Goal: Information Seeking & Learning: Learn about a topic

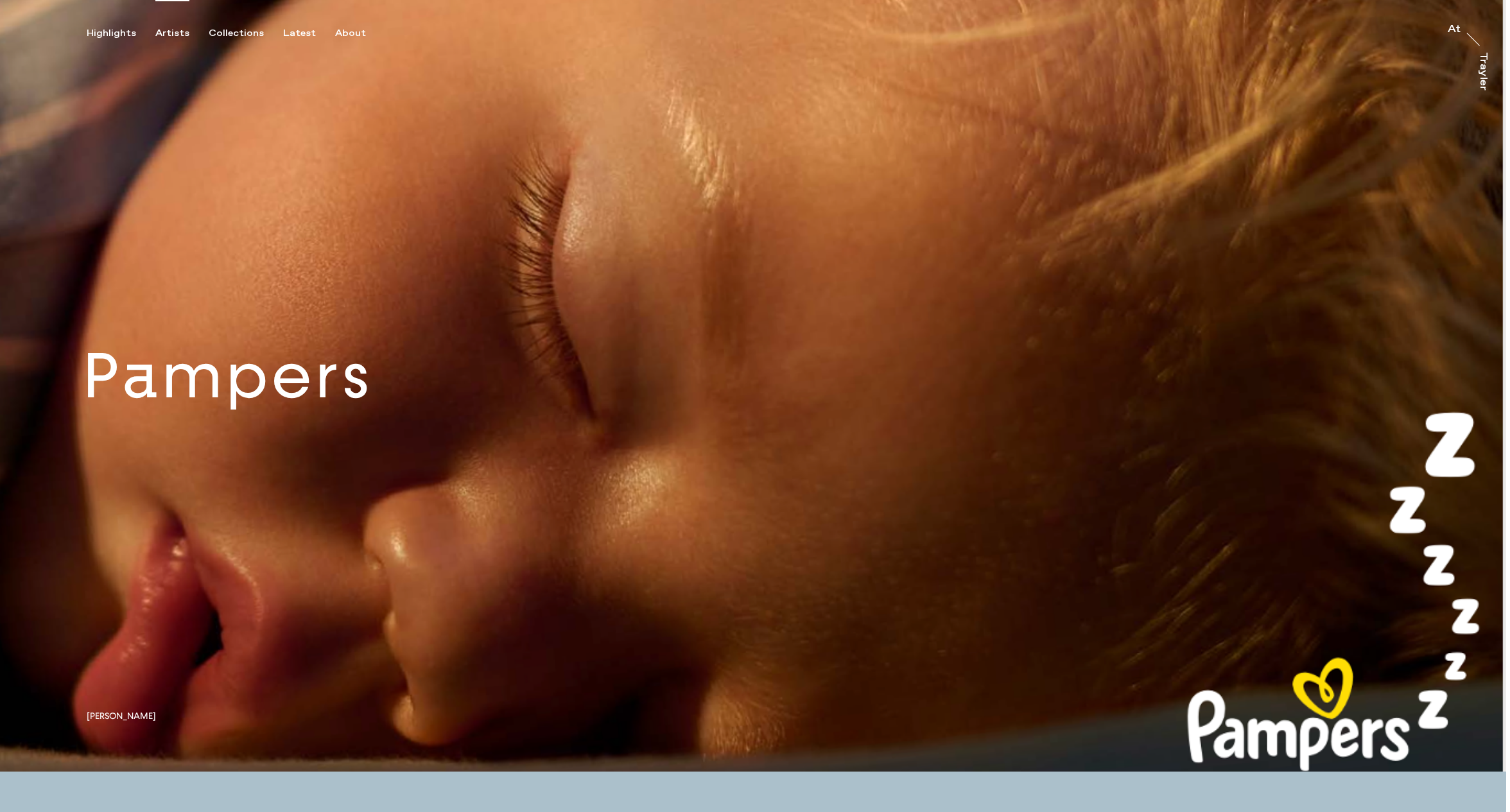
click at [167, 33] on div "Artists" at bounding box center [173, 34] width 34 height 12
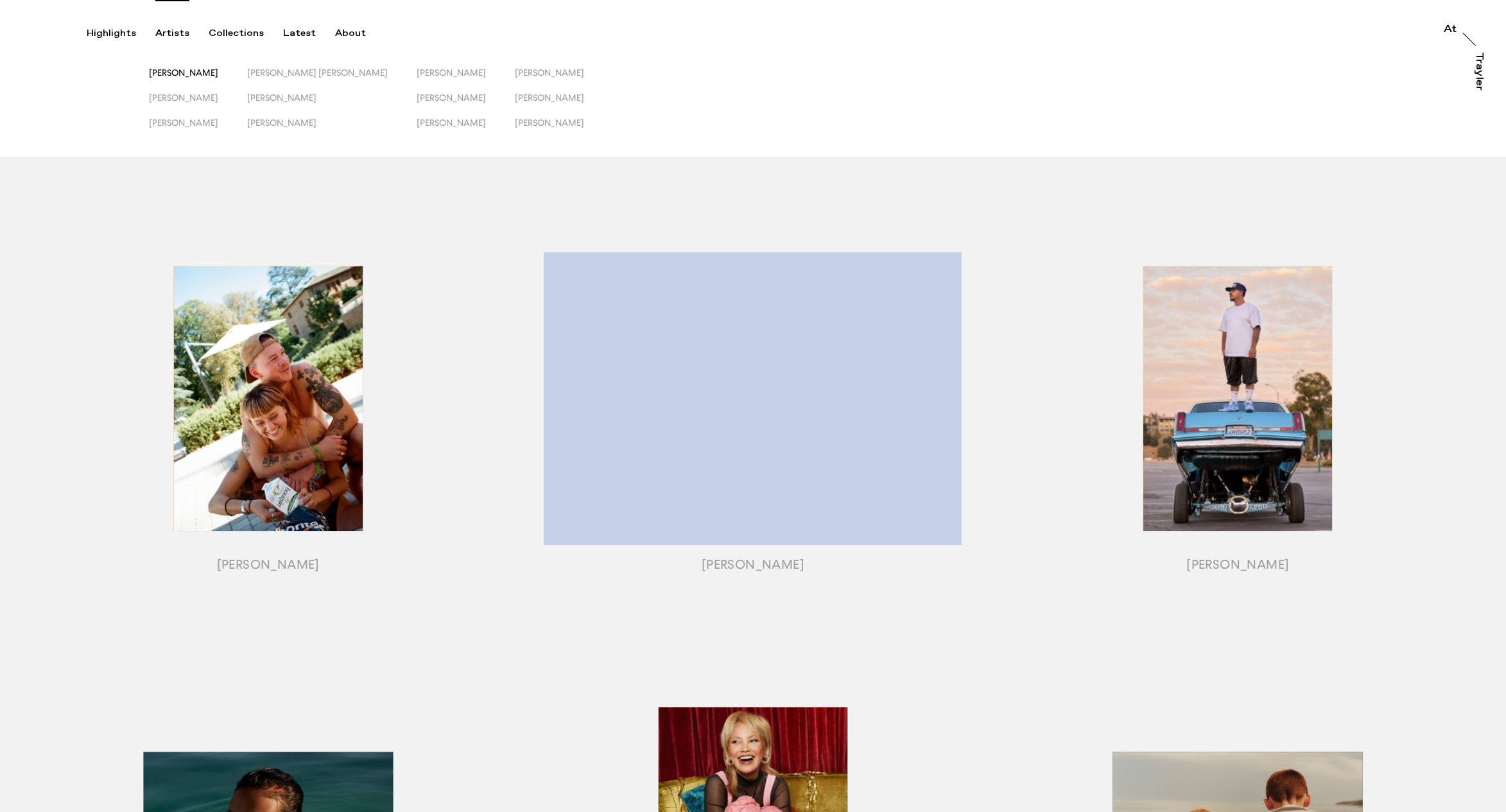
click at [177, 70] on span "[PERSON_NAME]" at bounding box center [184, 73] width 69 height 10
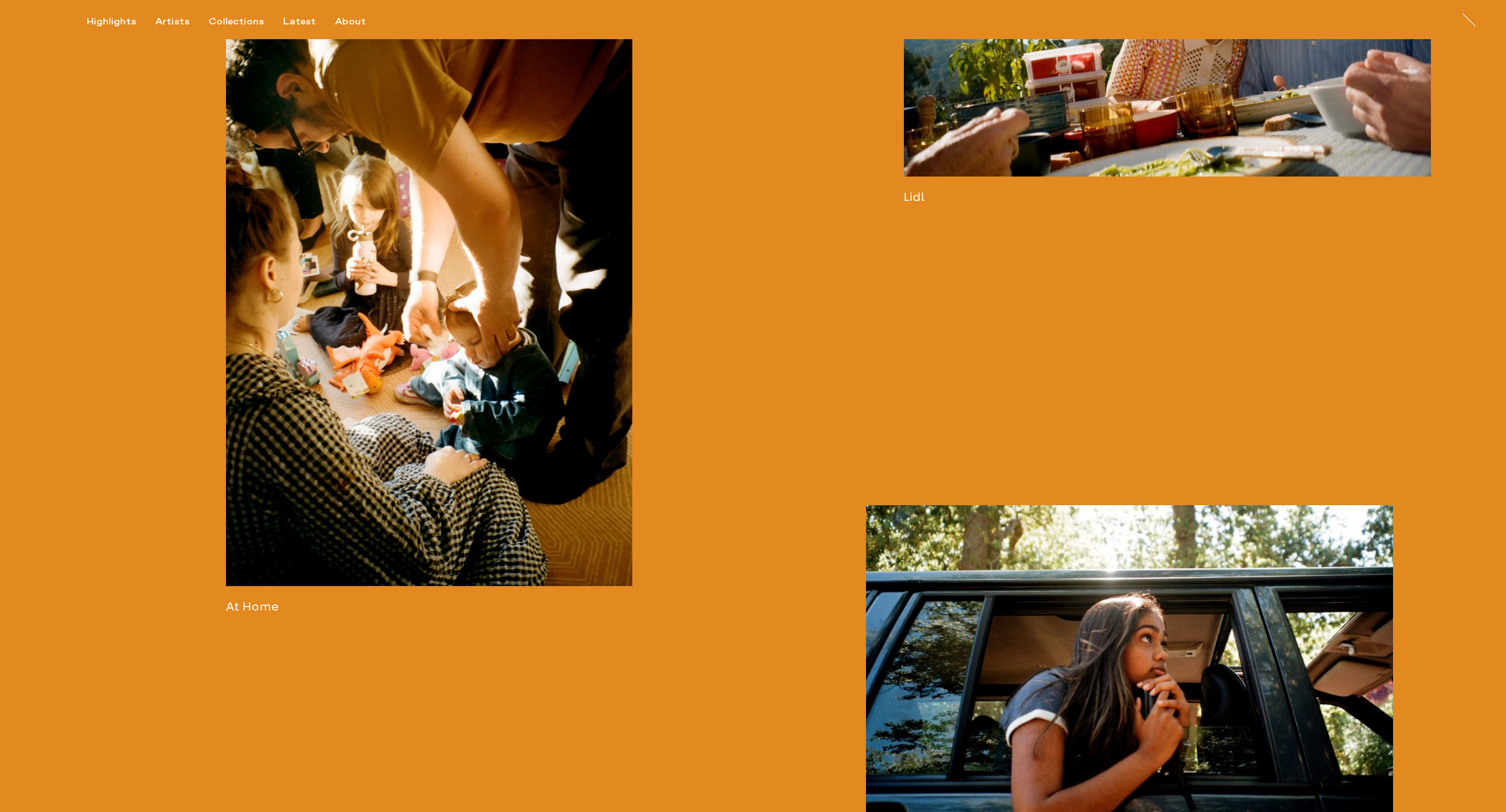
scroll to position [1782, 0]
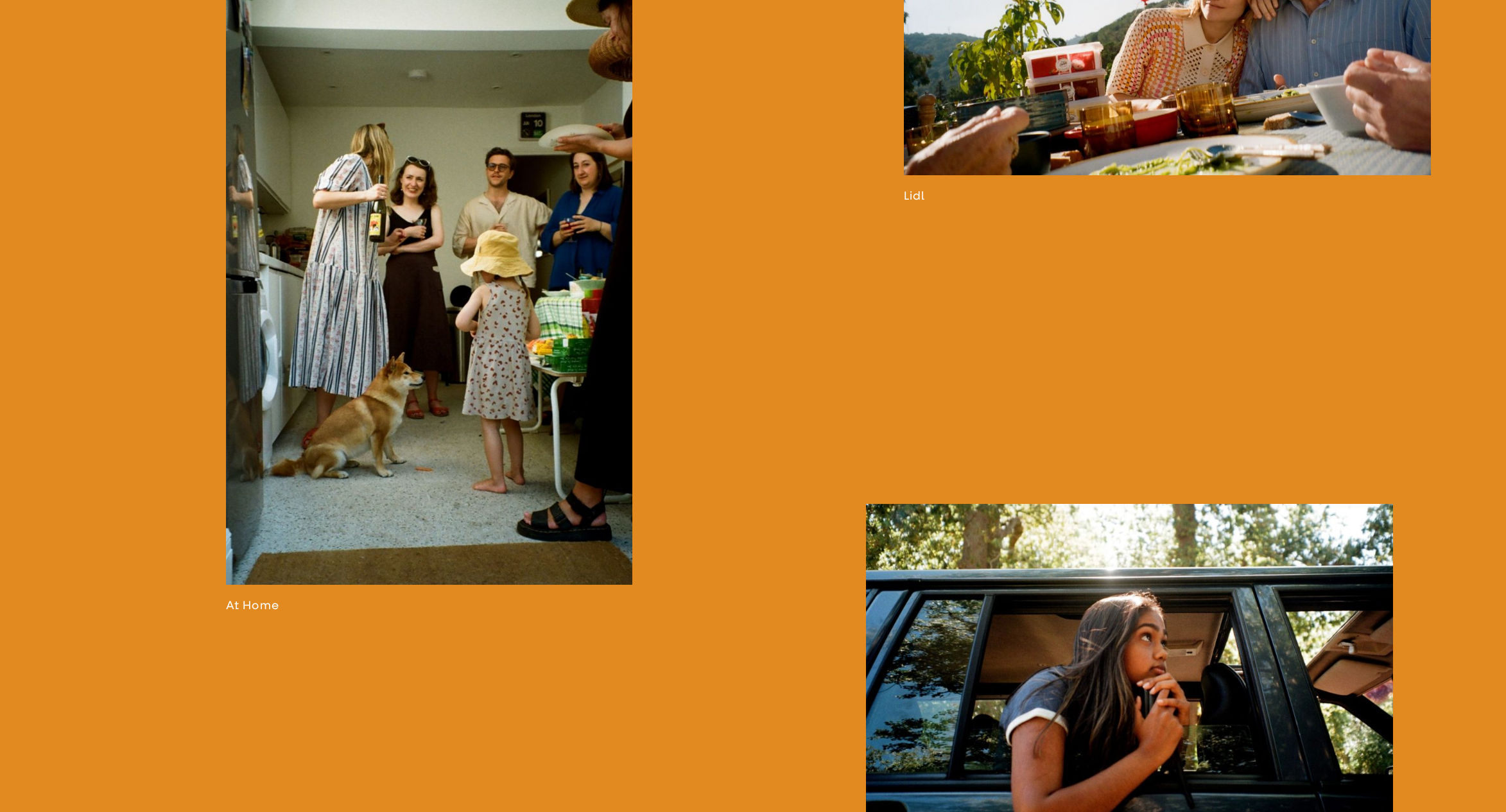
click at [427, 290] on link at bounding box center [429, 292] width 406 height 640
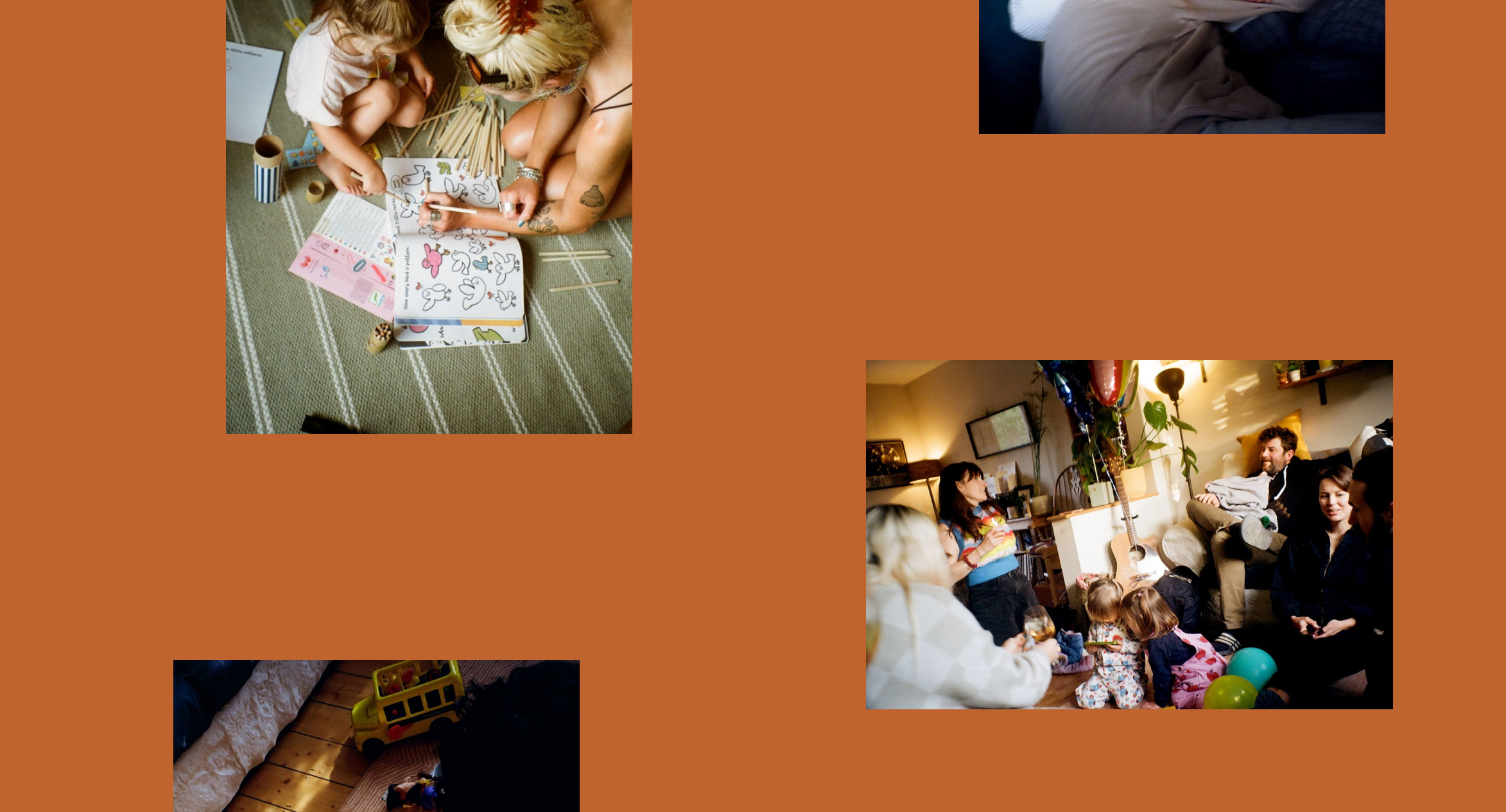
scroll to position [6202, 0]
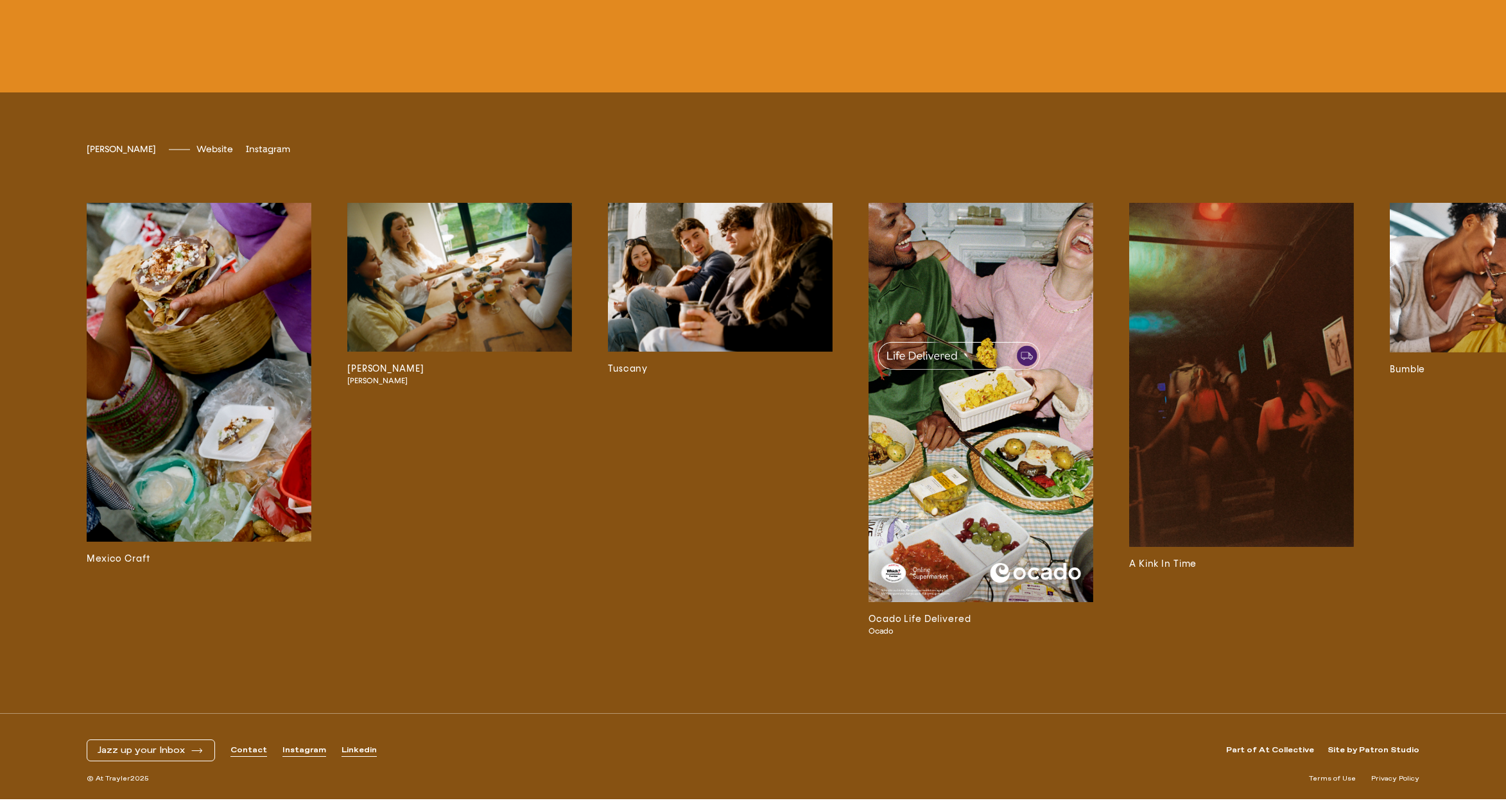
scroll to position [4038, 0]
click at [1414, 353] on img at bounding box center [1503, 277] width 225 height 150
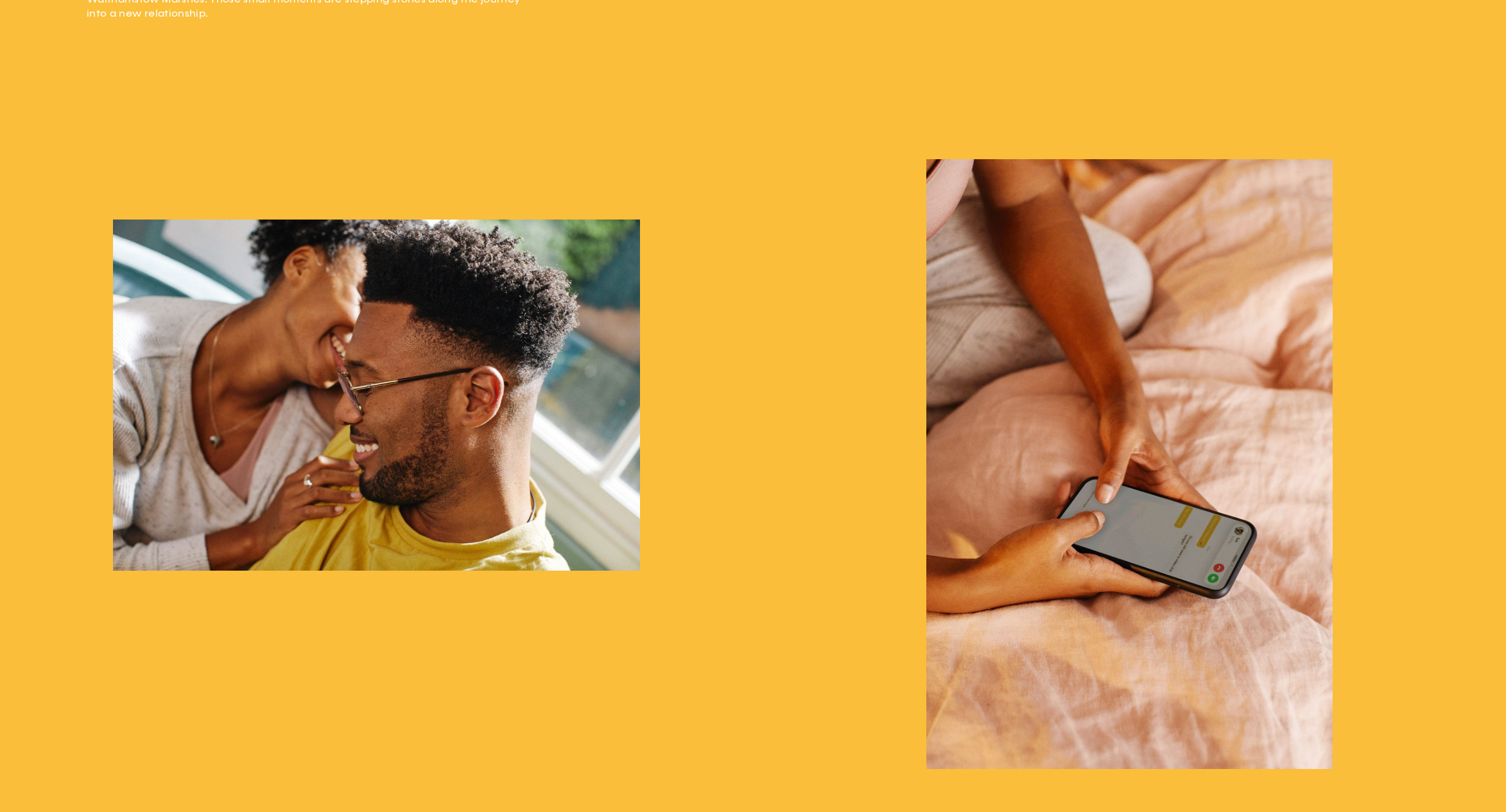
scroll to position [968, 0]
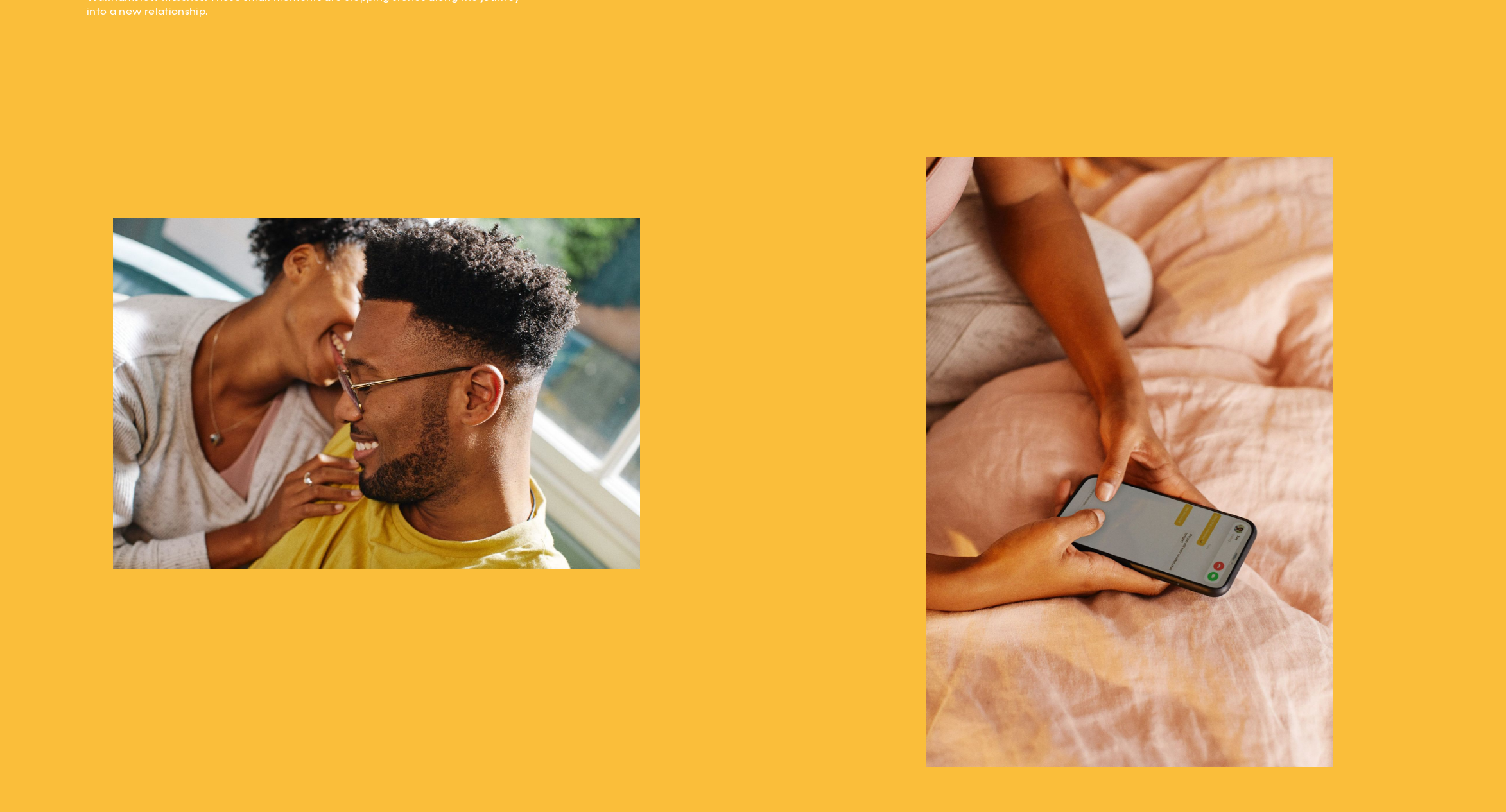
drag, startPoint x: 28, startPoint y: 802, endPoint x: 88, endPoint y: 557, distance: 252.2
click at [28, 802] on div at bounding box center [753, 515] width 1506 height 805
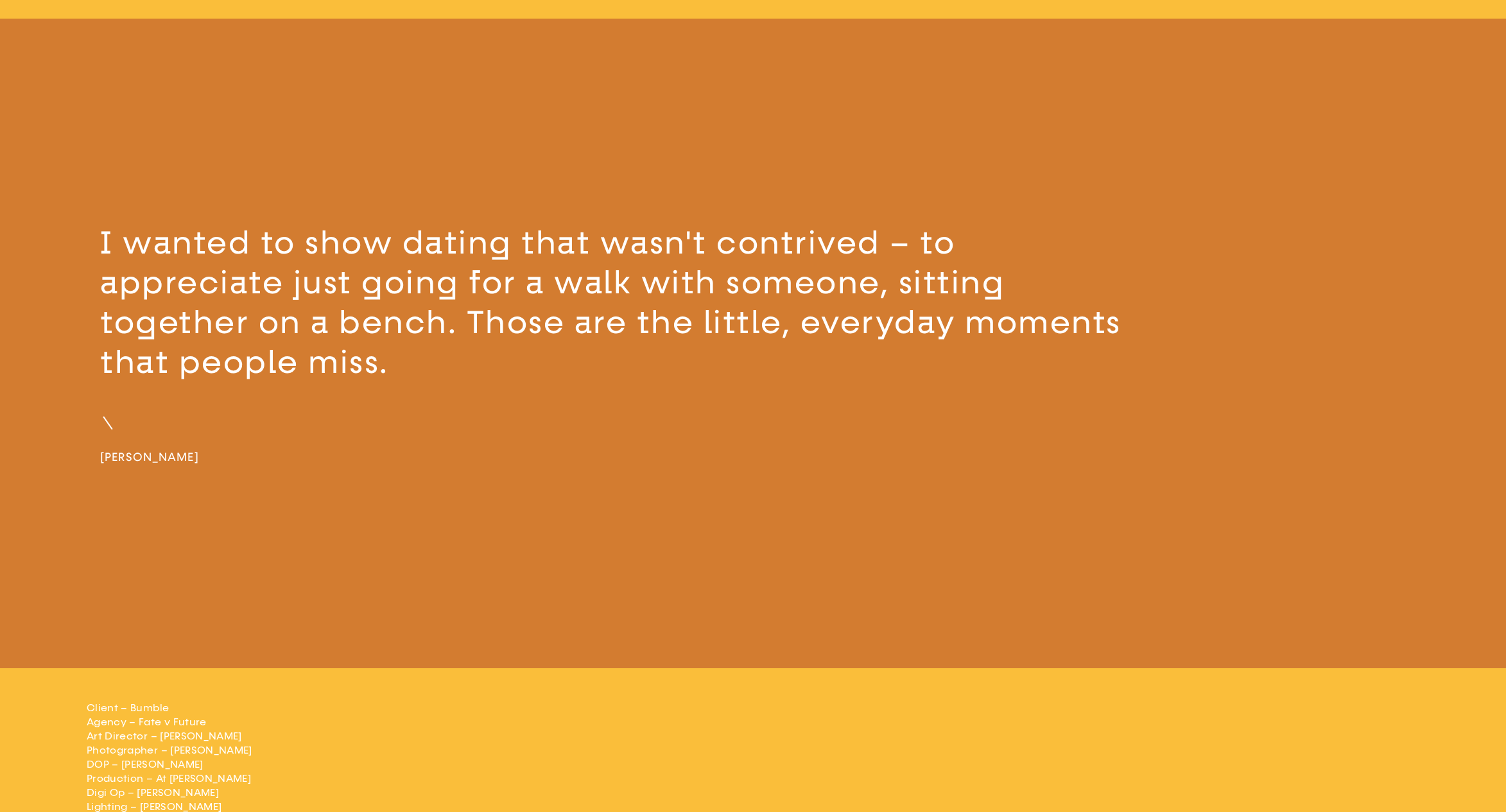
scroll to position [2816, 0]
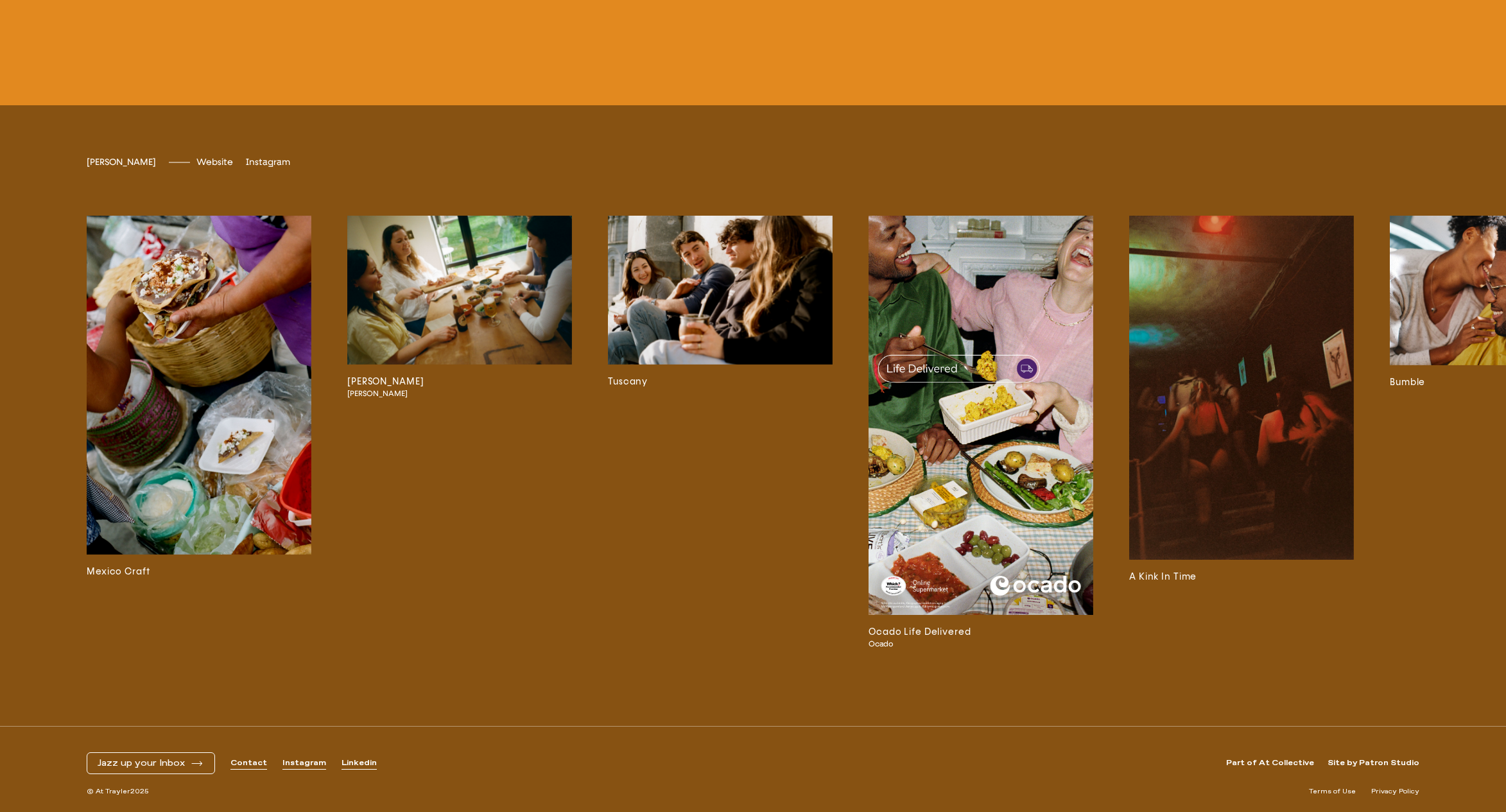
scroll to position [3965, 0]
click at [472, 365] on img at bounding box center [460, 290] width 225 height 149
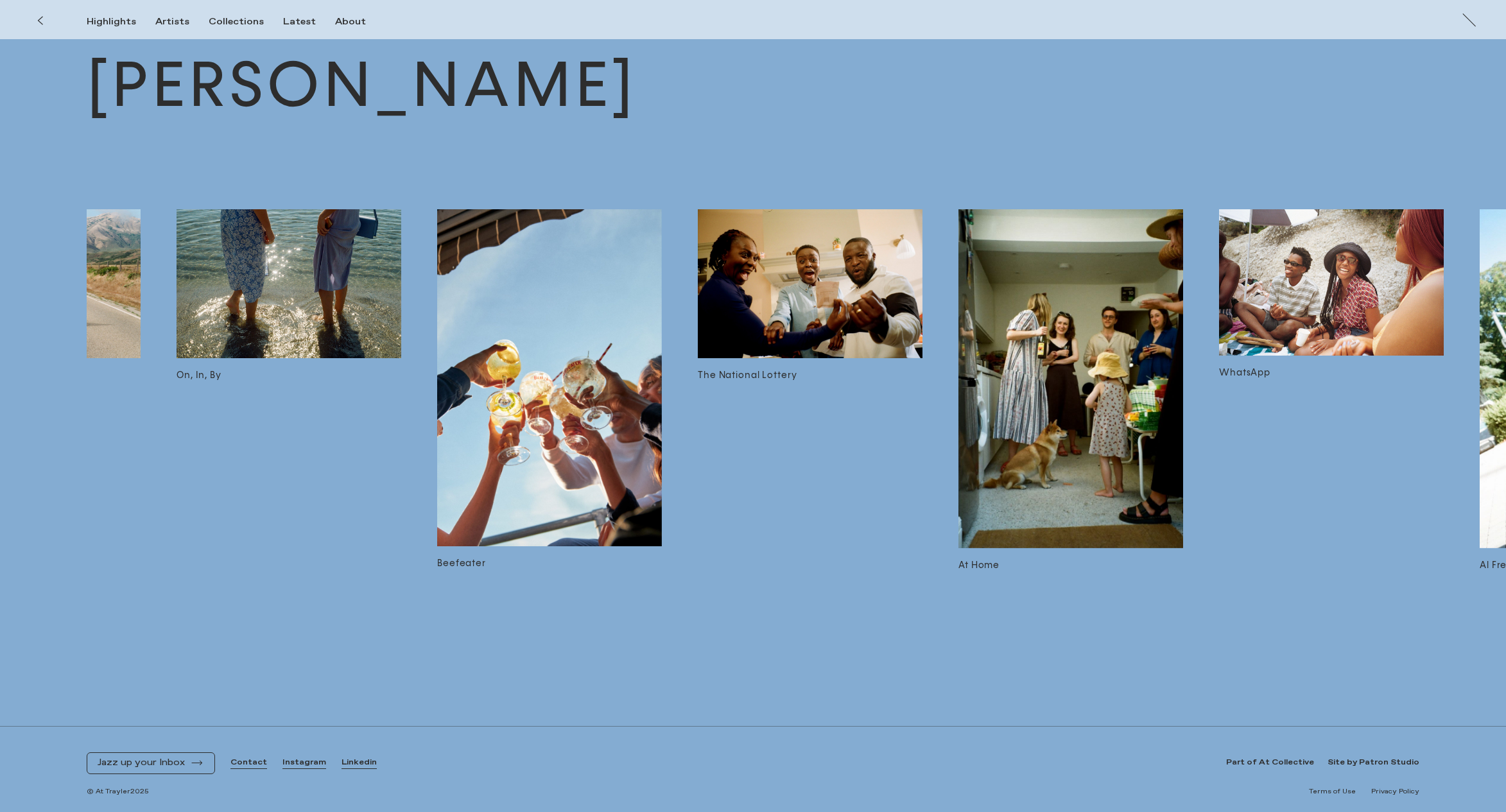
scroll to position [0, 2257]
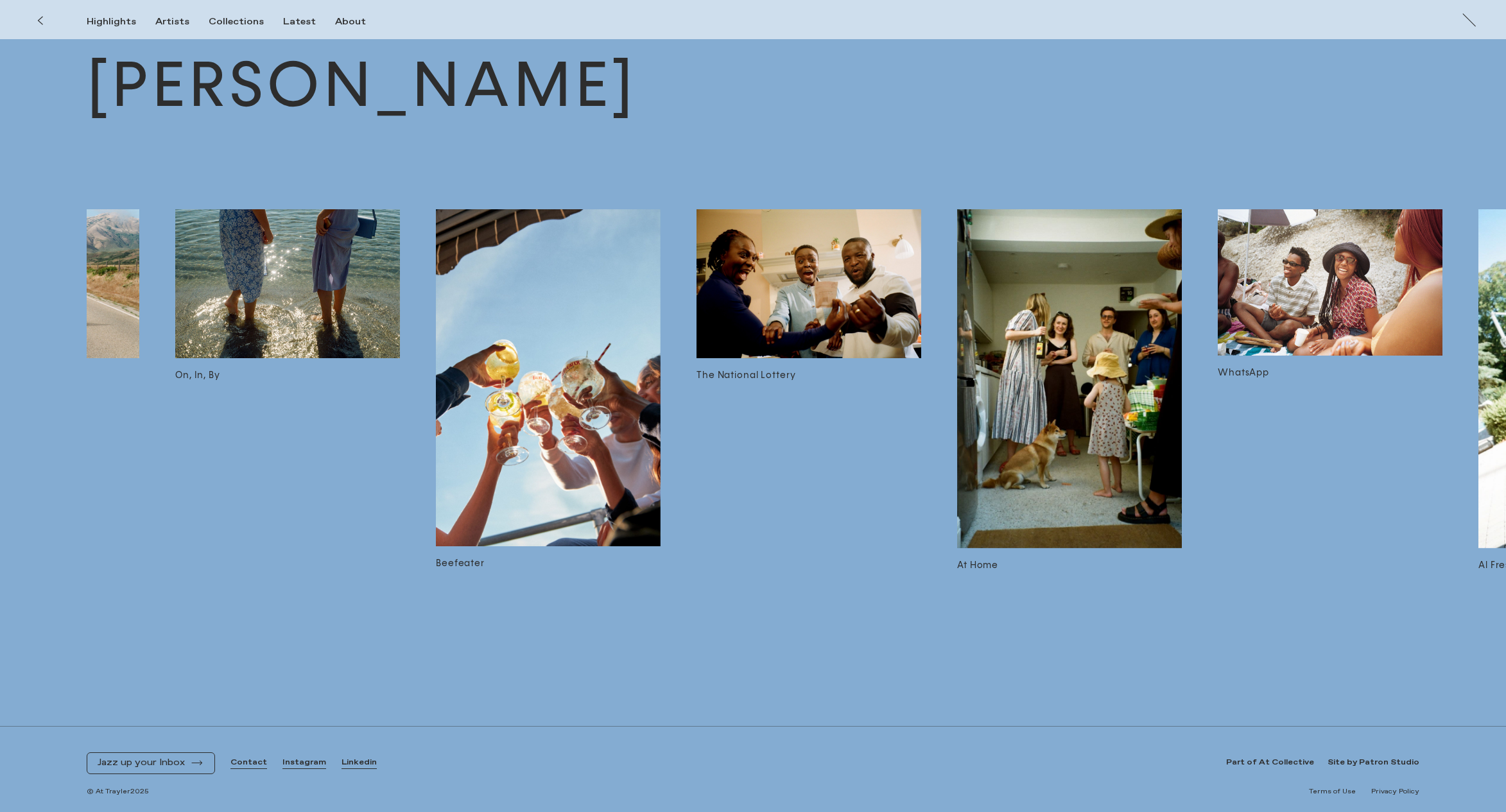
click at [734, 281] on img at bounding box center [809, 283] width 225 height 149
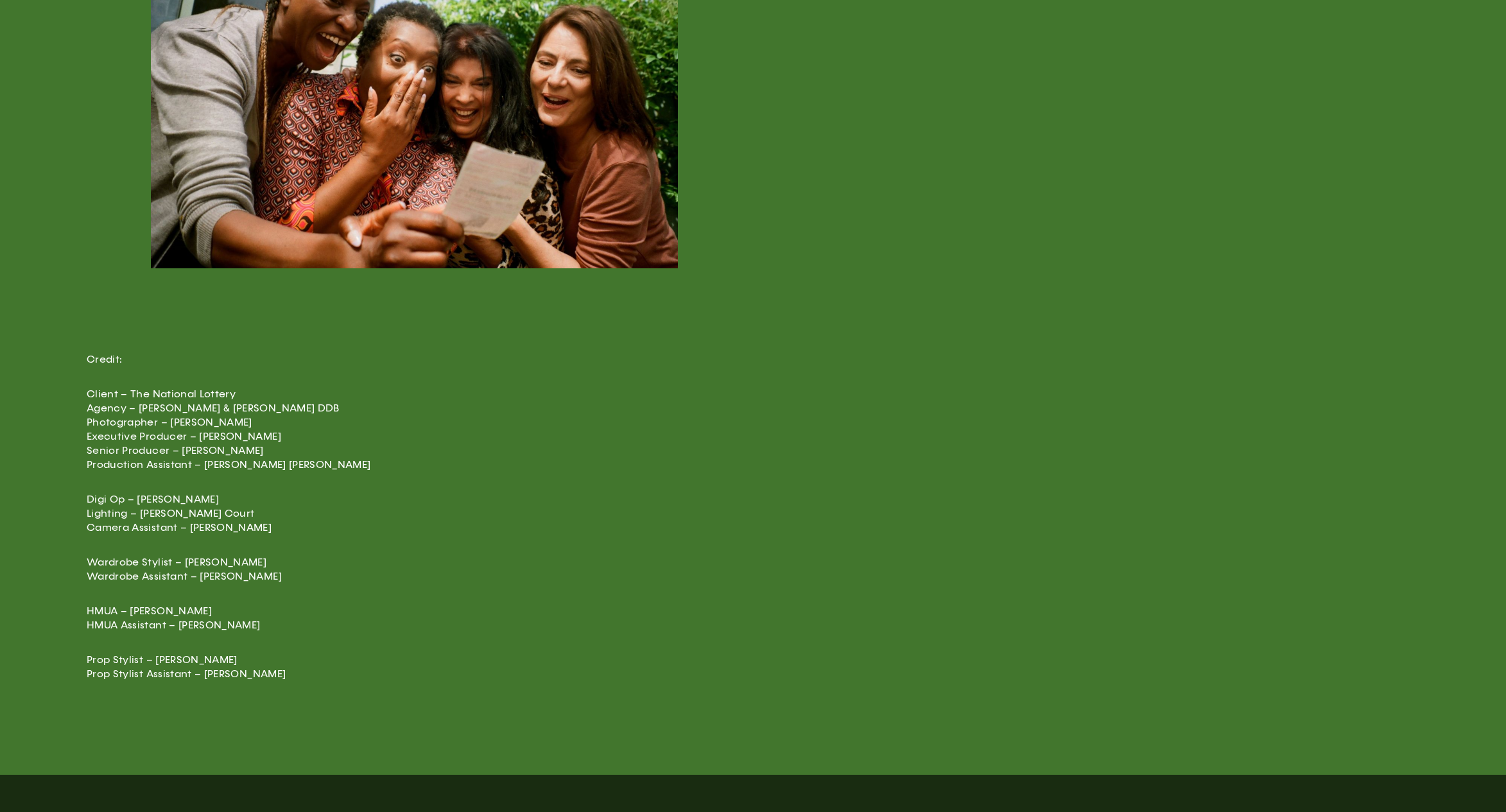
scroll to position [3212, 0]
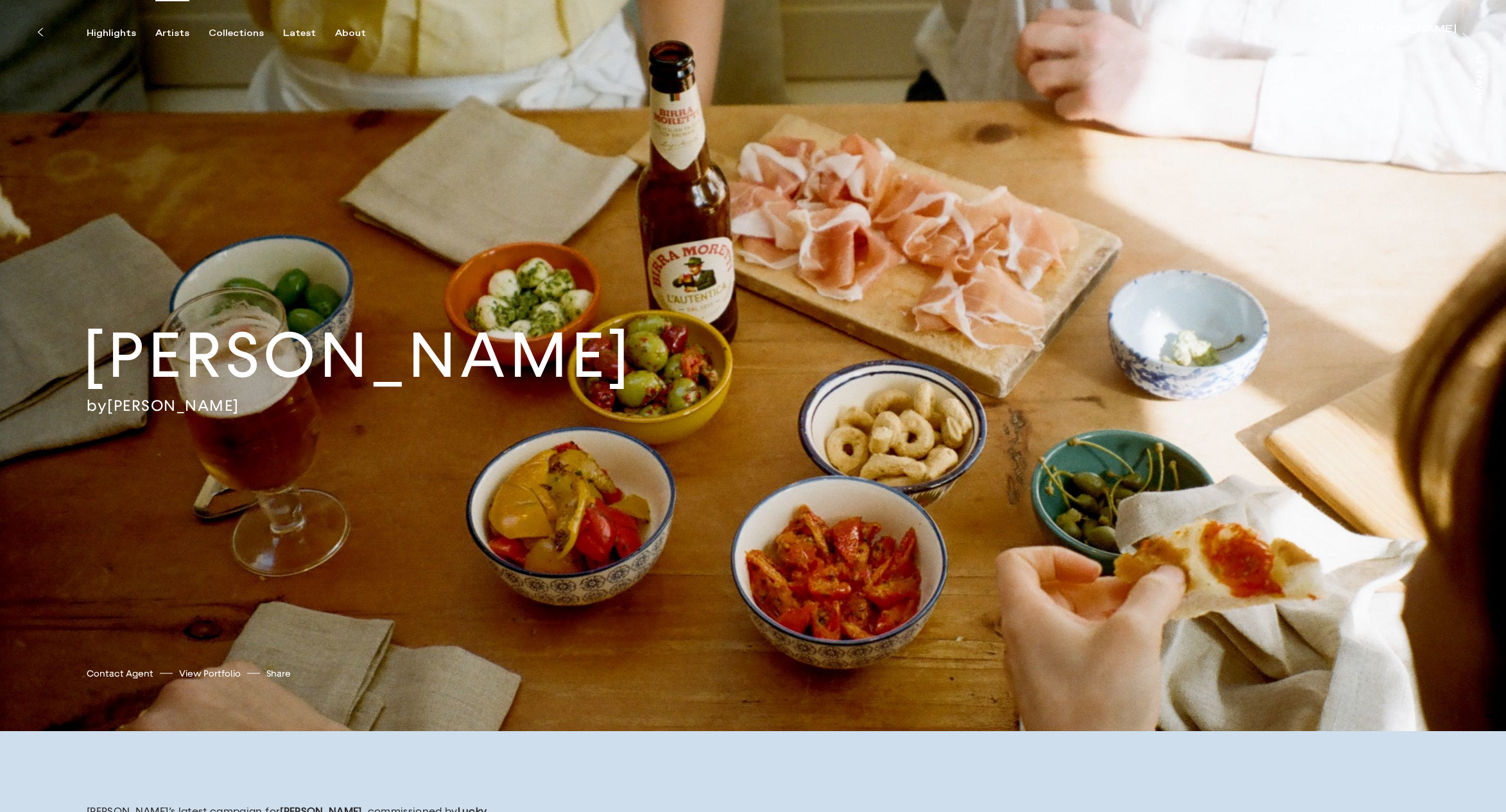
click at [168, 33] on div "Artists" at bounding box center [173, 34] width 34 height 12
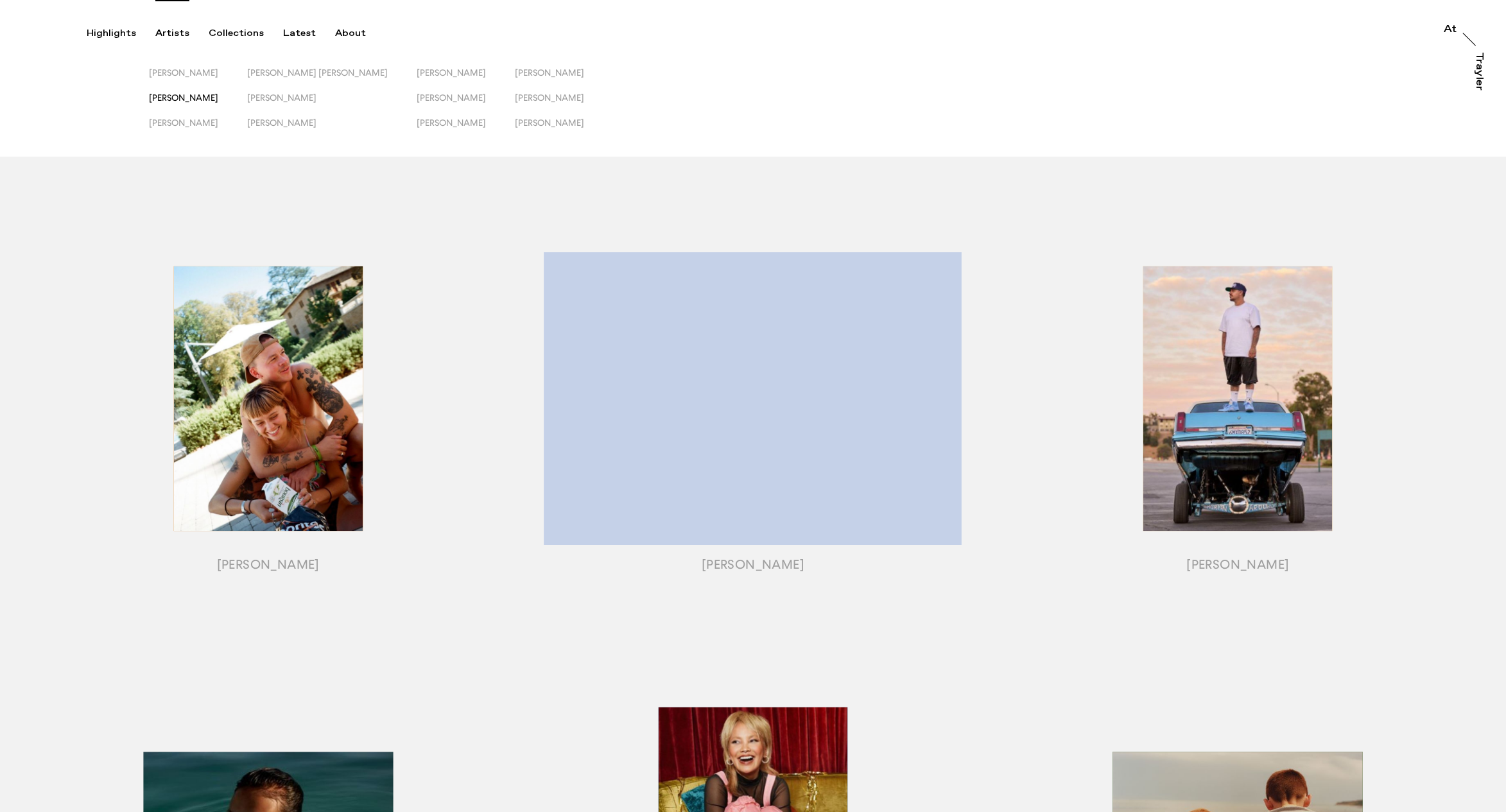
click at [166, 99] on span "[PERSON_NAME]" at bounding box center [184, 97] width 69 height 10
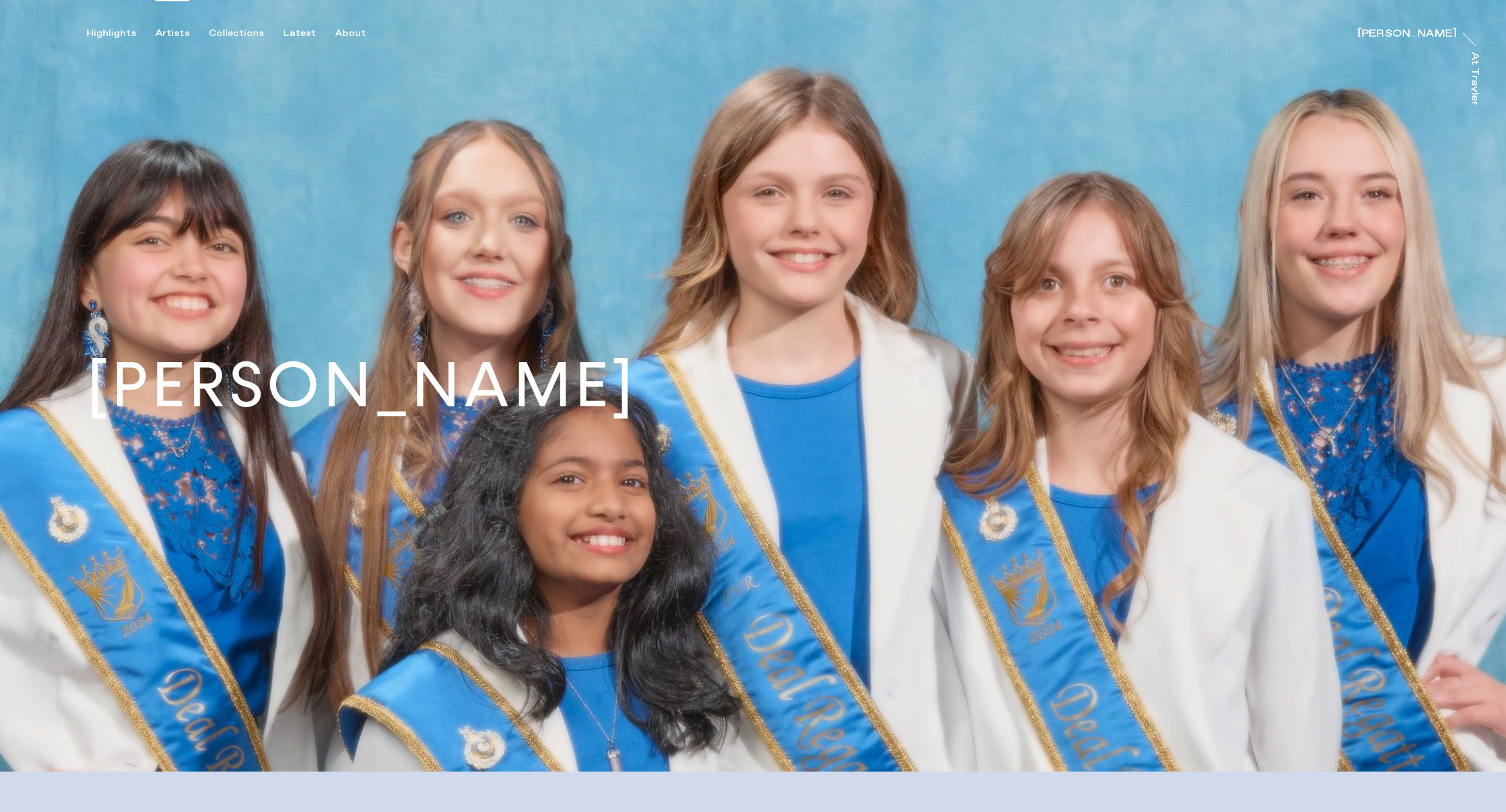
click at [179, 31] on div "Artists" at bounding box center [173, 34] width 34 height 12
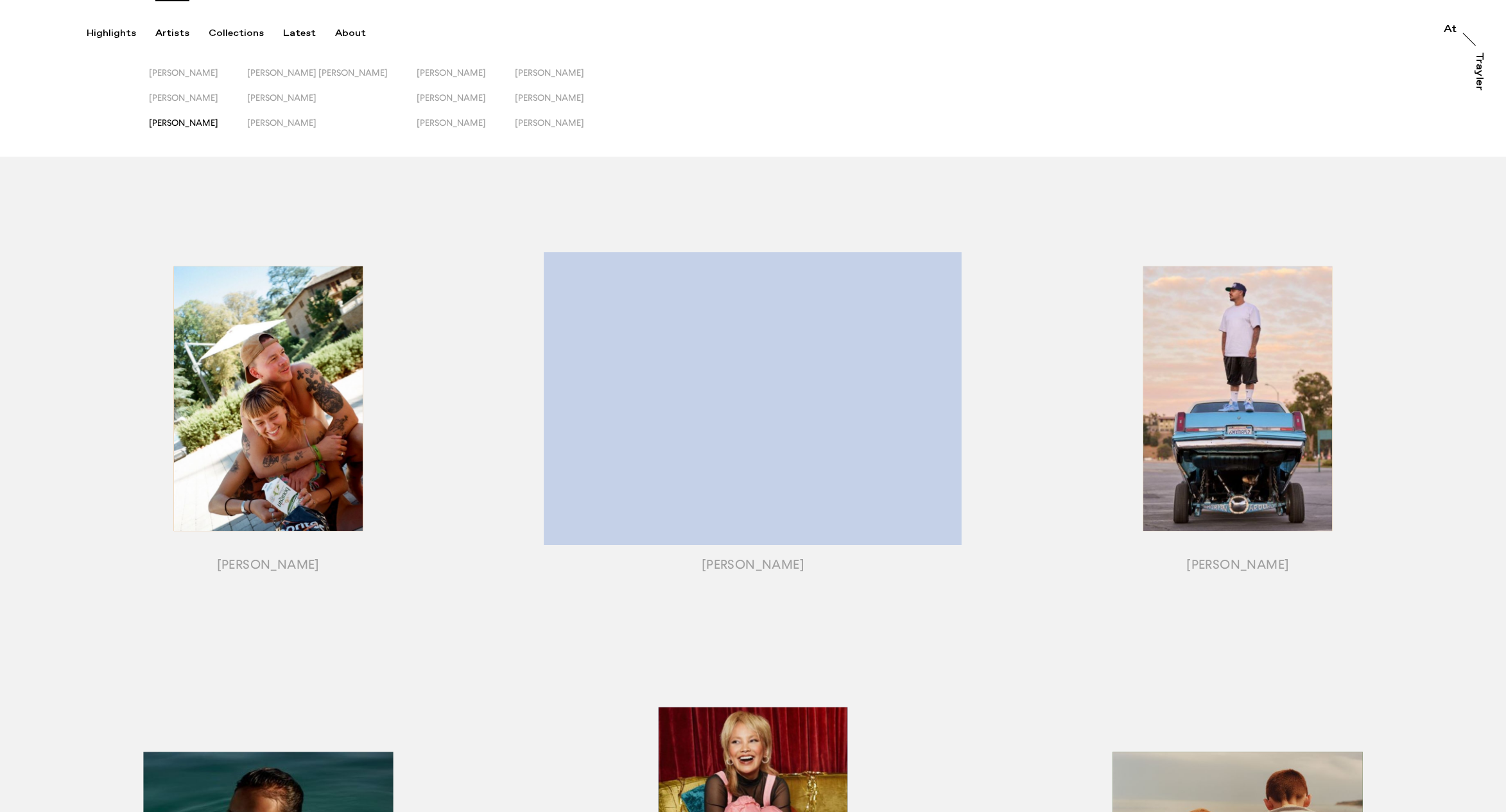
click at [173, 123] on span "[PERSON_NAME]" at bounding box center [184, 123] width 69 height 10
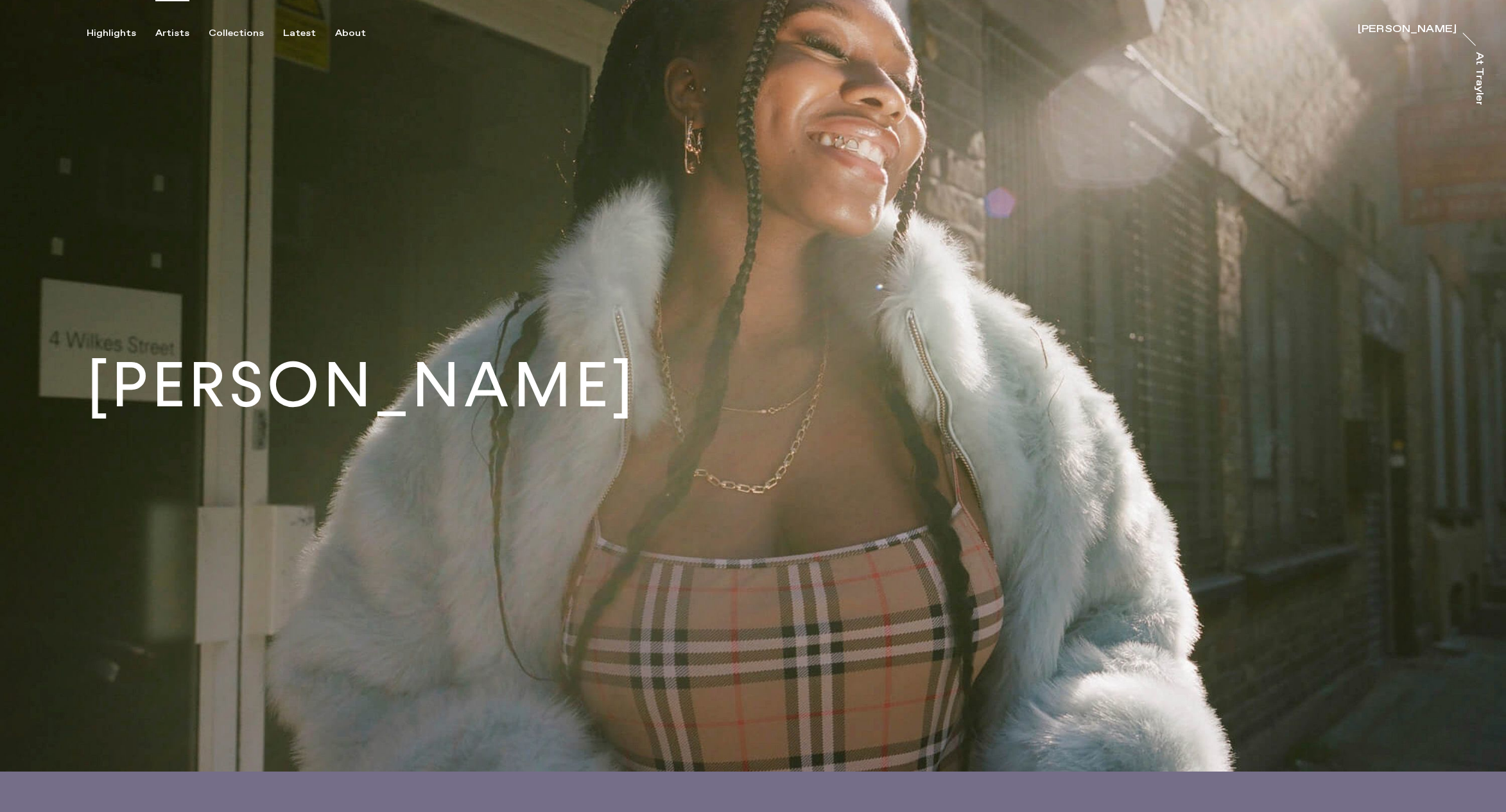
click at [164, 33] on div "Artists" at bounding box center [173, 34] width 34 height 12
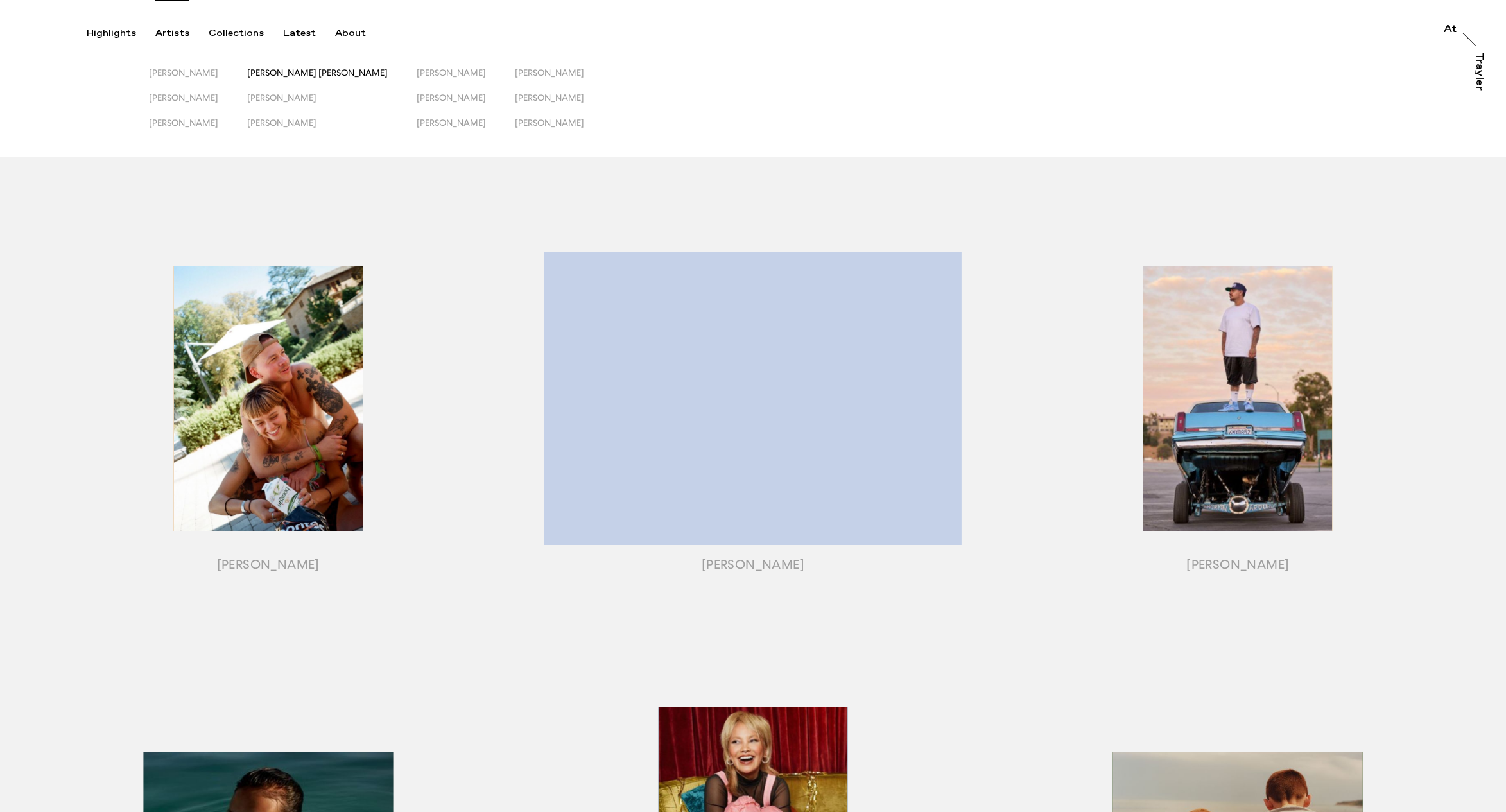
click at [305, 74] on span "[PERSON_NAME] [PERSON_NAME]" at bounding box center [317, 73] width 140 height 10
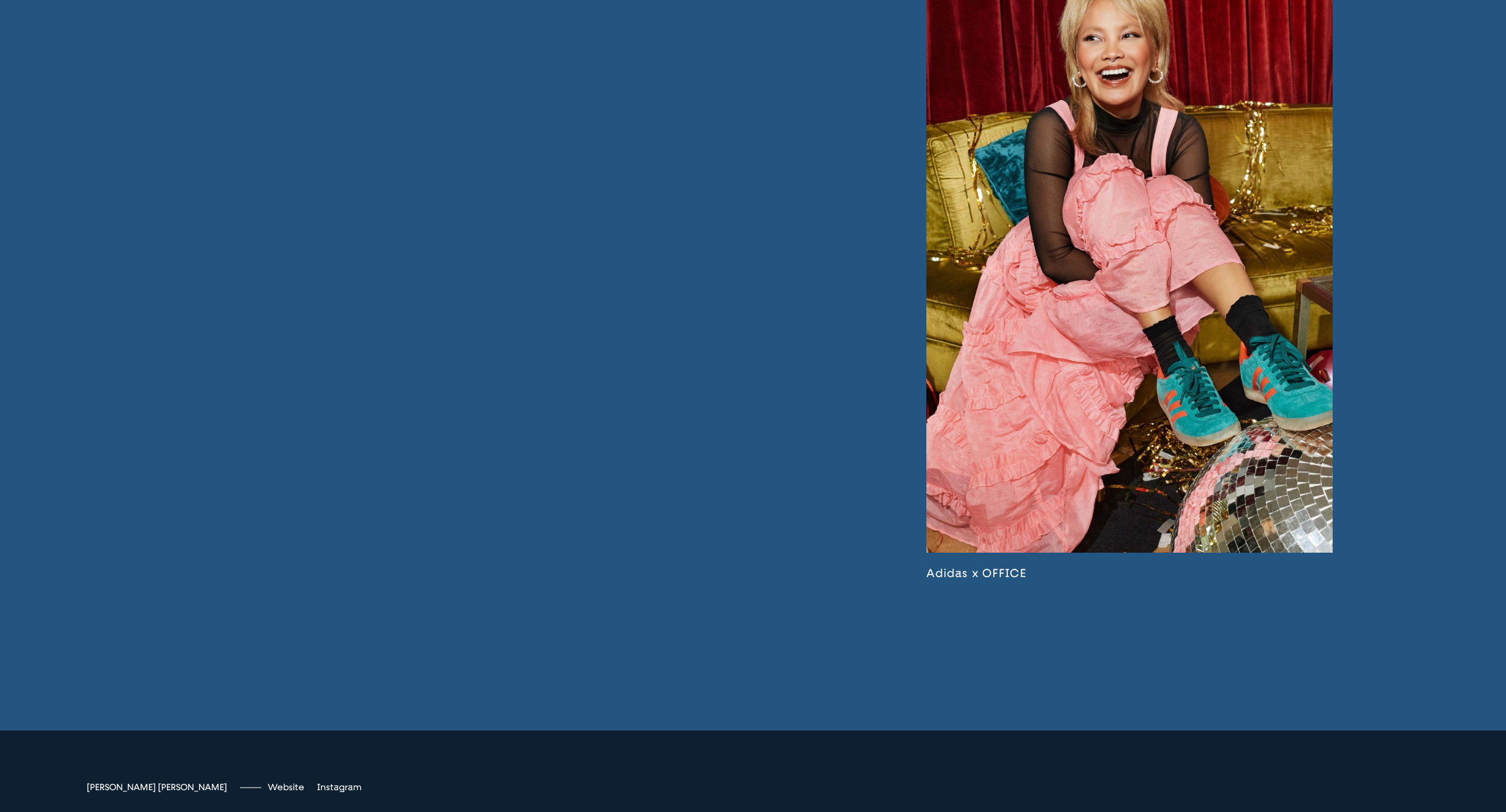
scroll to position [4474, 0]
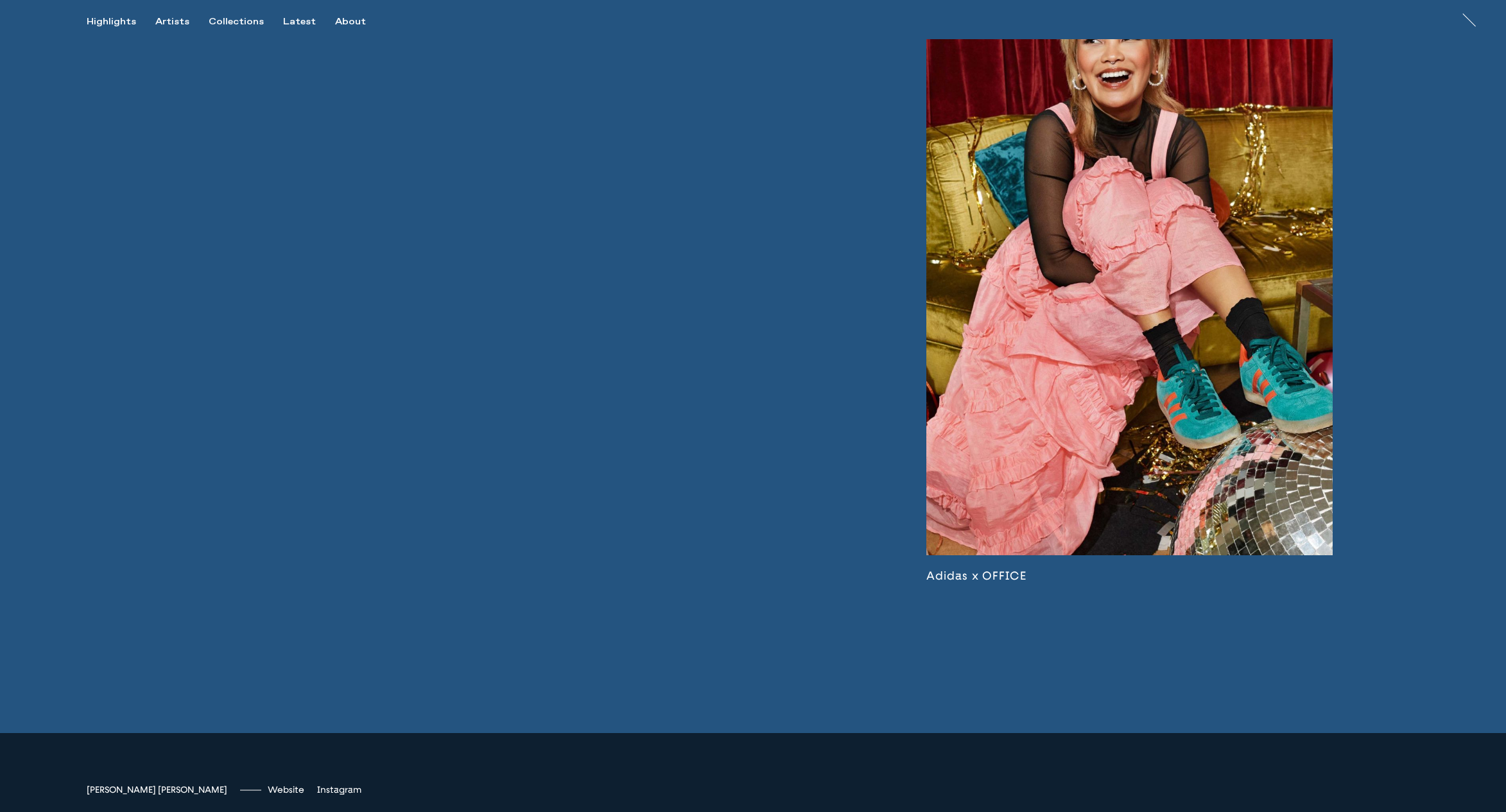
click at [1061, 304] on link at bounding box center [1130, 264] width 406 height 637
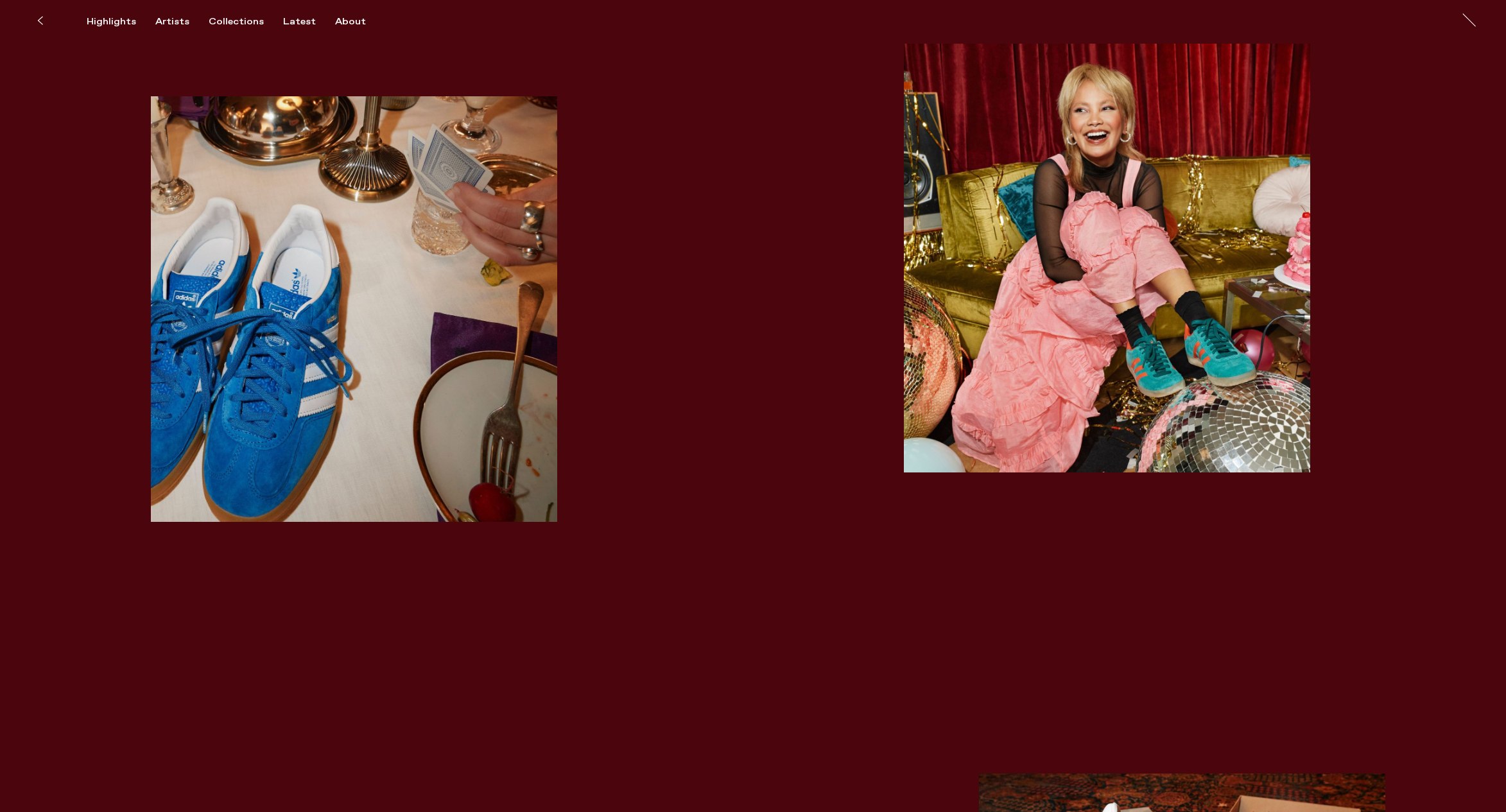
scroll to position [2188, 0]
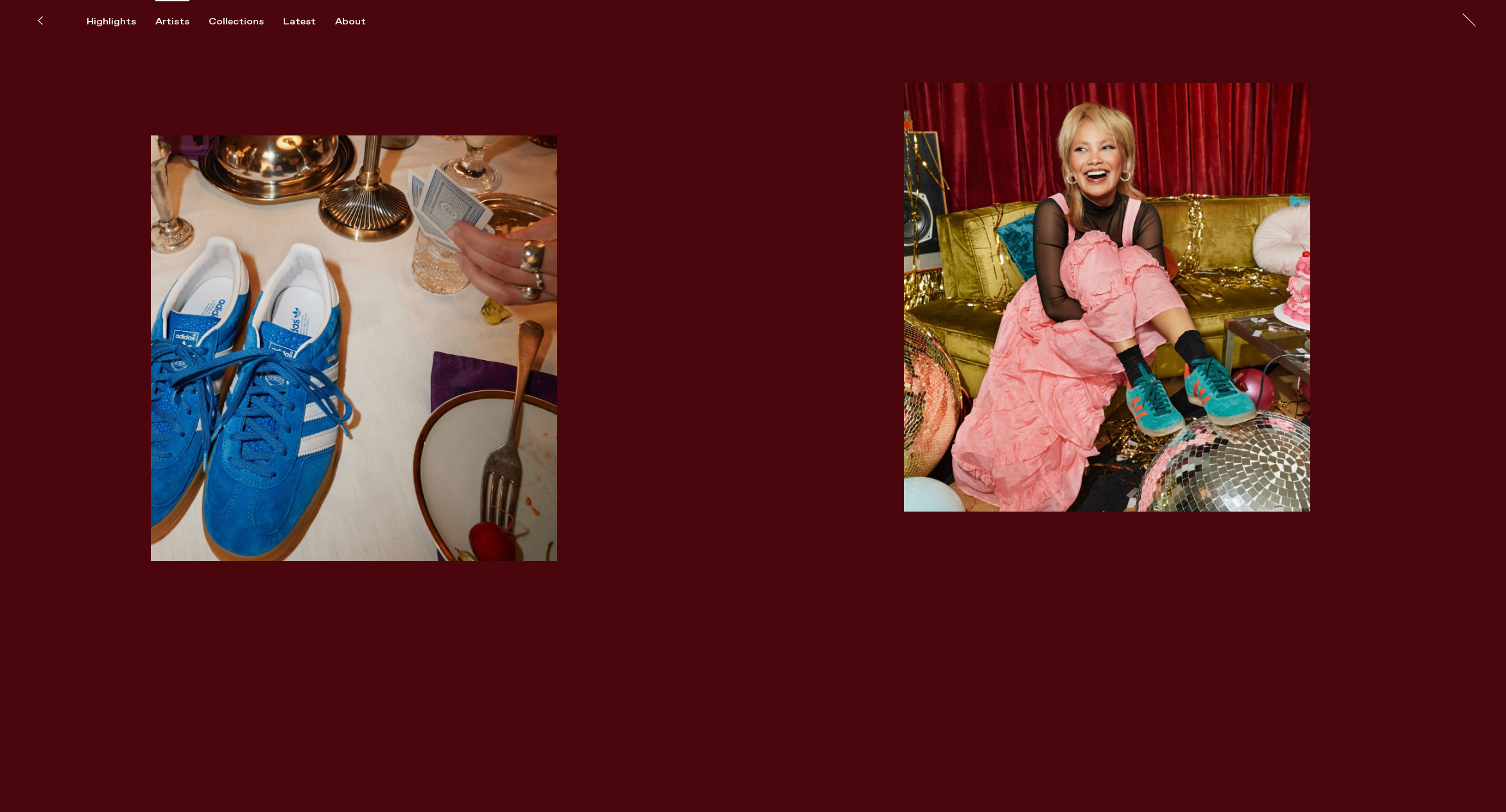
click at [177, 19] on div "Artists" at bounding box center [173, 22] width 34 height 12
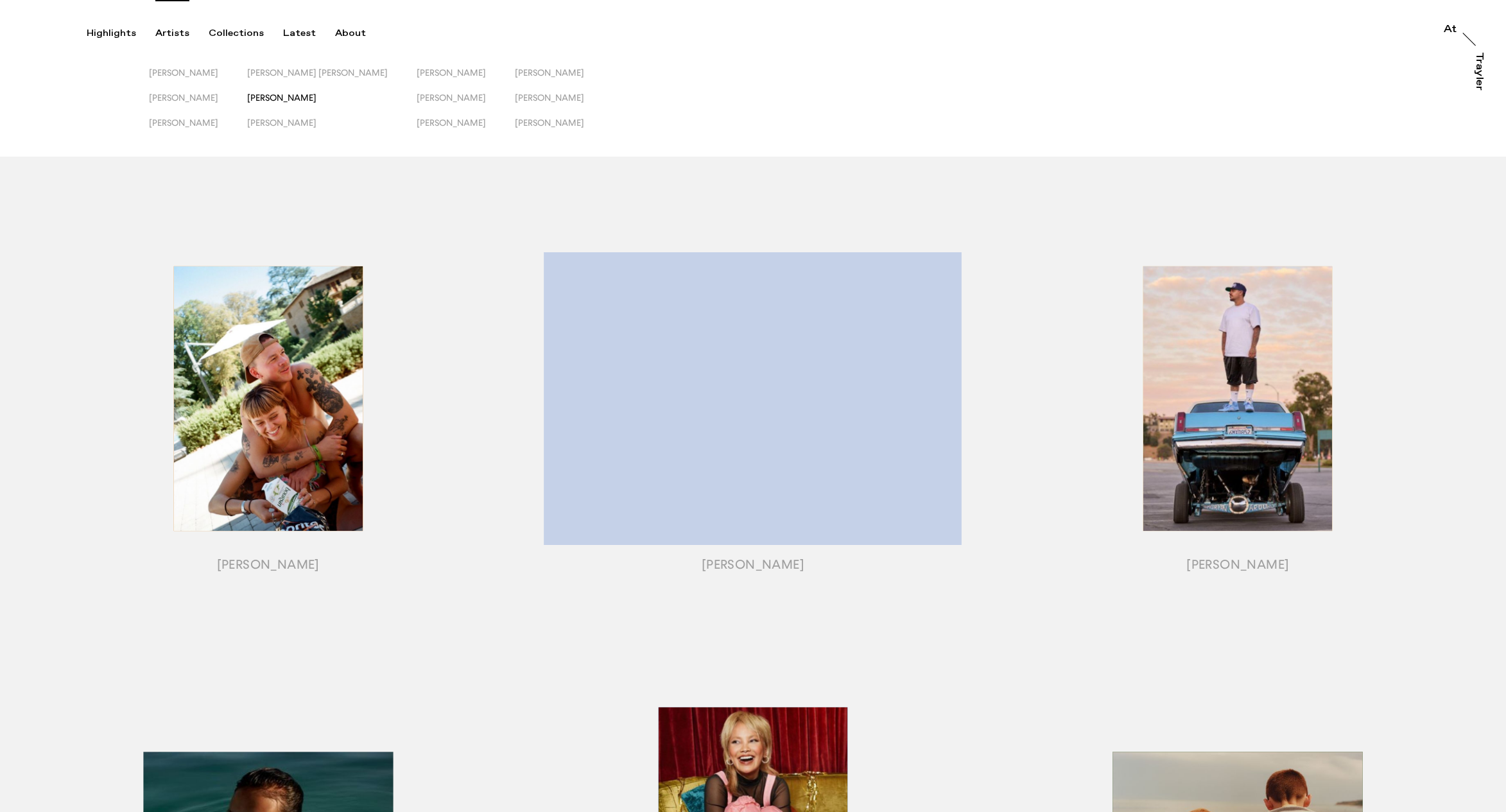
click at [316, 98] on span "[PERSON_NAME]" at bounding box center [282, 97] width 69 height 10
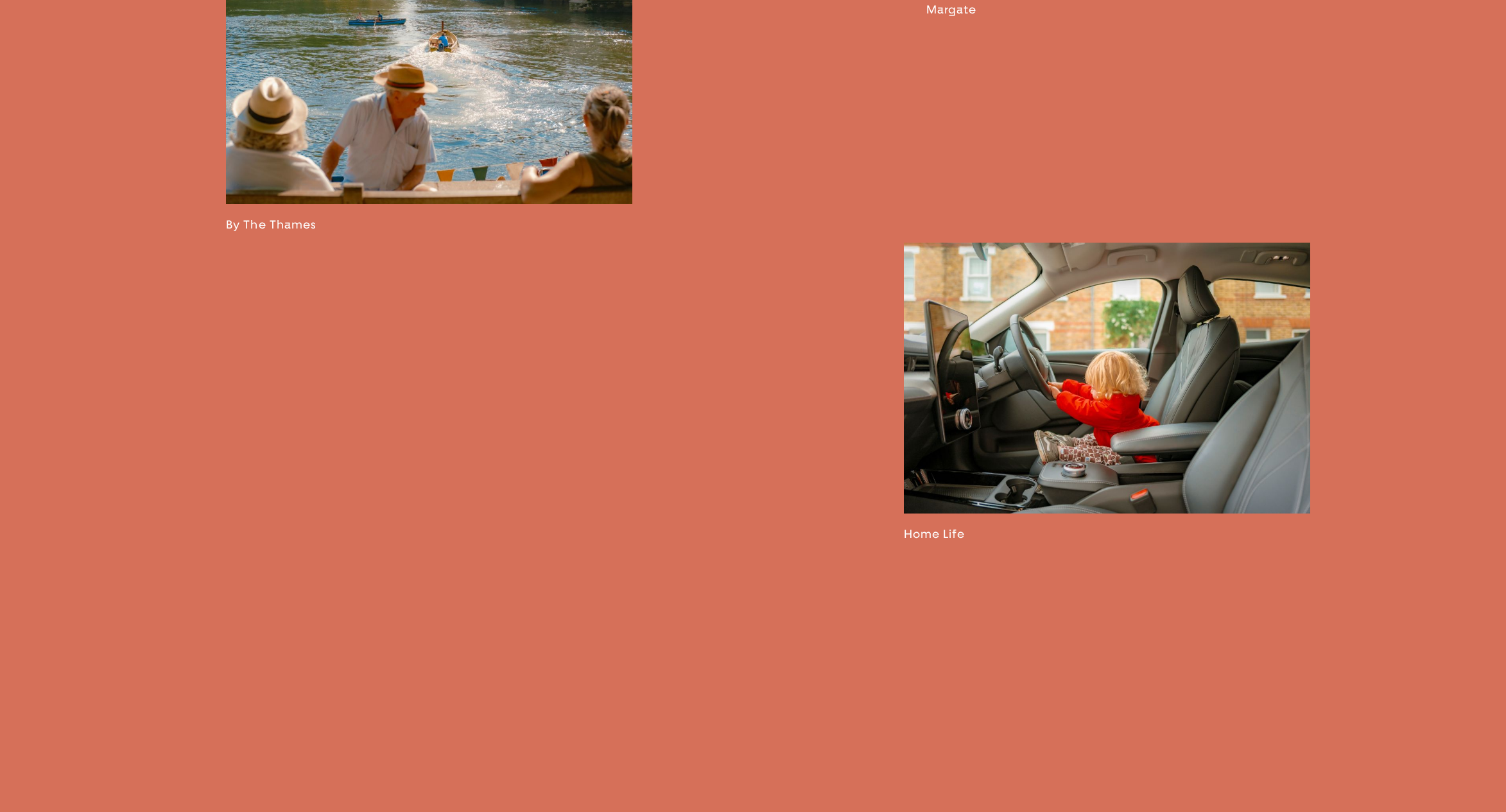
scroll to position [3202, 0]
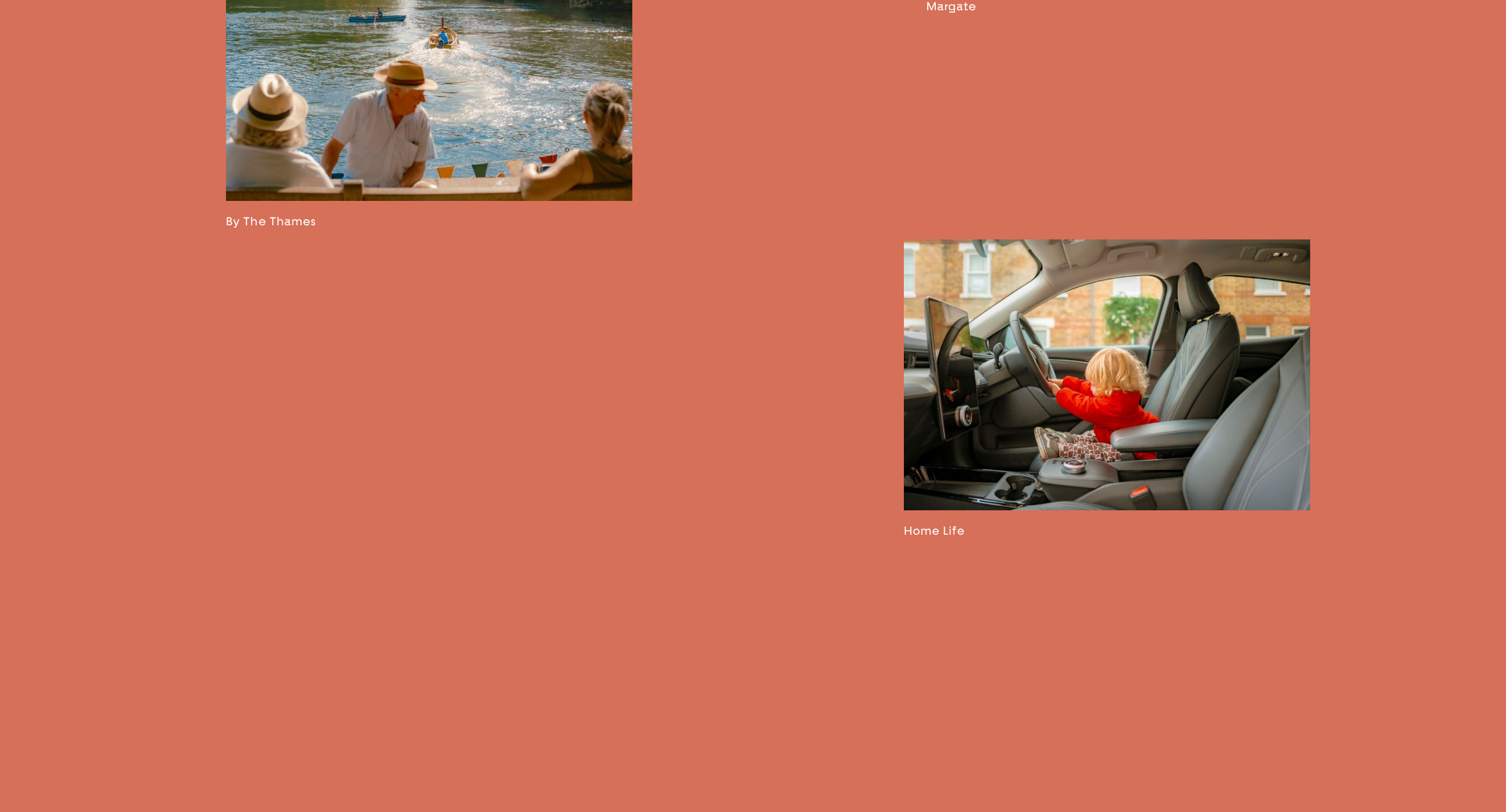
click at [1035, 348] on link at bounding box center [1107, 388] width 406 height 299
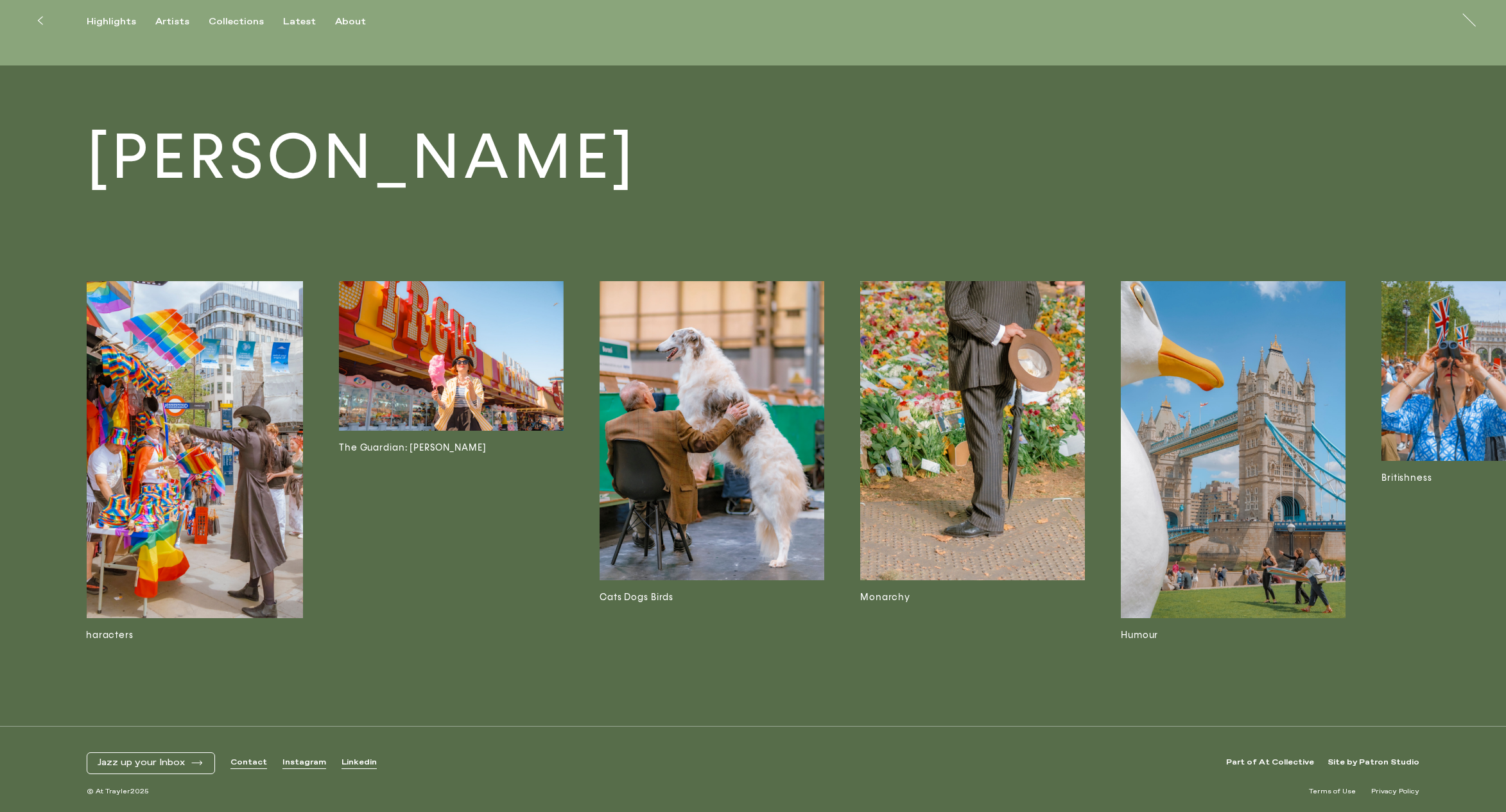
scroll to position [0, 959]
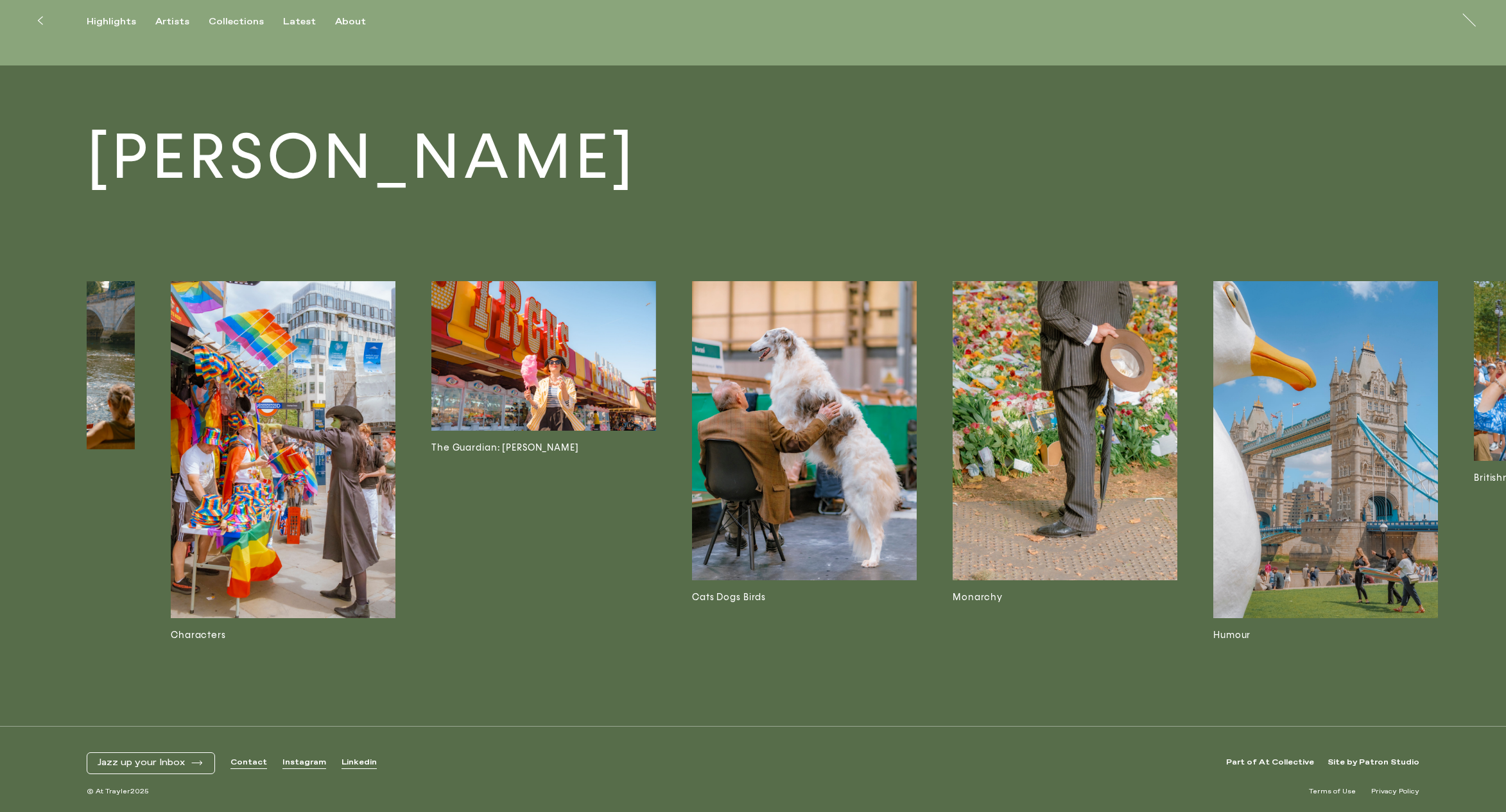
click at [38, 18] on icon at bounding box center [40, 20] width 6 height 10
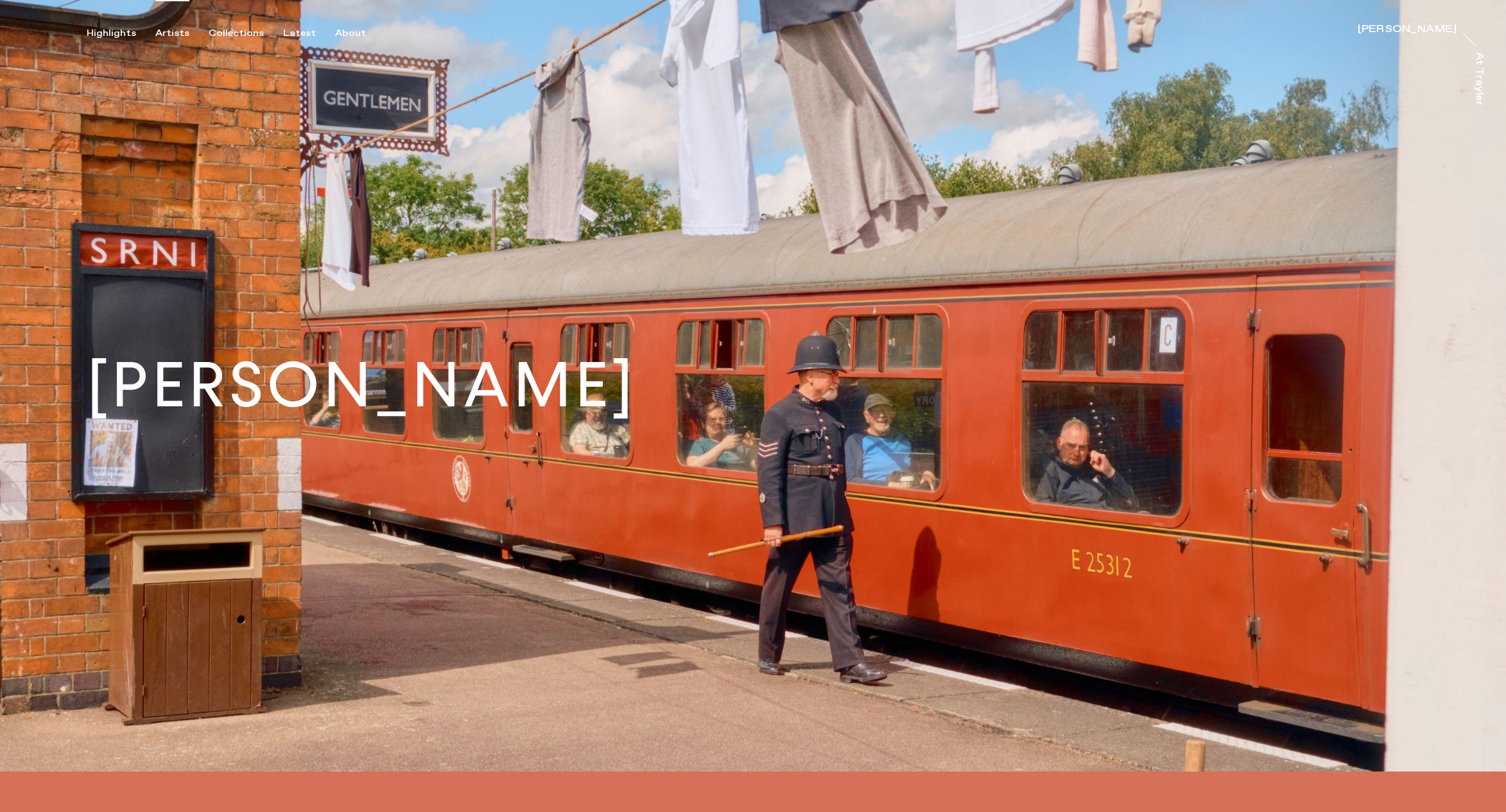
click at [181, 30] on div "Artists" at bounding box center [173, 34] width 34 height 12
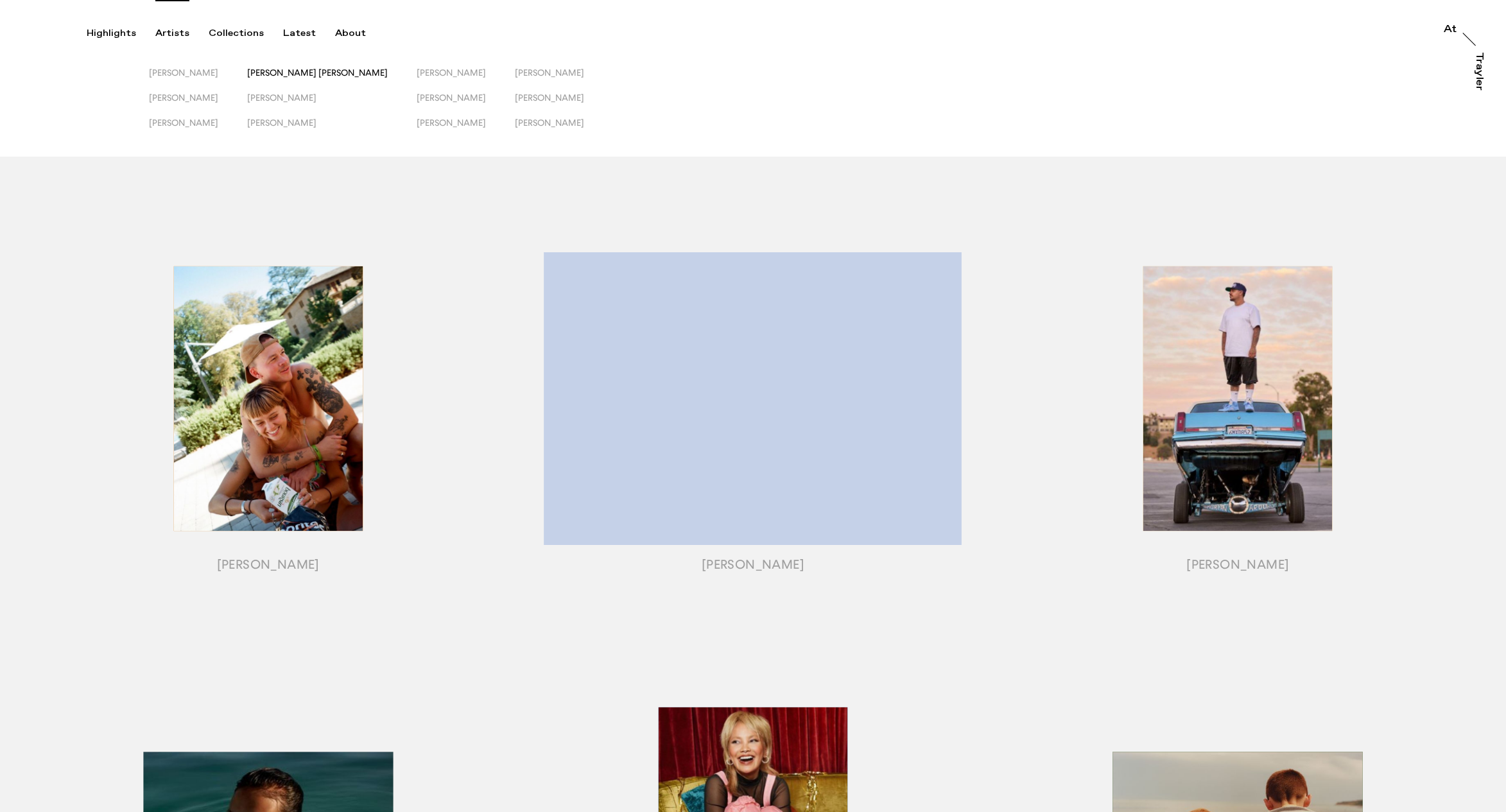
click at [309, 73] on span "[PERSON_NAME] [PERSON_NAME]" at bounding box center [317, 73] width 140 height 10
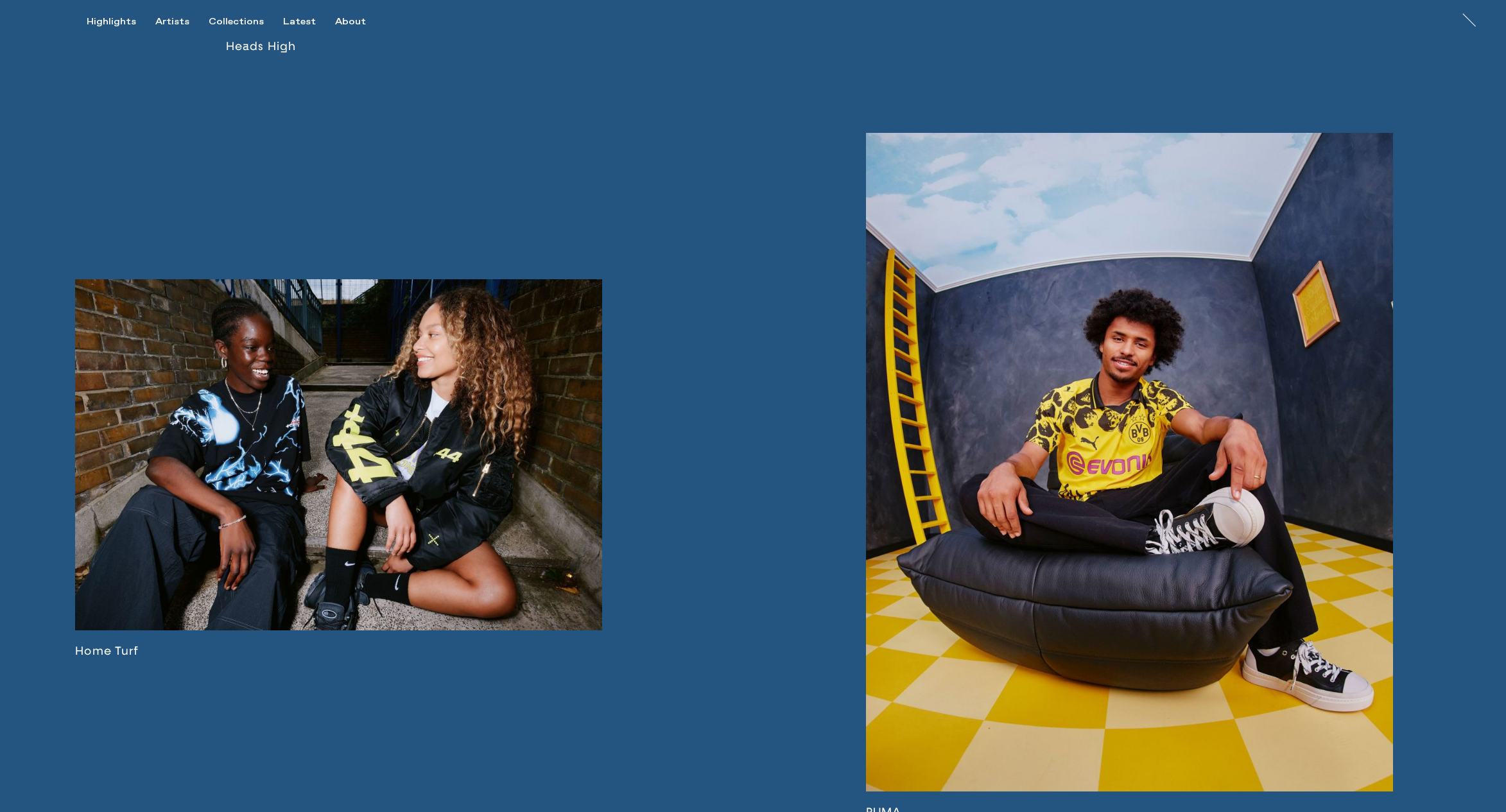
scroll to position [2268, 0]
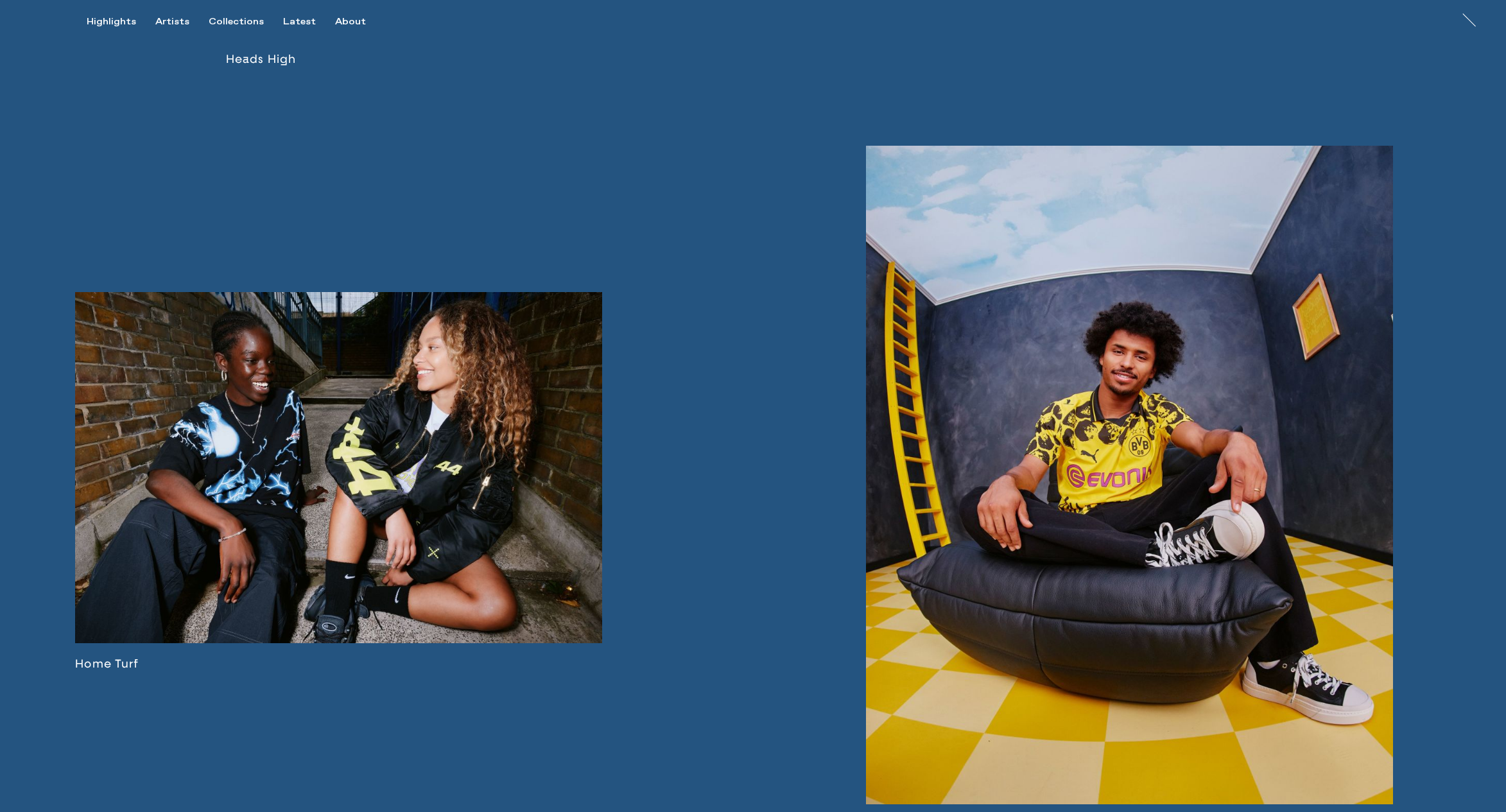
click at [530, 469] on link at bounding box center [338, 481] width 527 height 379
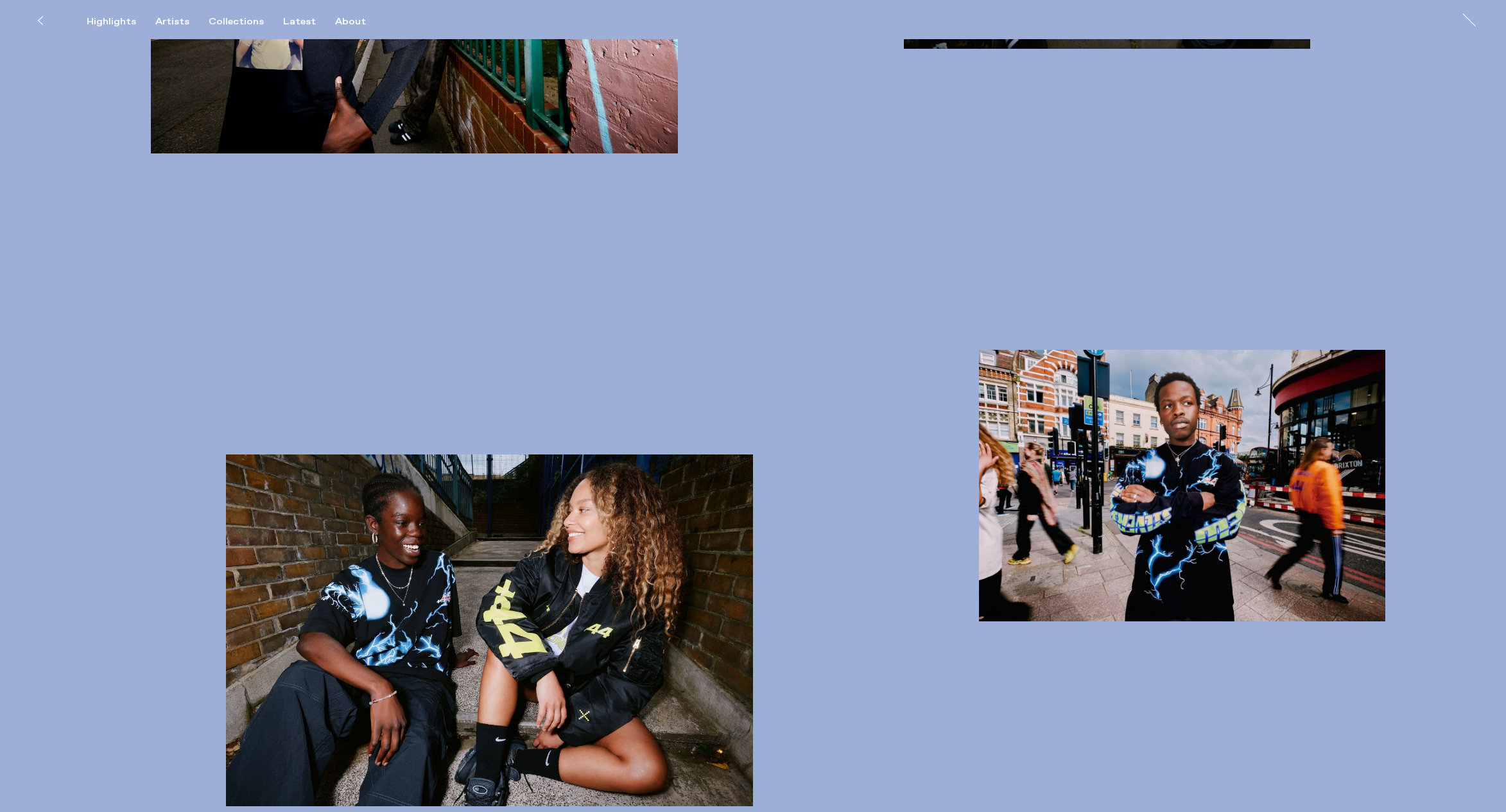
scroll to position [3109, 0]
click at [180, 21] on div "Artists" at bounding box center [173, 22] width 34 height 12
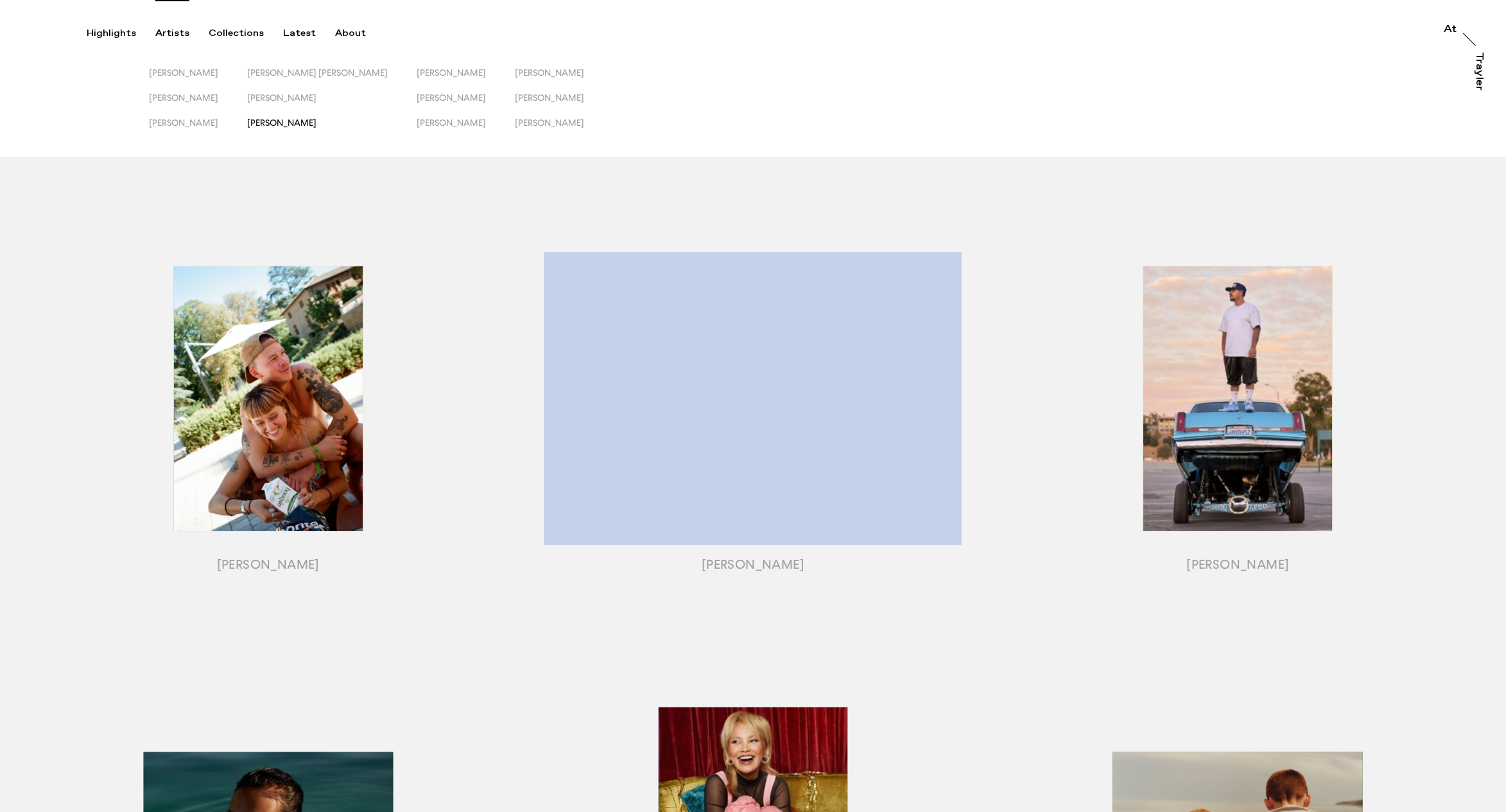
click at [302, 123] on span "[PERSON_NAME]" at bounding box center [282, 123] width 69 height 10
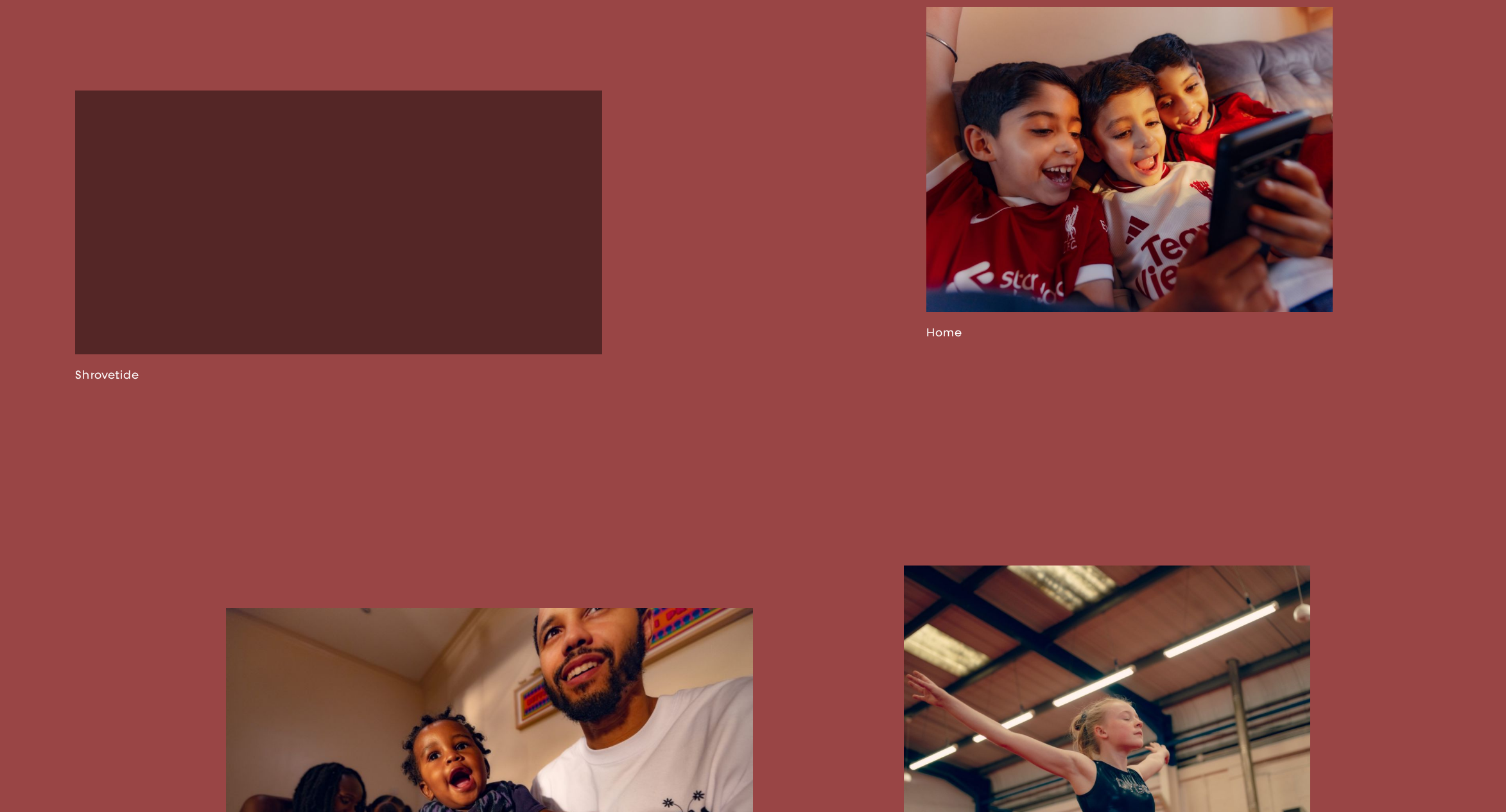
scroll to position [2295, 0]
click at [1039, 249] on link at bounding box center [1130, 173] width 406 height 332
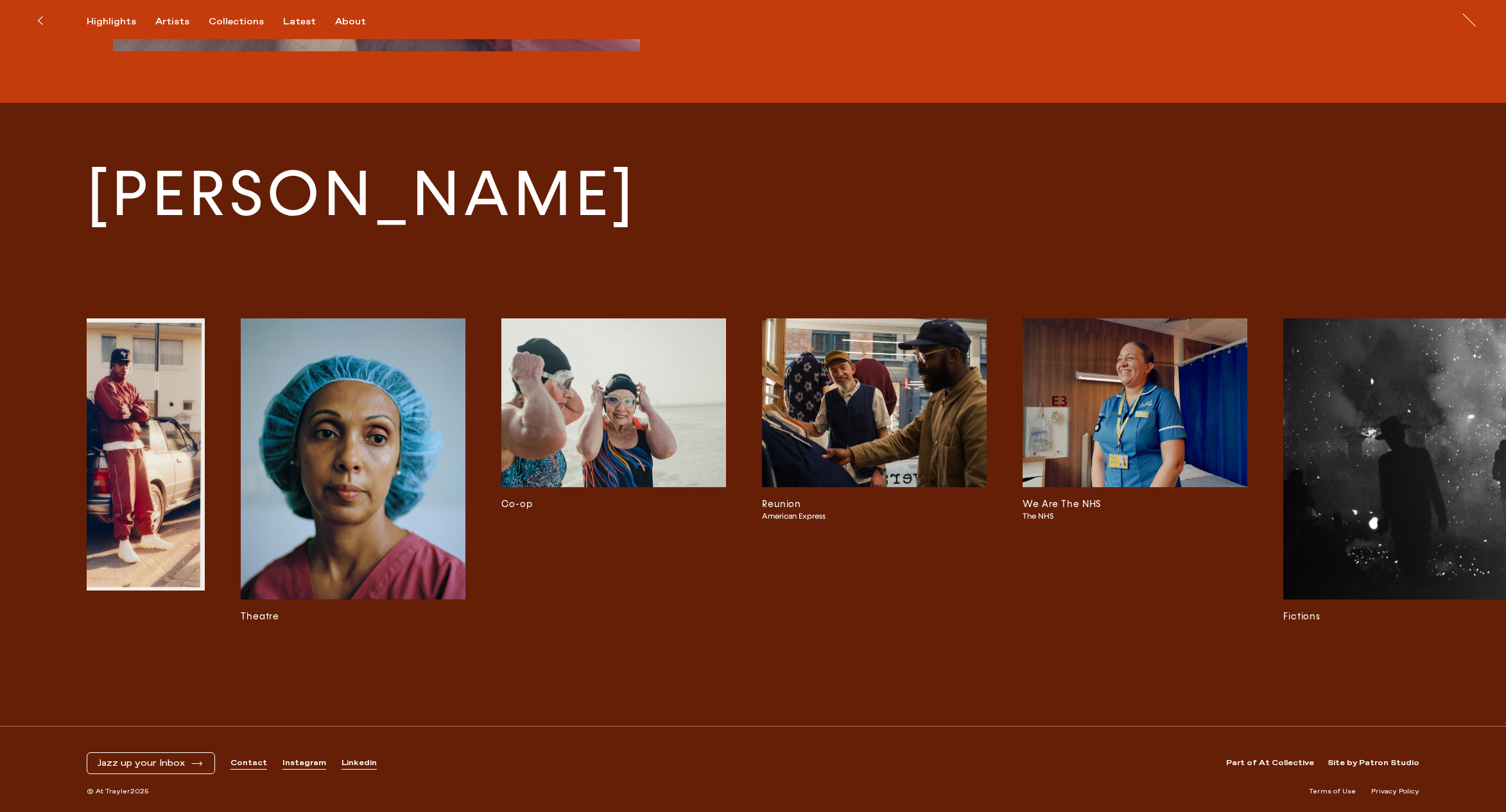
scroll to position [0, 2206]
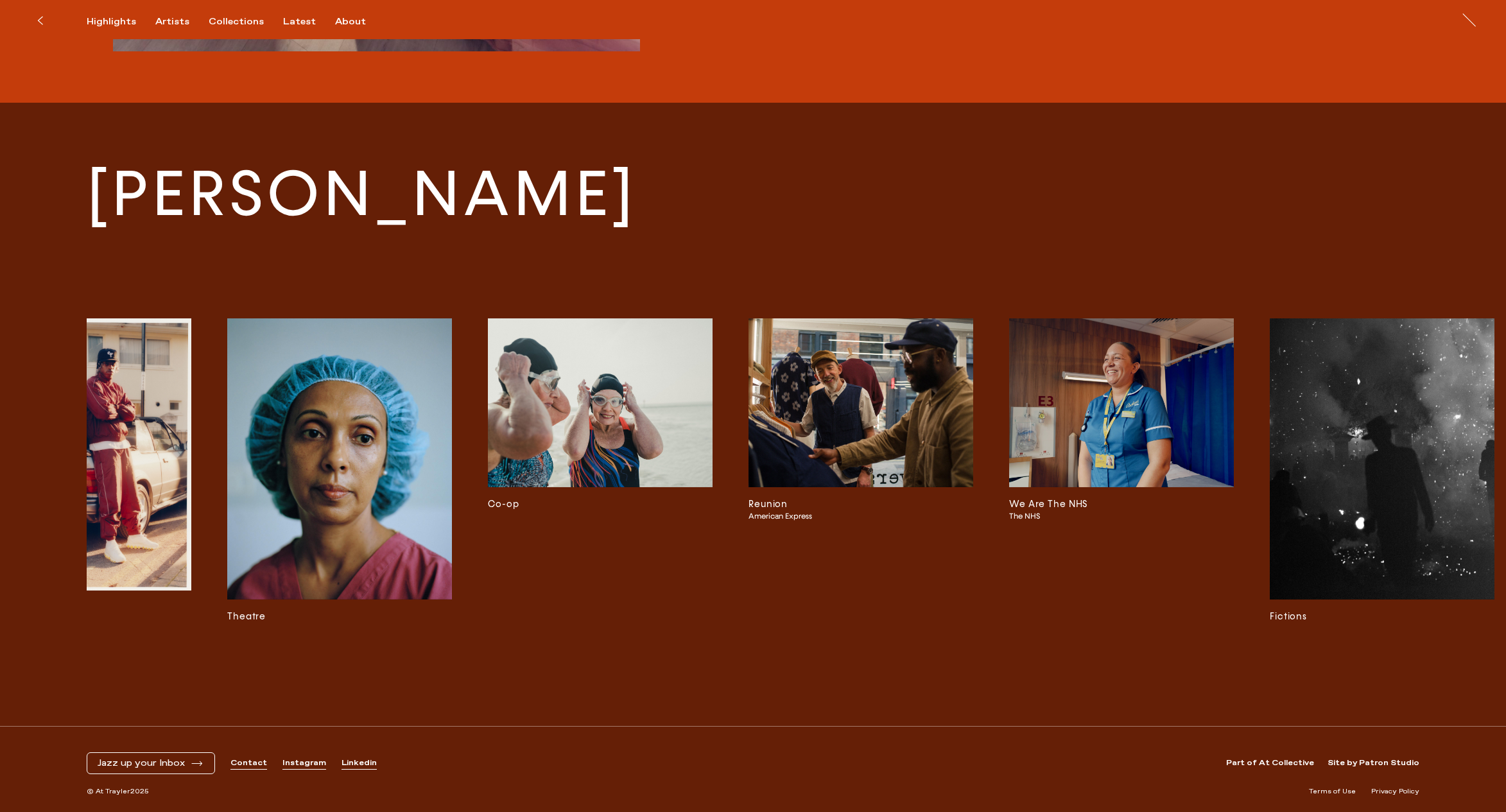
click at [607, 441] on img at bounding box center [601, 403] width 225 height 169
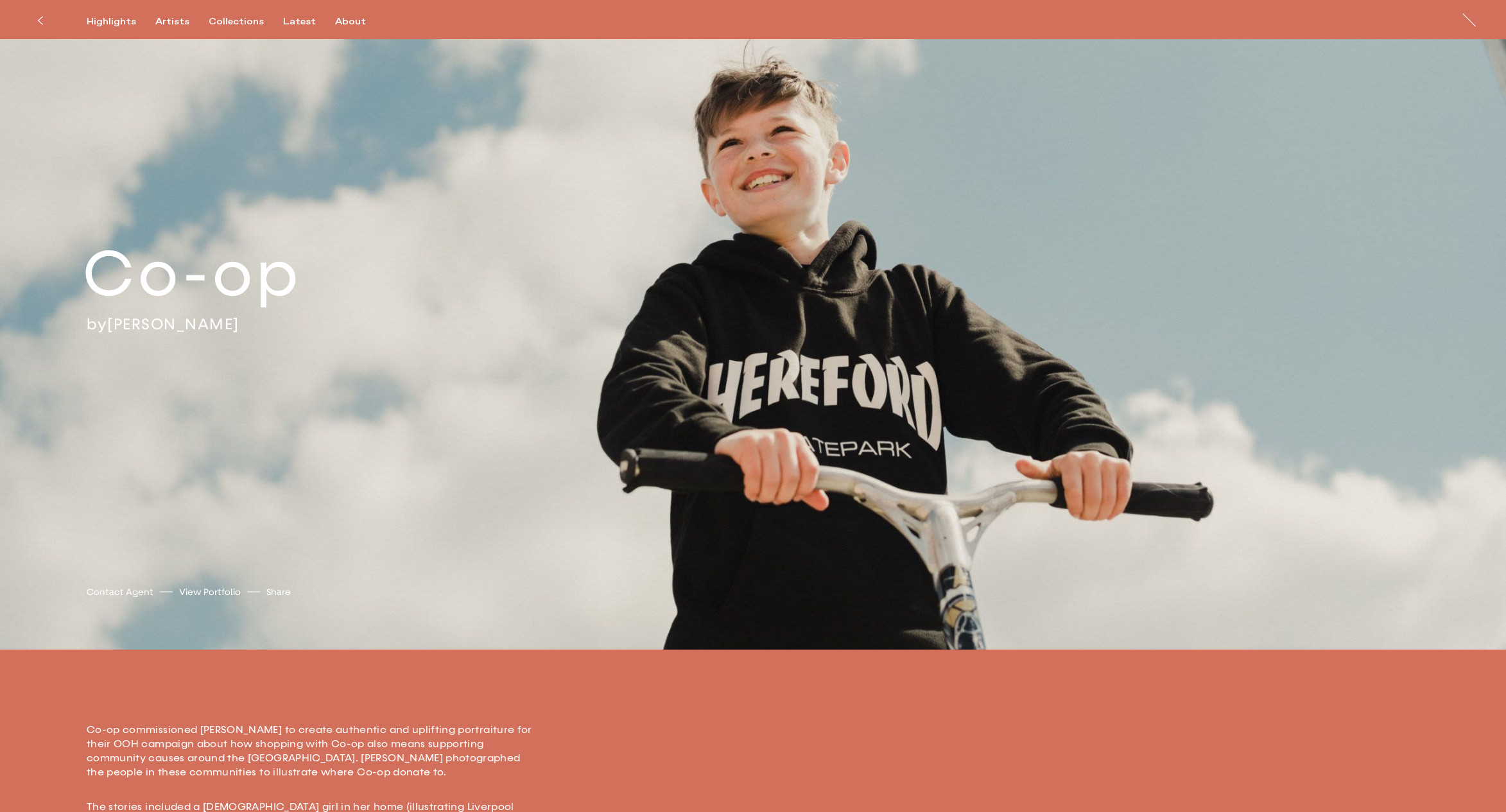
scroll to position [80, 0]
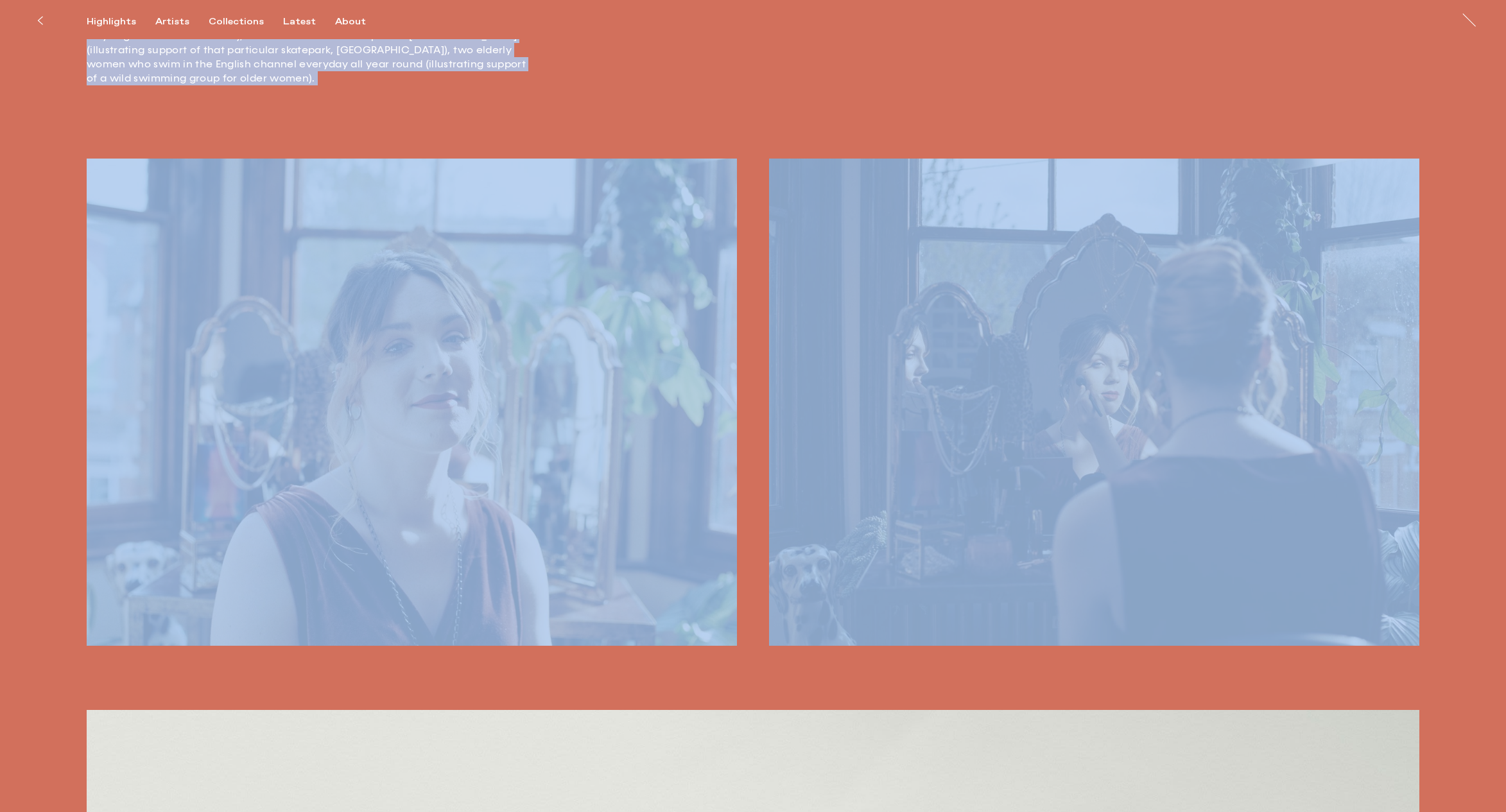
drag, startPoint x: 809, startPoint y: 439, endPoint x: 151, endPoint y: 827, distance: 763.9
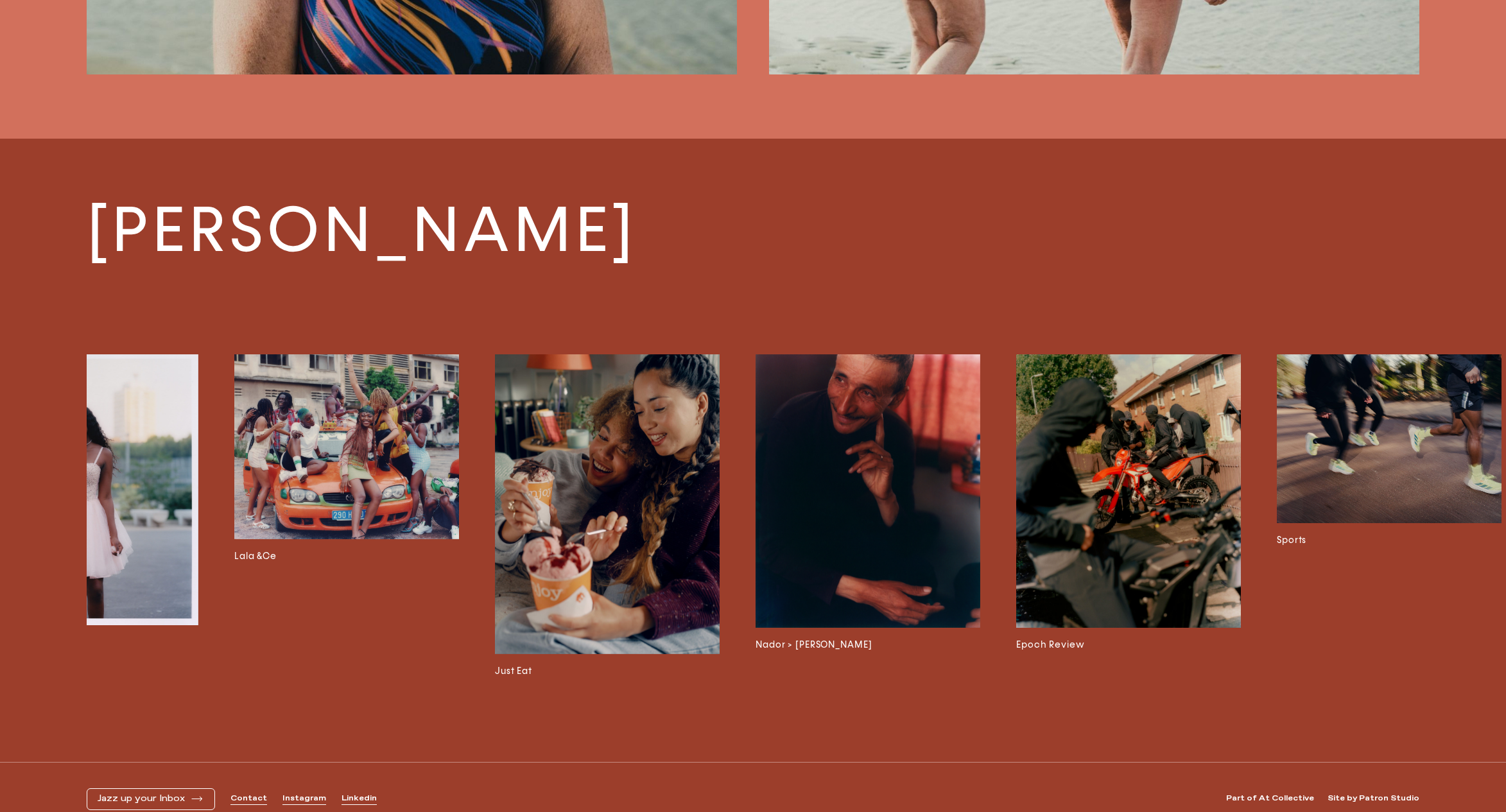
scroll to position [0, 3768]
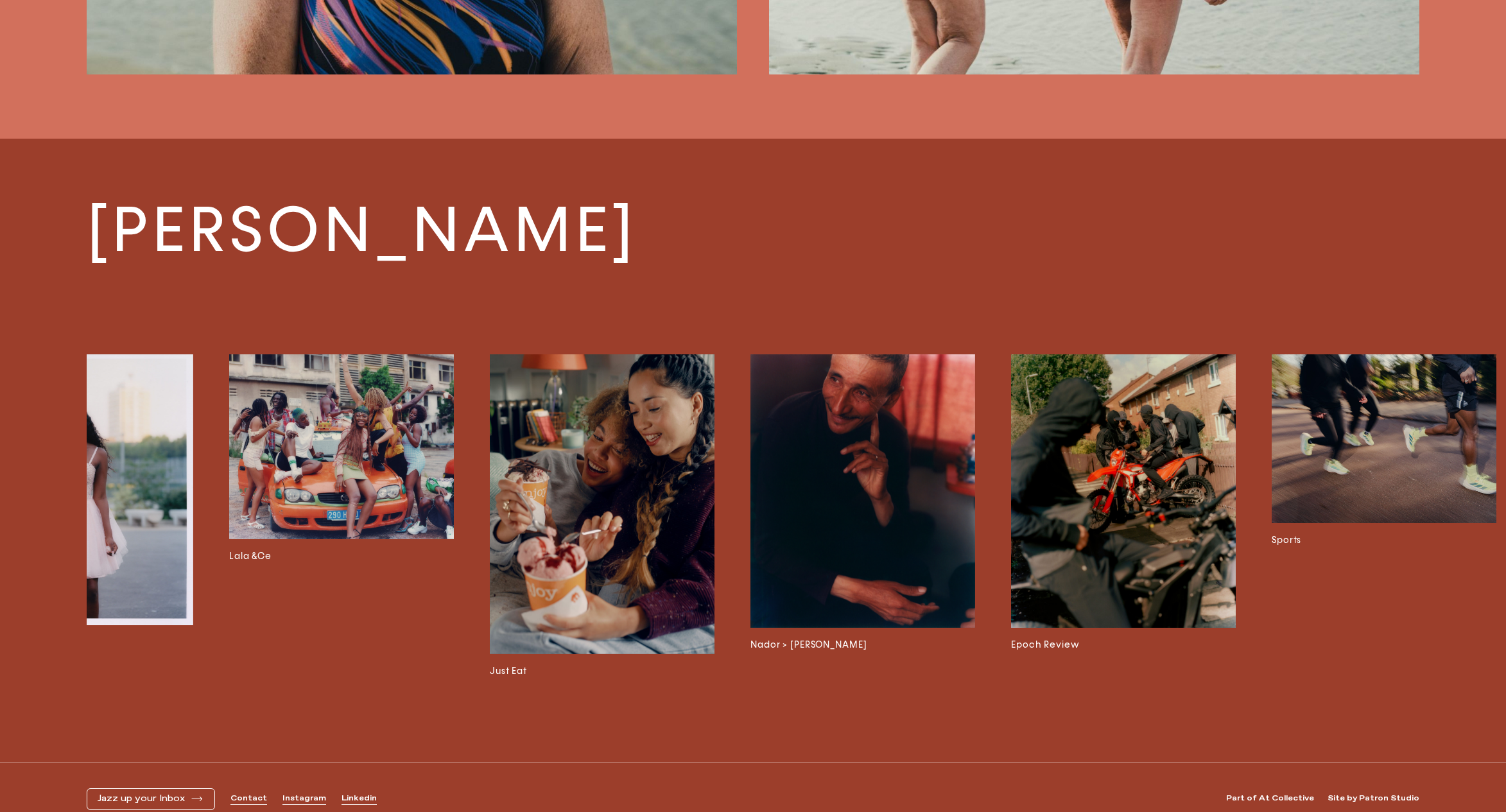
click at [651, 569] on img at bounding box center [602, 504] width 225 height 299
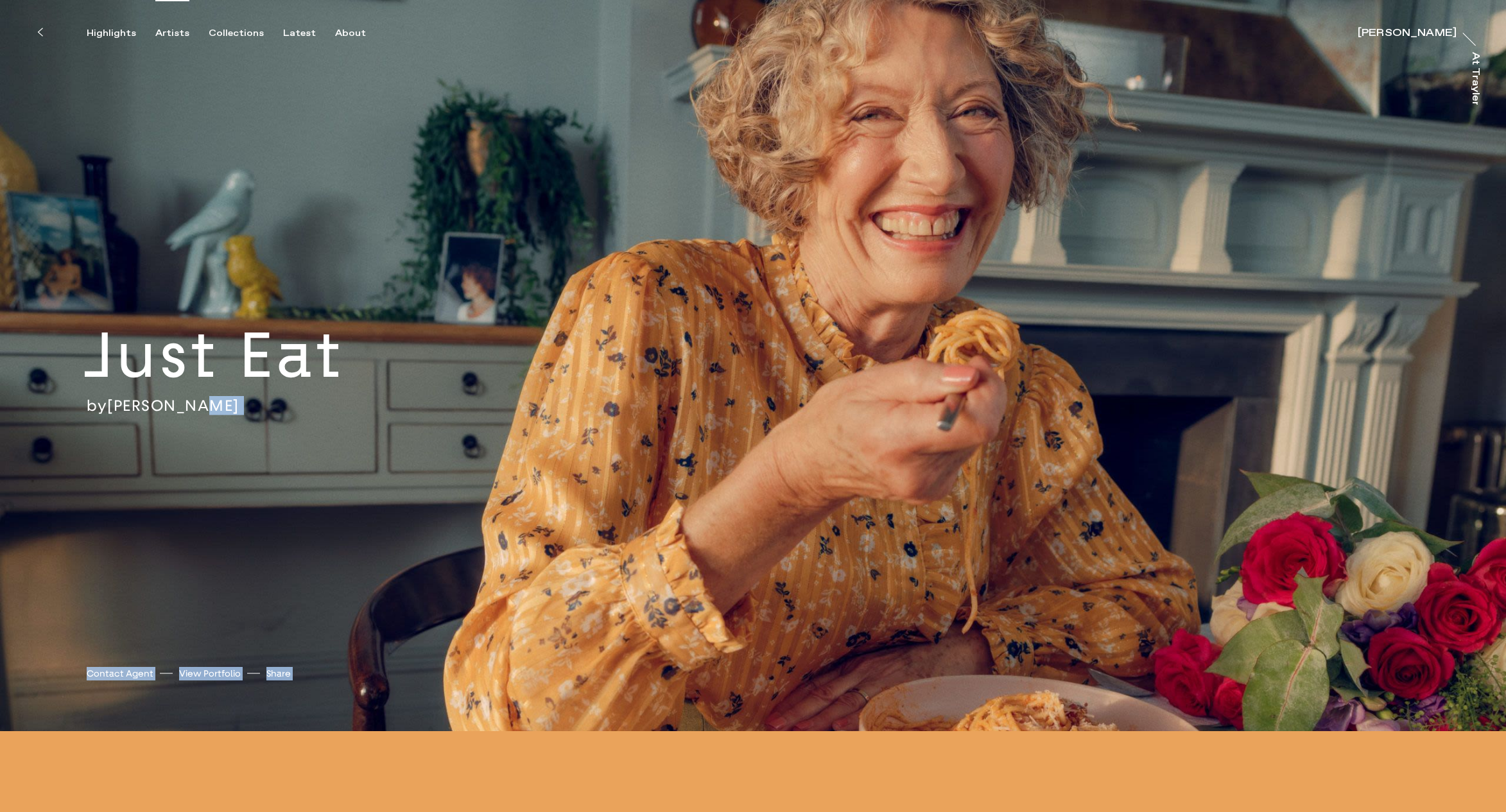
click at [167, 31] on div "Artists" at bounding box center [173, 34] width 34 height 12
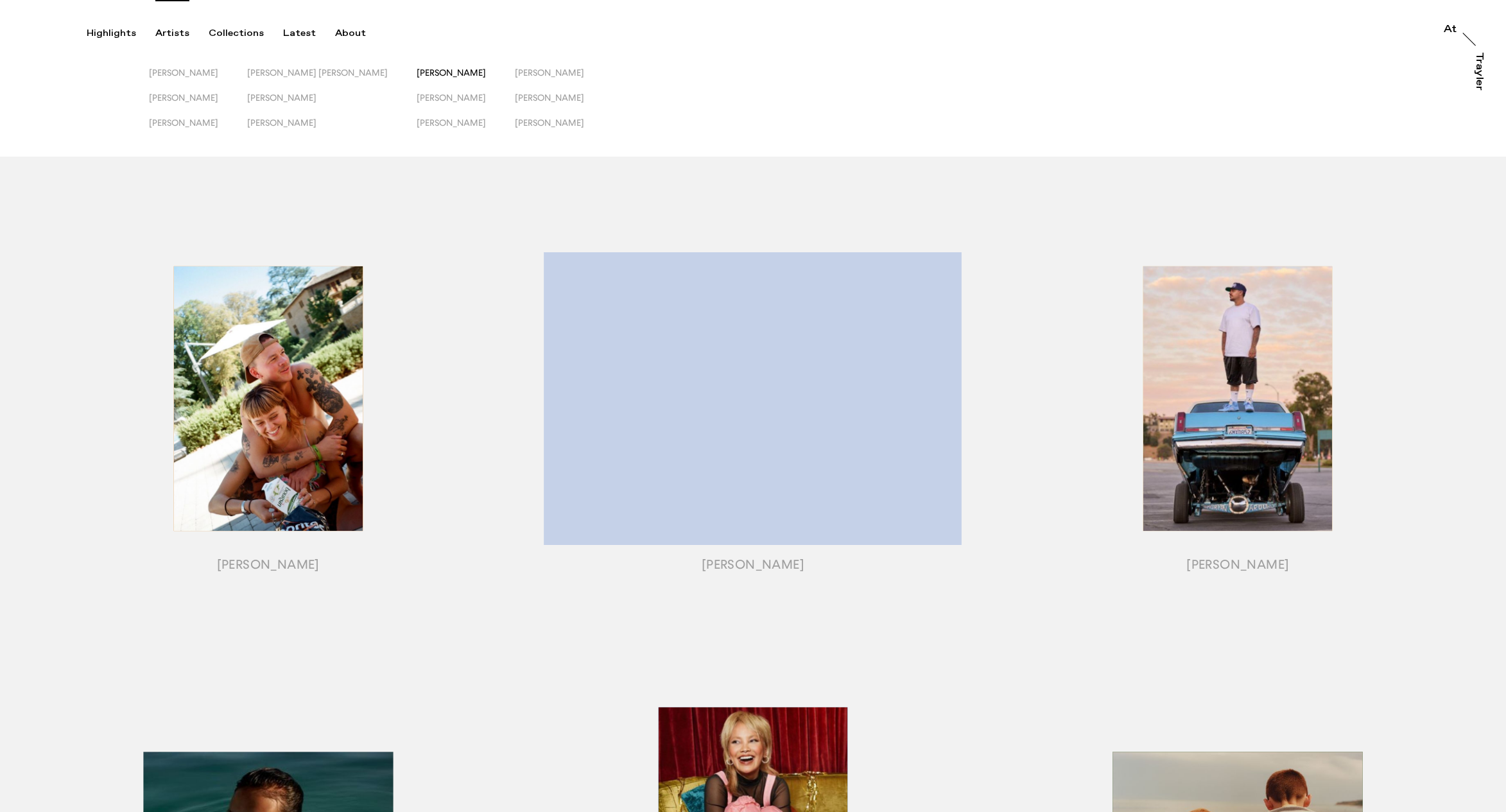
drag, startPoint x: 393, startPoint y: 71, endPoint x: 400, endPoint y: 101, distance: 30.8
click at [416, 71] on span "[PERSON_NAME]" at bounding box center [451, 73] width 69 height 10
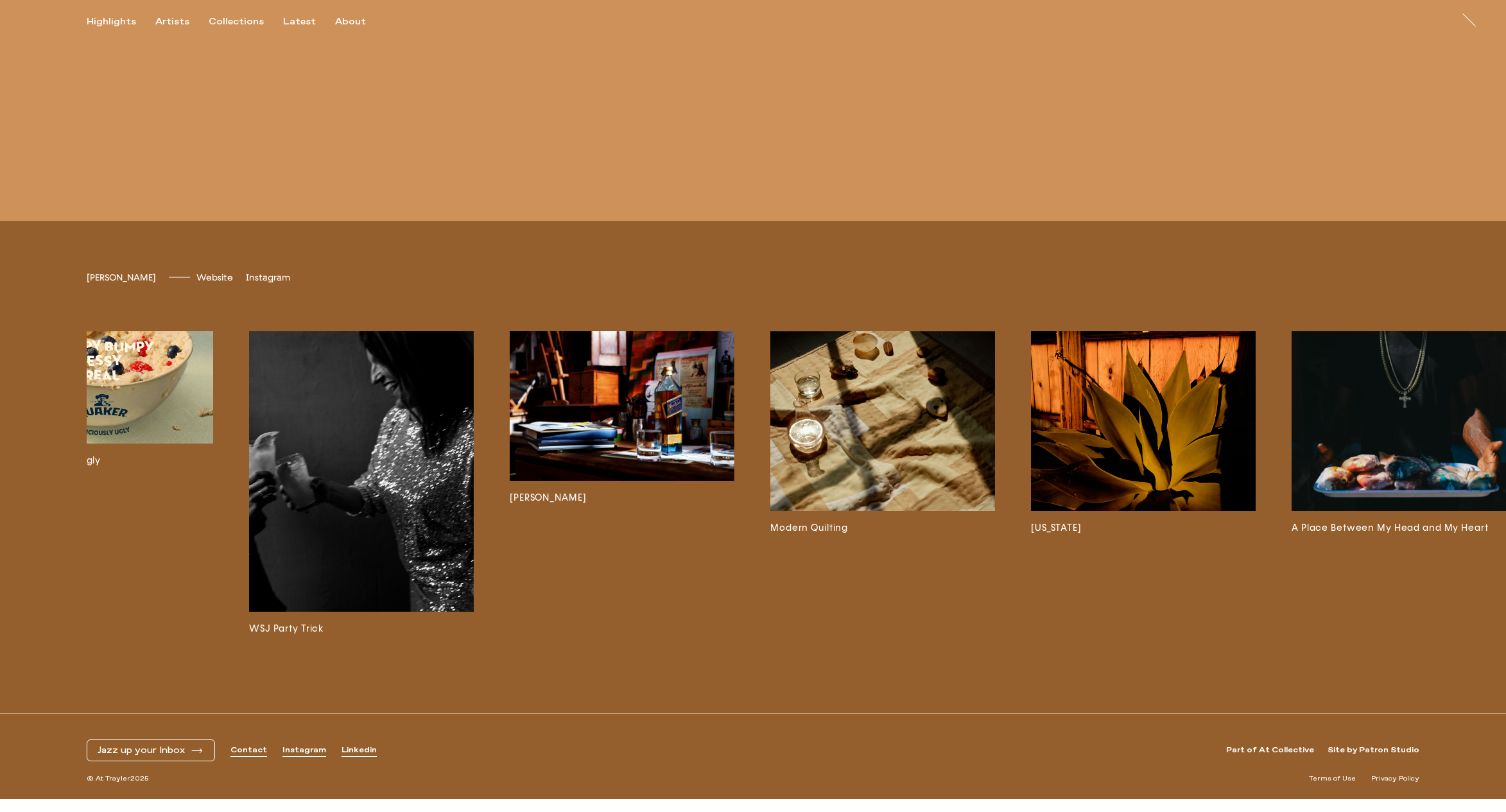
scroll to position [0, 701]
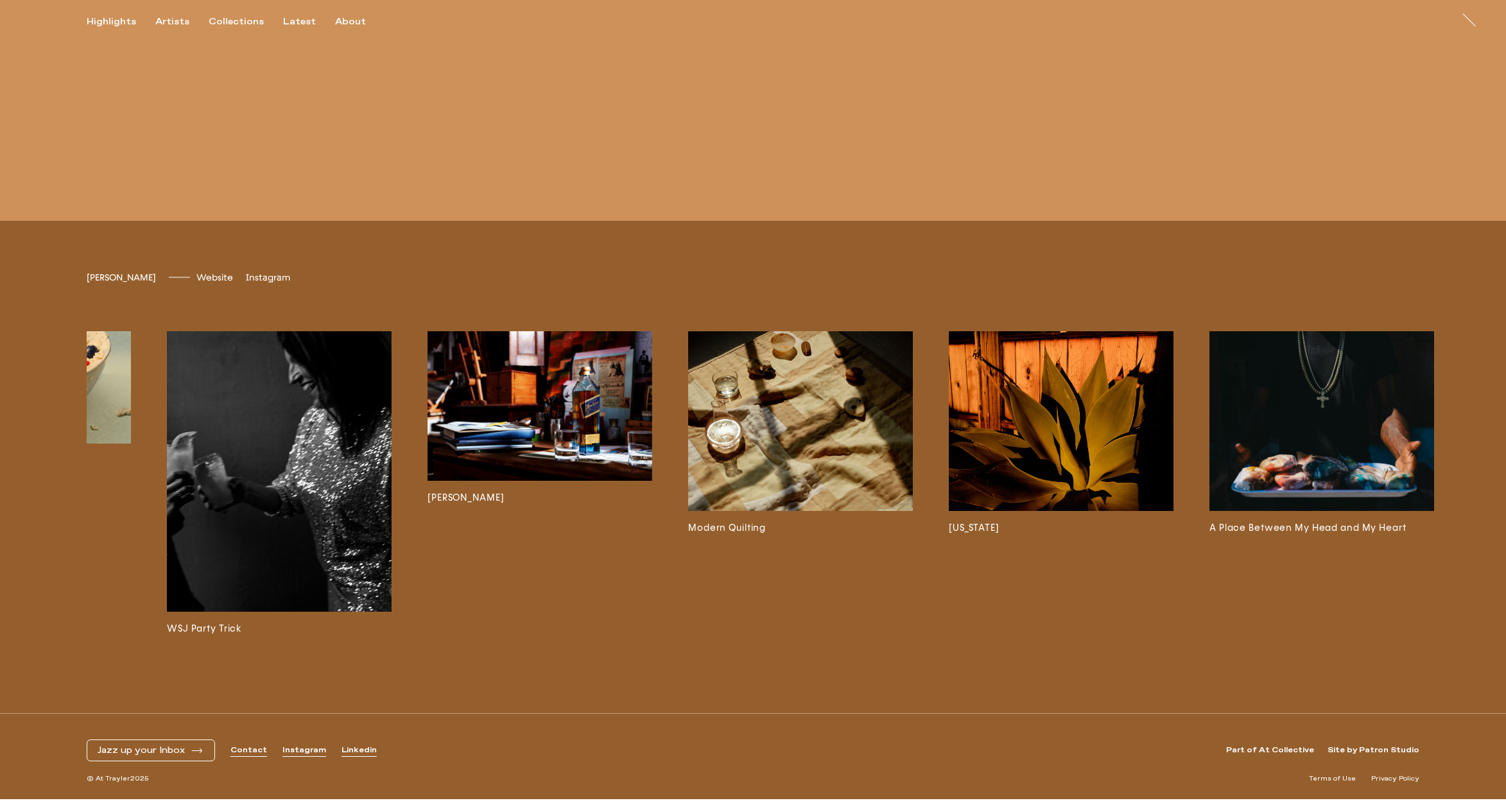
click at [333, 550] on img at bounding box center [279, 472] width 225 height 281
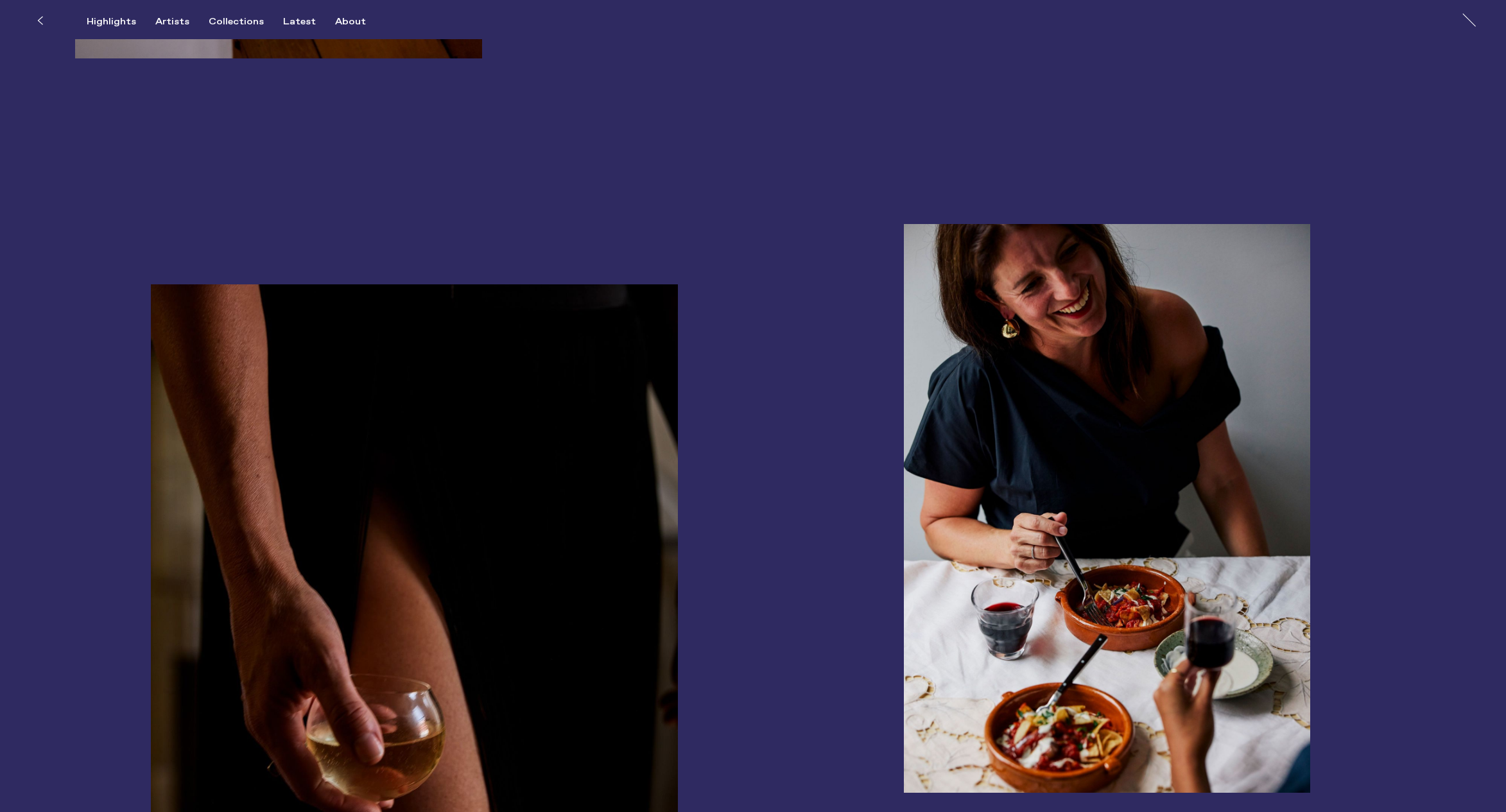
scroll to position [2451, 0]
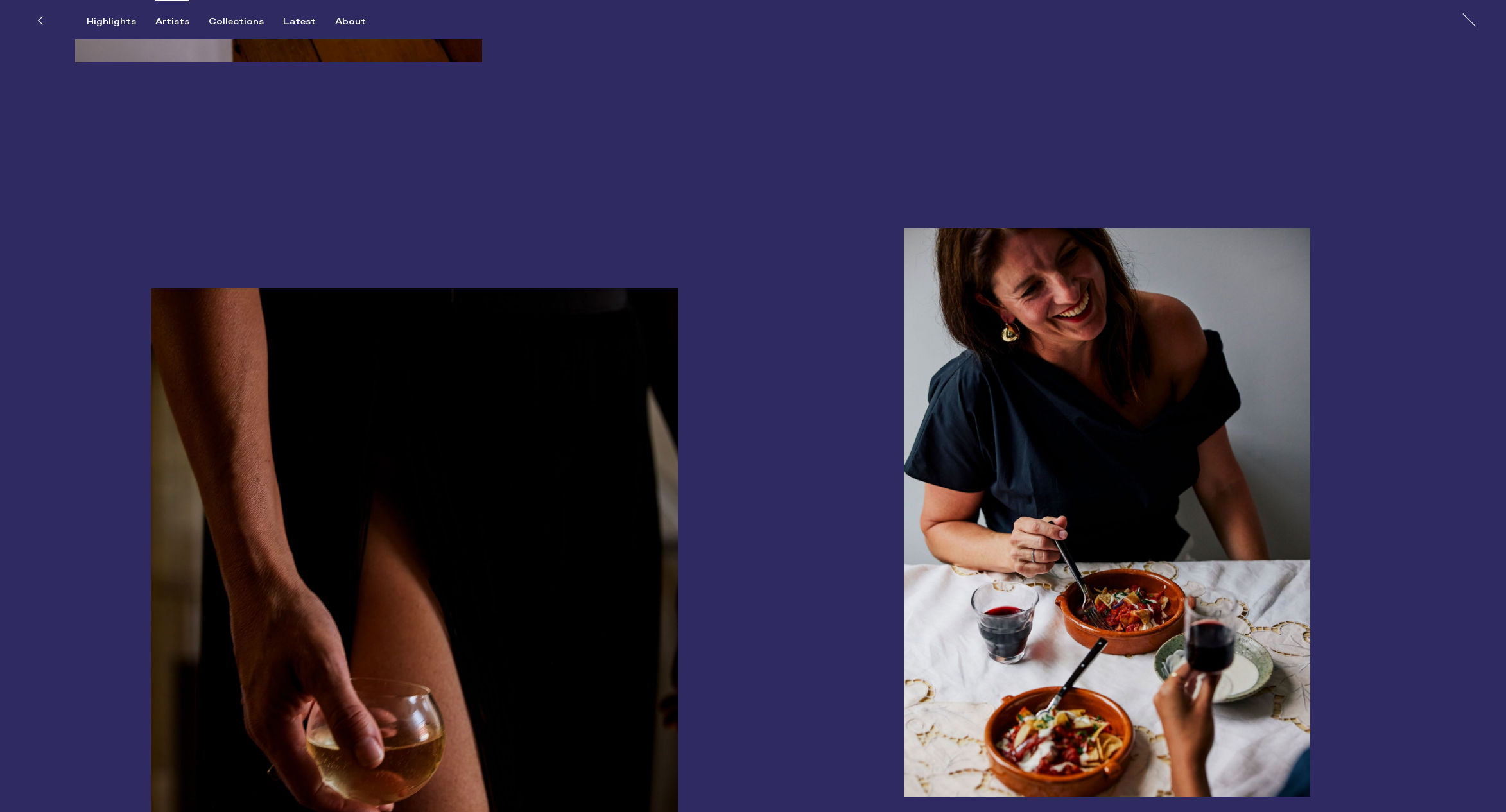
click at [170, 18] on div "Artists" at bounding box center [173, 22] width 34 height 12
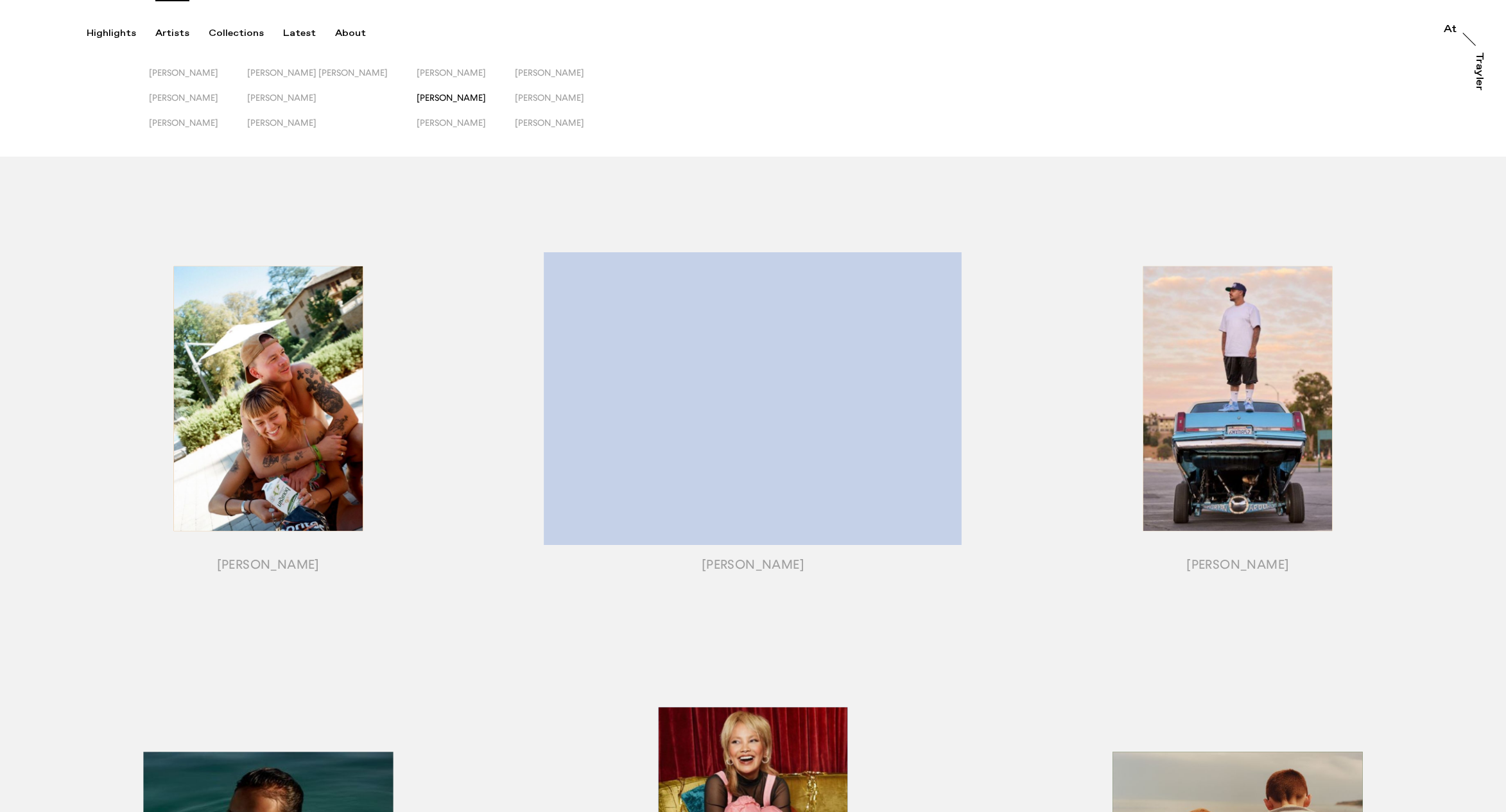
click at [416, 95] on span "[PERSON_NAME]" at bounding box center [451, 97] width 69 height 10
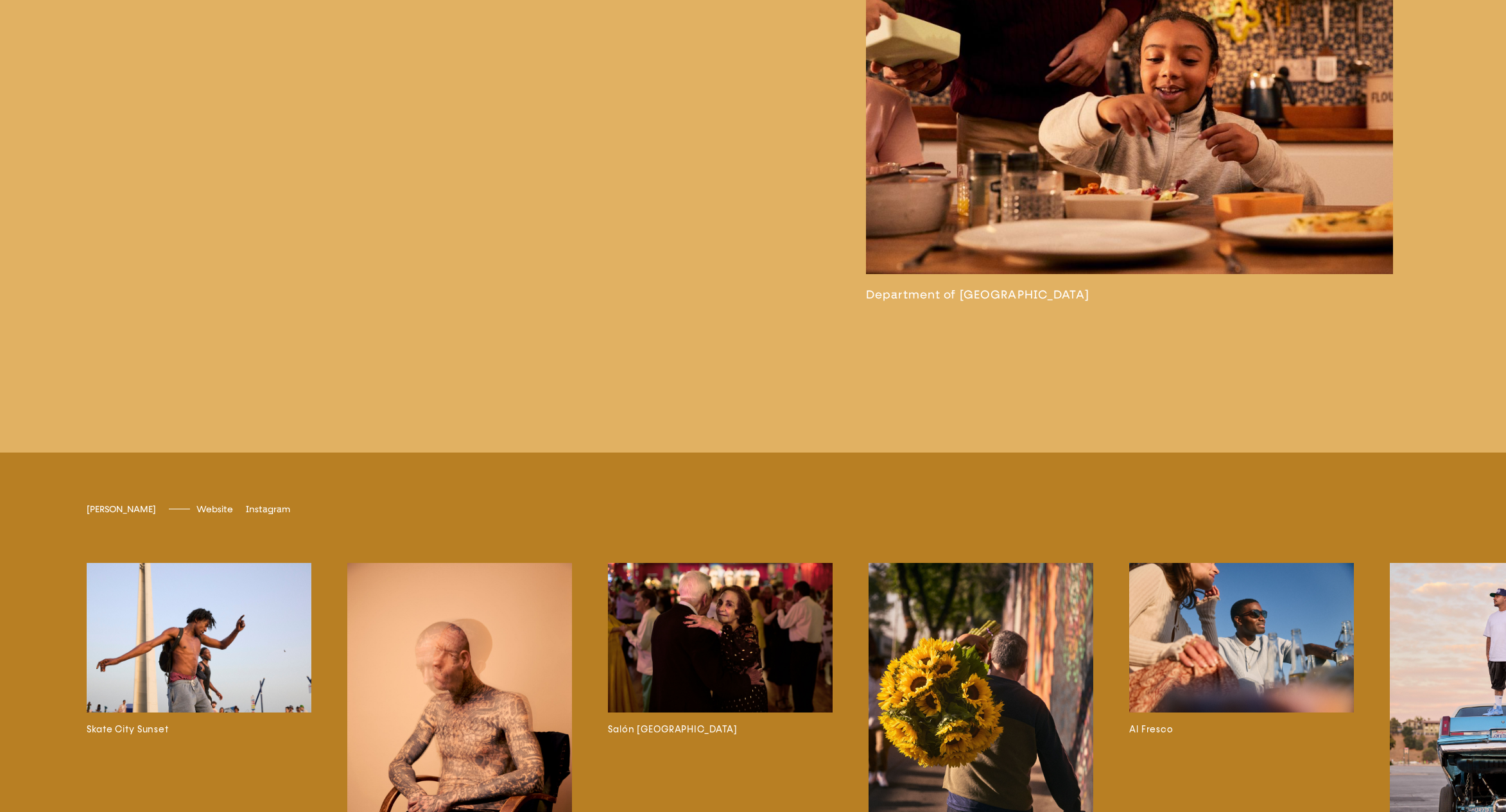
scroll to position [4491, 0]
click at [1047, 170] on link at bounding box center [1130, 112] width 527 height 379
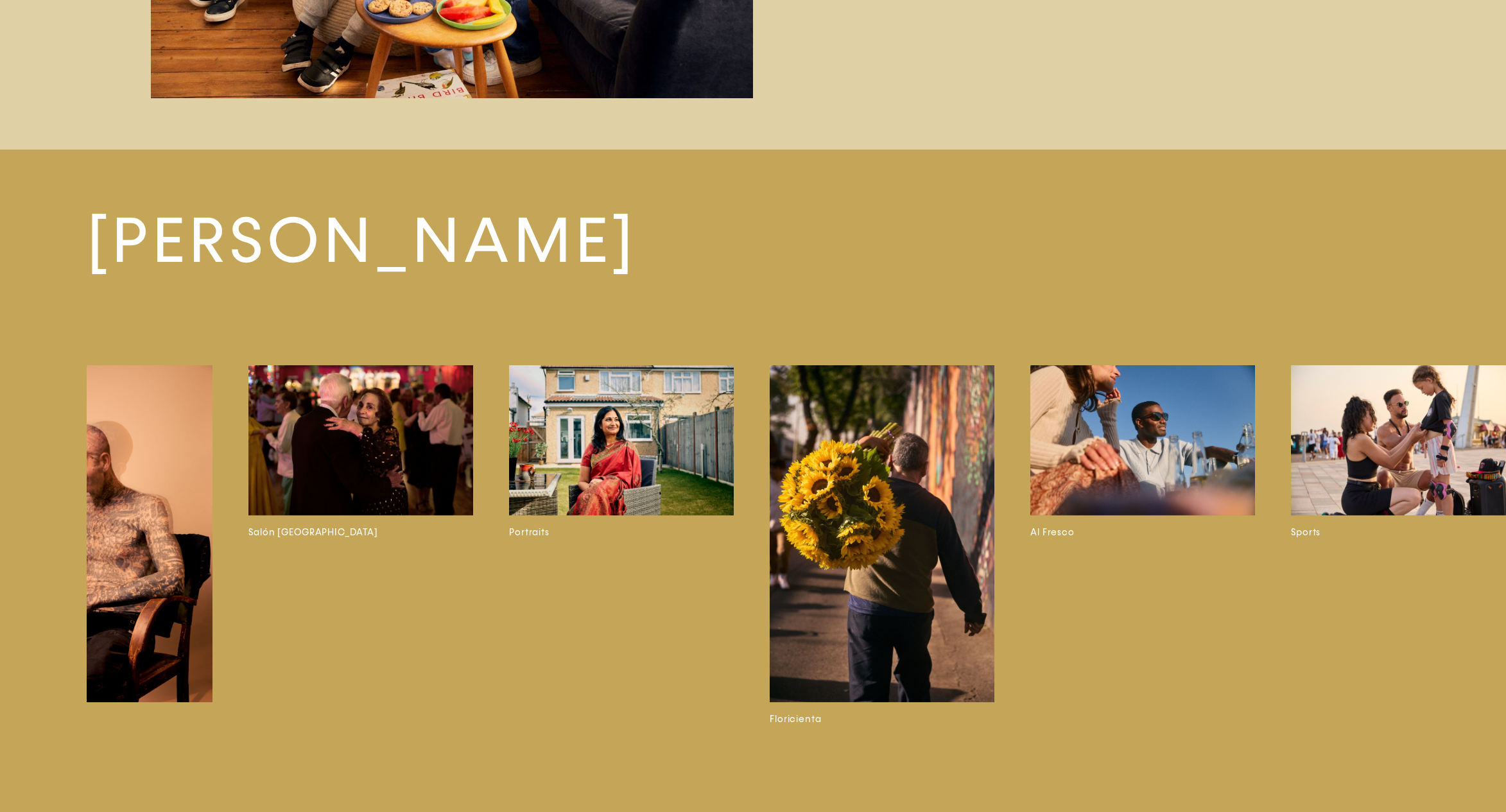
scroll to position [0, 904]
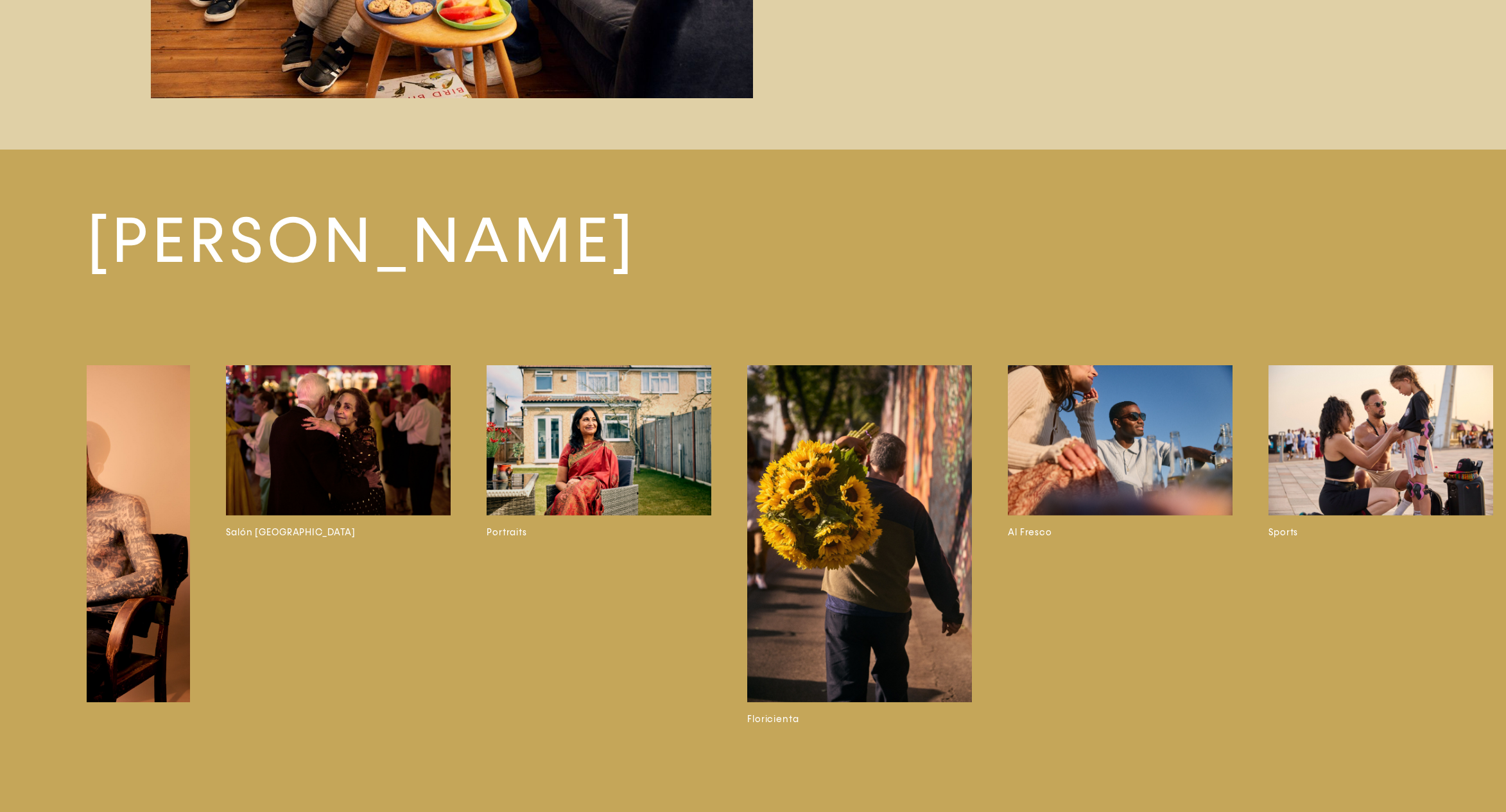
click at [559, 435] on img at bounding box center [599, 440] width 225 height 150
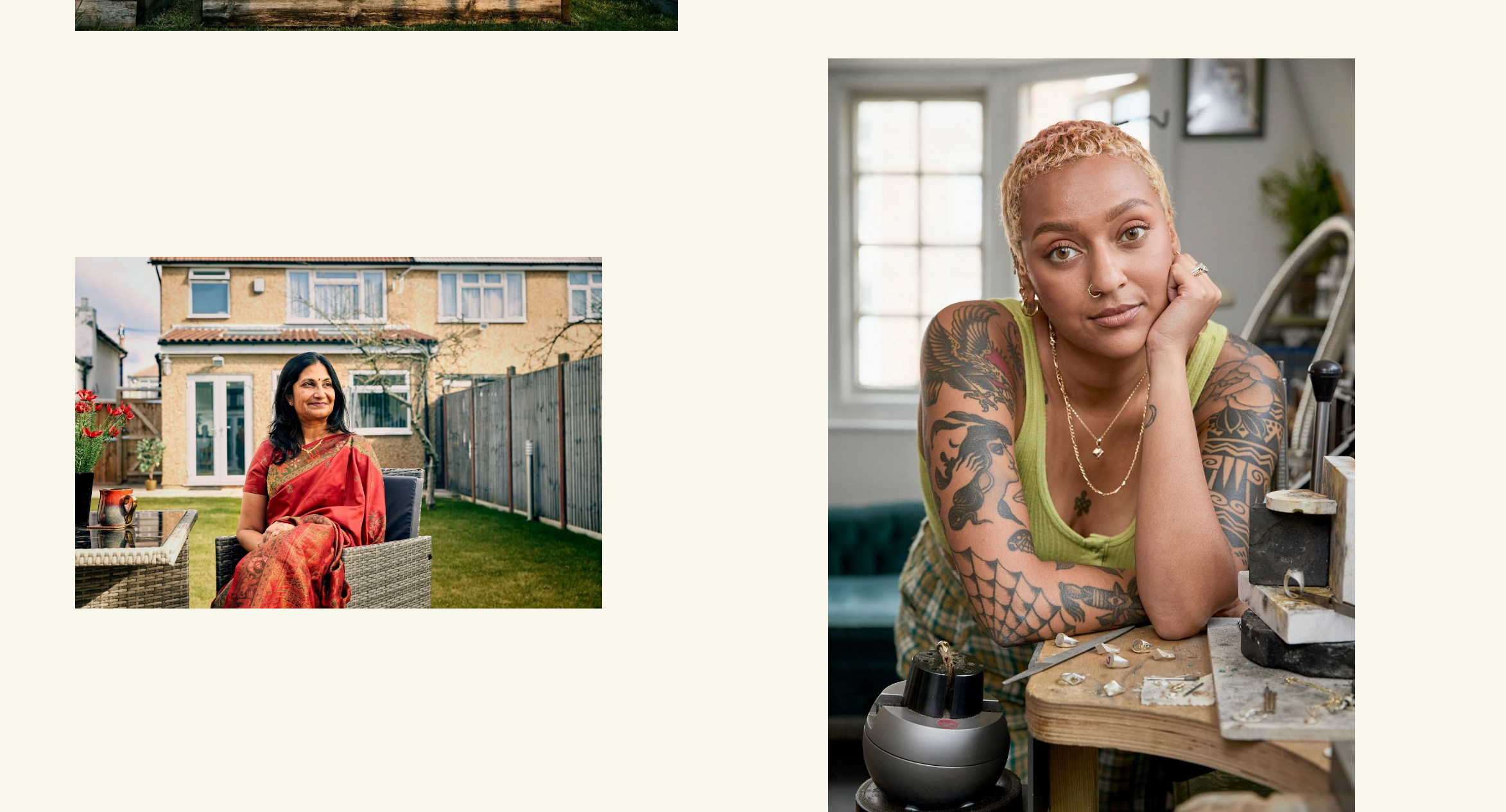
scroll to position [1489, 0]
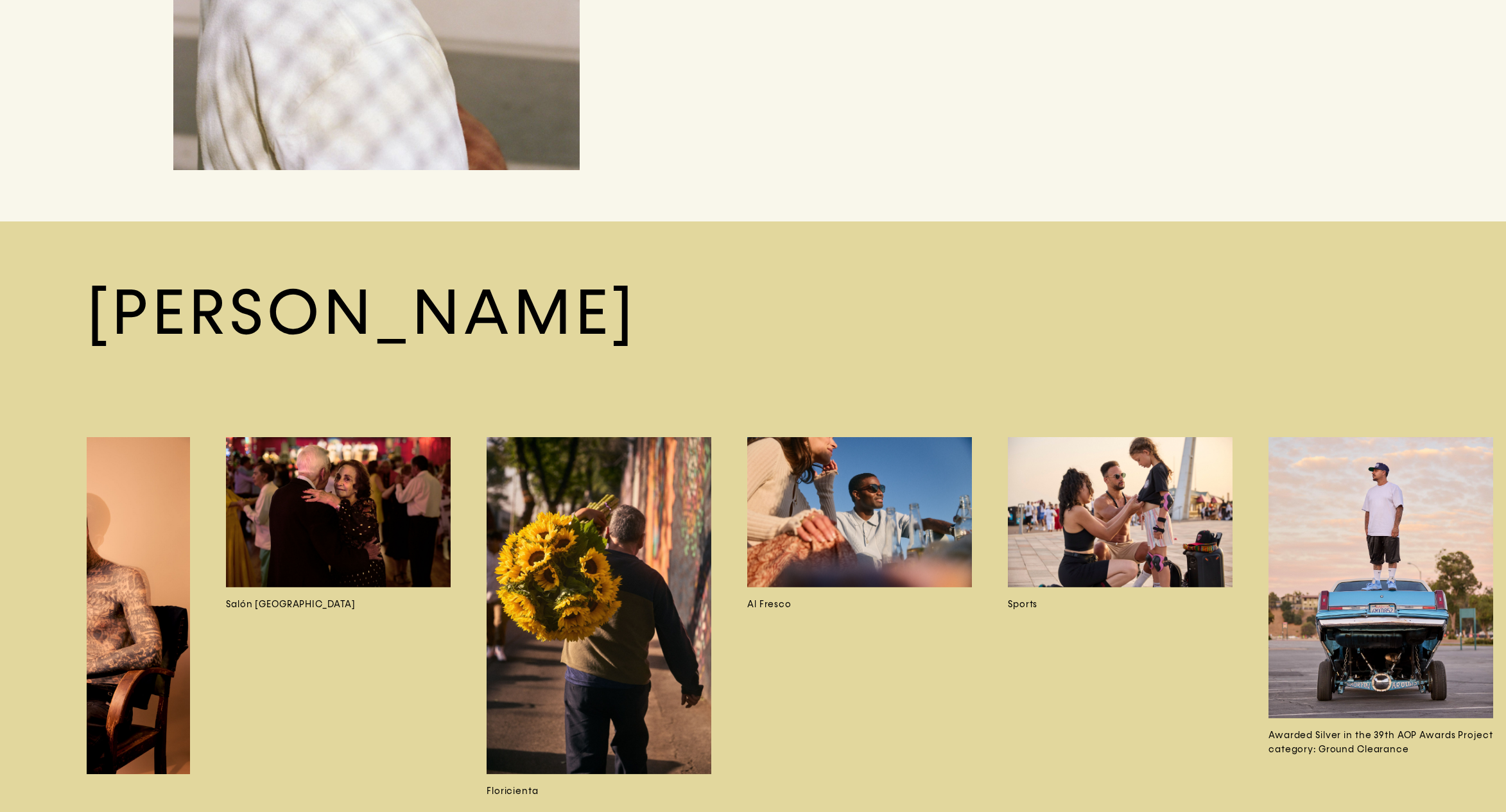
scroll to position [11237, 0]
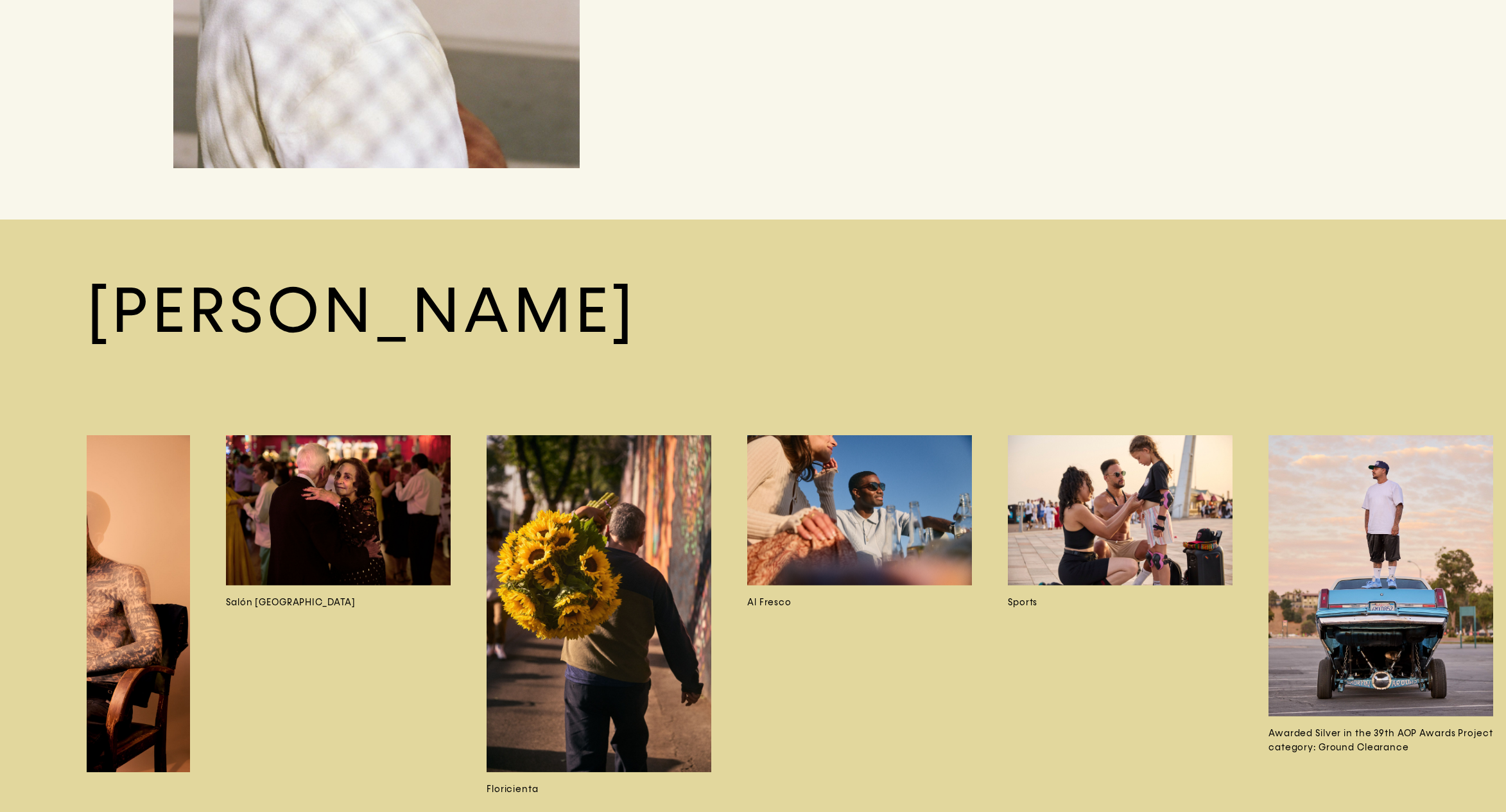
click at [899, 513] on img at bounding box center [860, 509] width 225 height 150
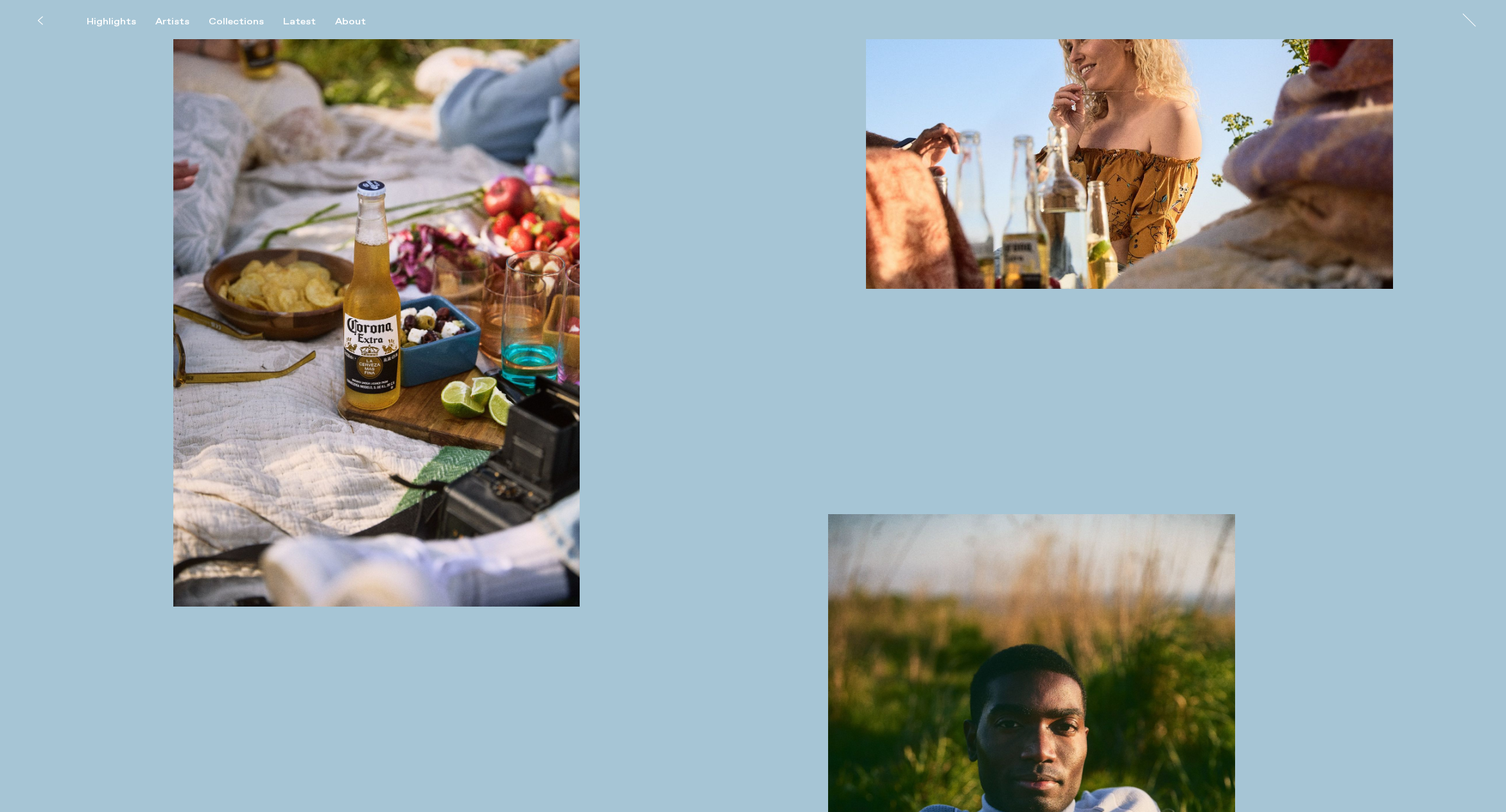
scroll to position [697, 0]
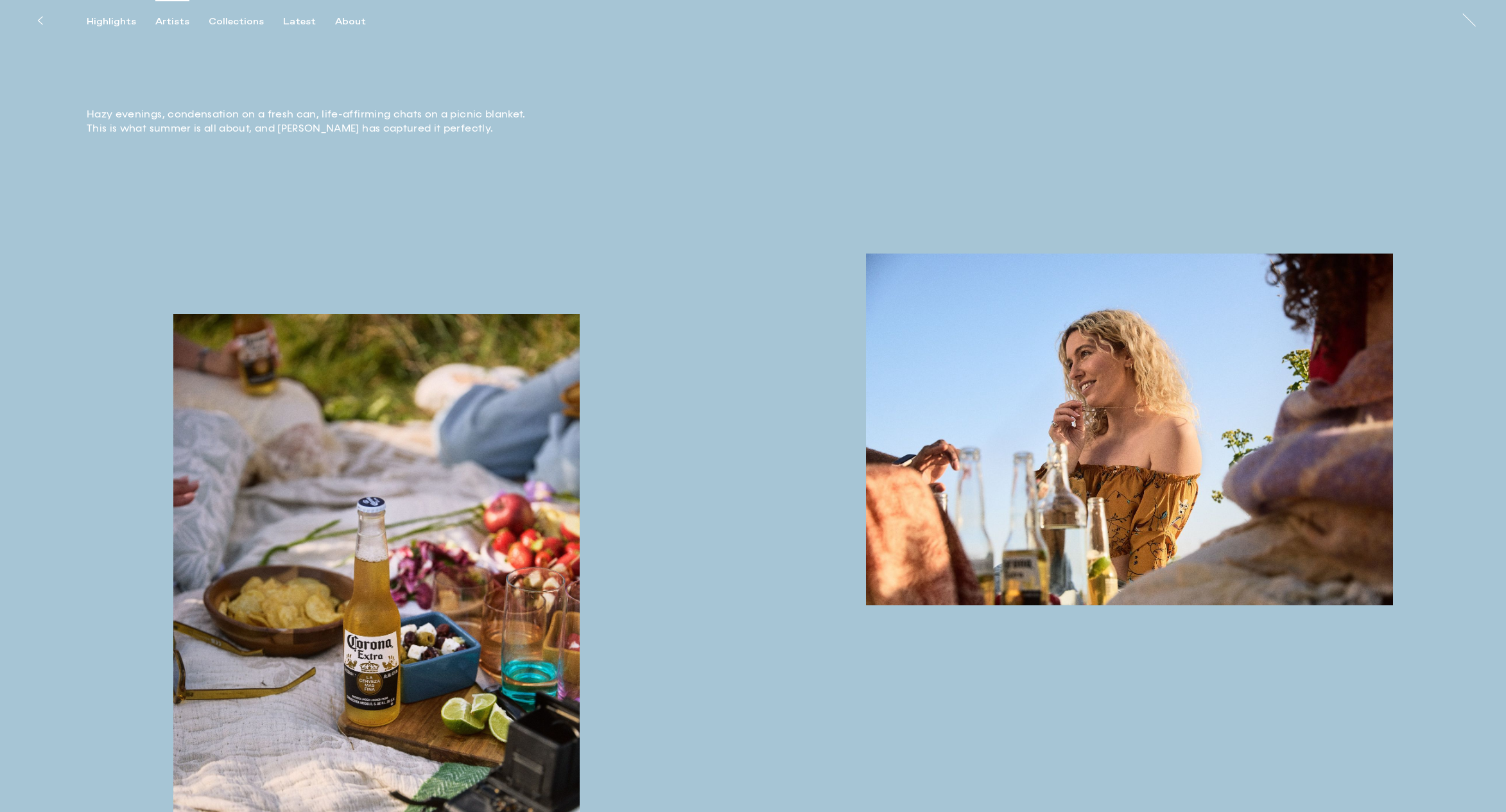
click at [168, 20] on div "Artists" at bounding box center [173, 22] width 34 height 12
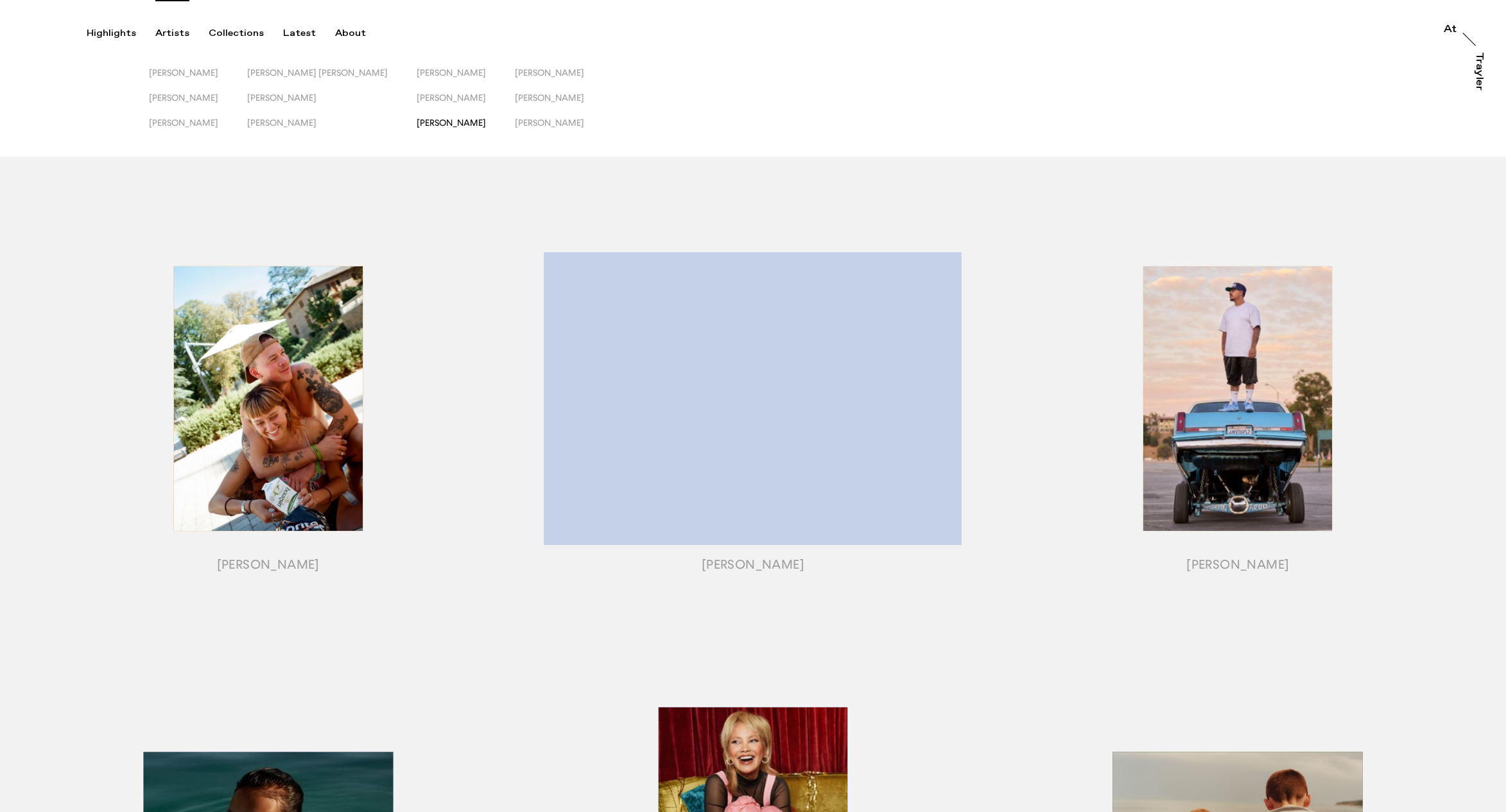
click at [416, 120] on span "[PERSON_NAME]" at bounding box center [451, 123] width 69 height 10
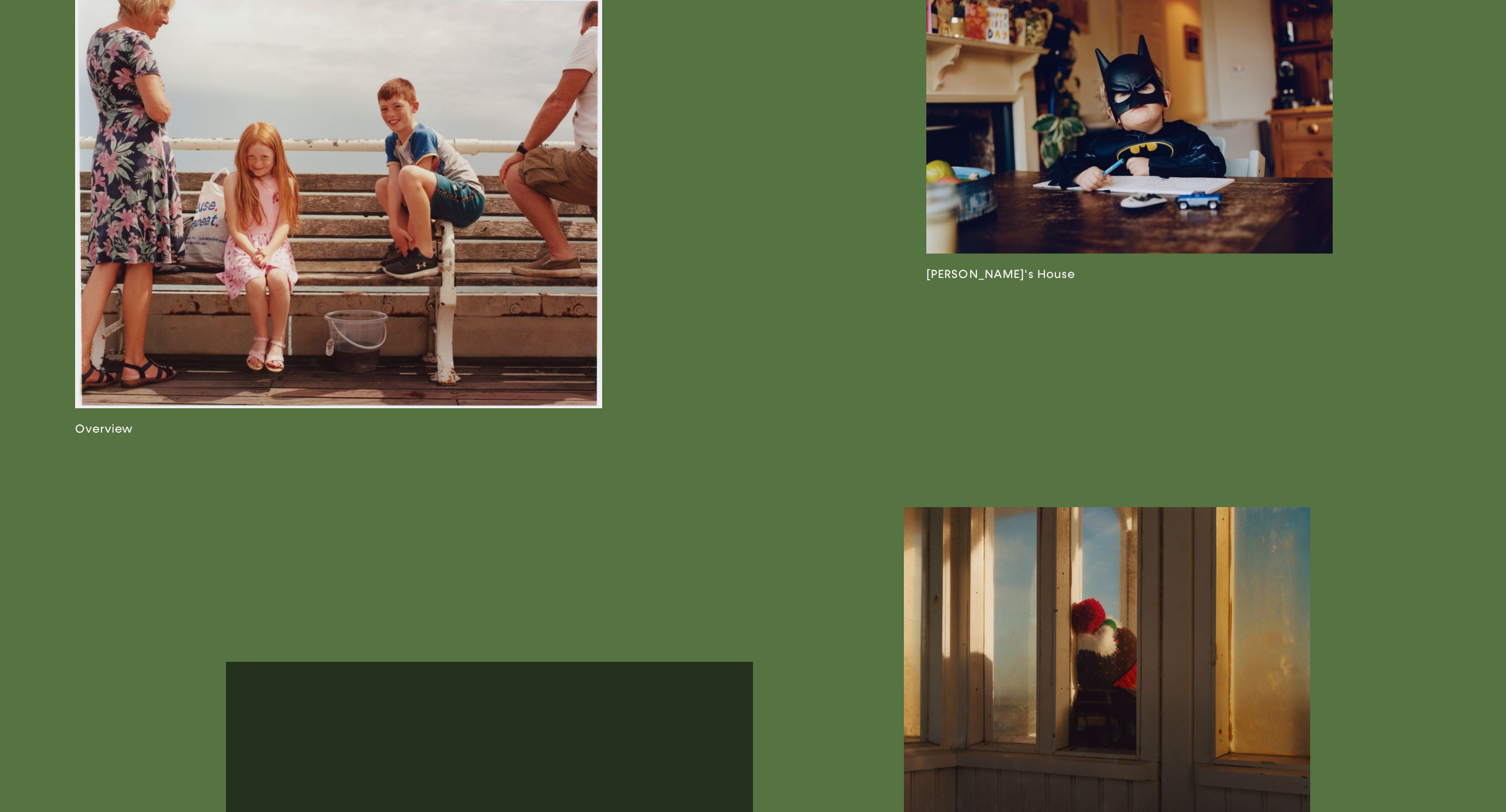
scroll to position [1122, 0]
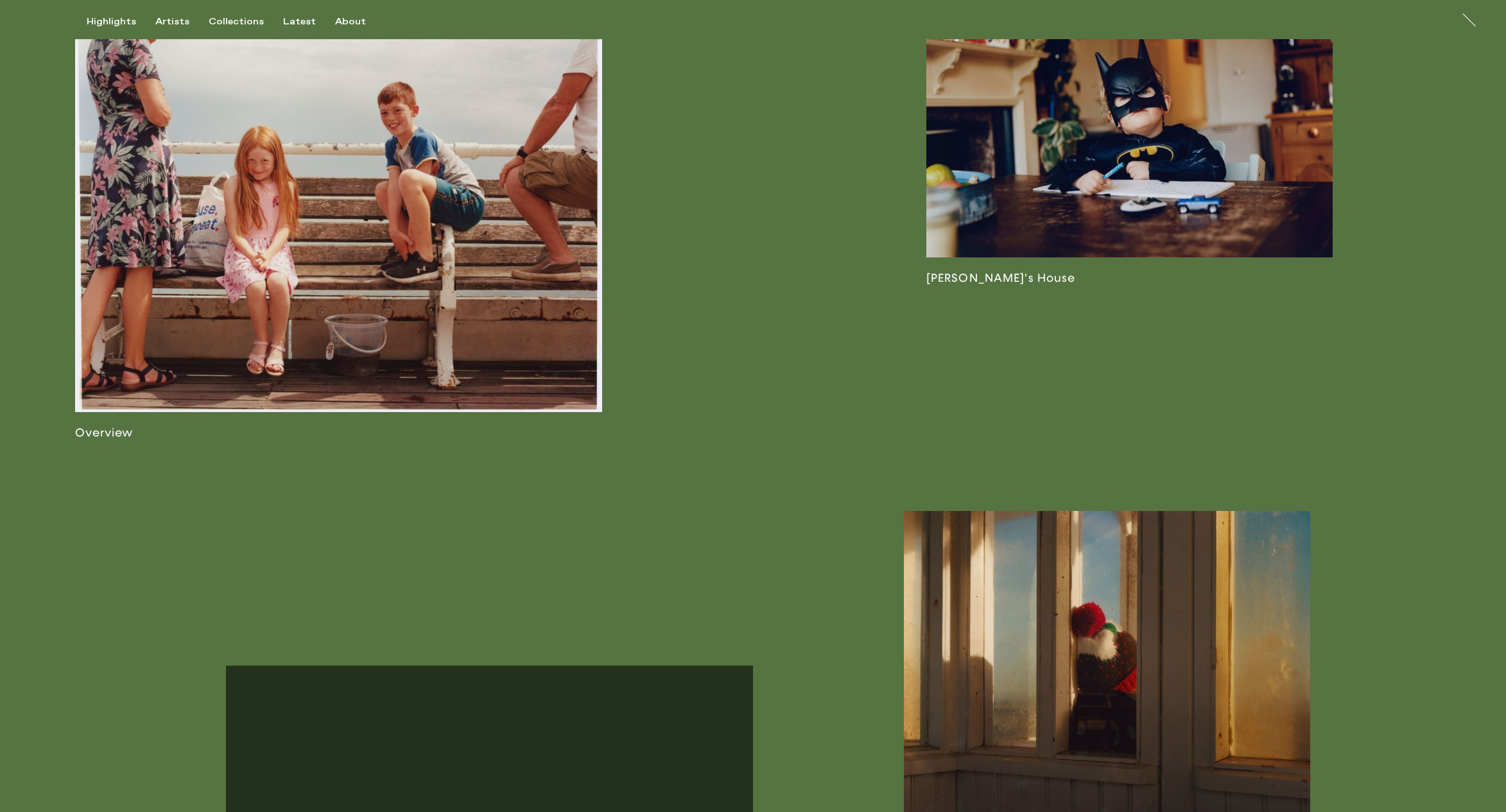
click at [1077, 218] on link at bounding box center [1130, 112] width 406 height 347
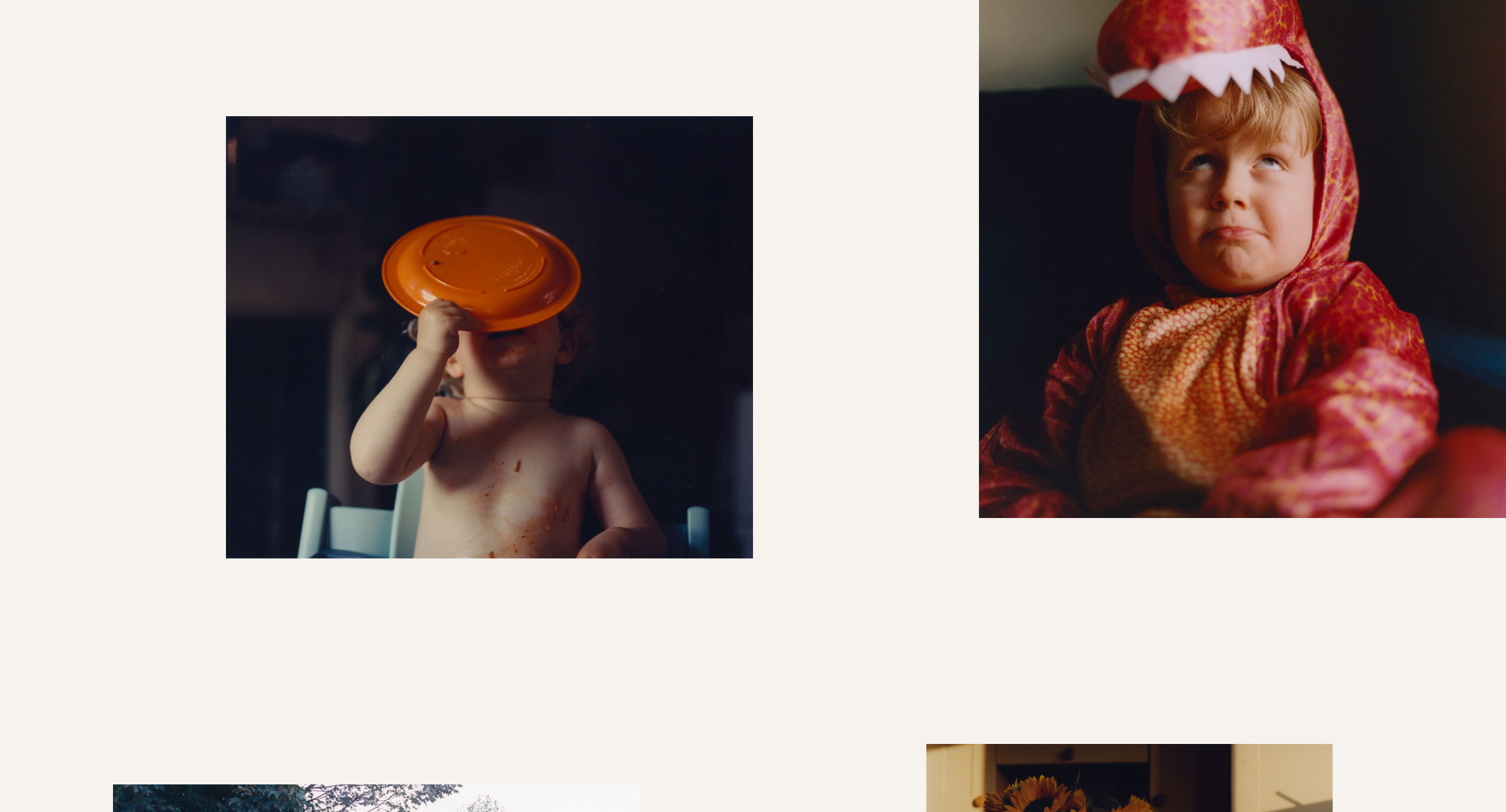
scroll to position [2861, 0]
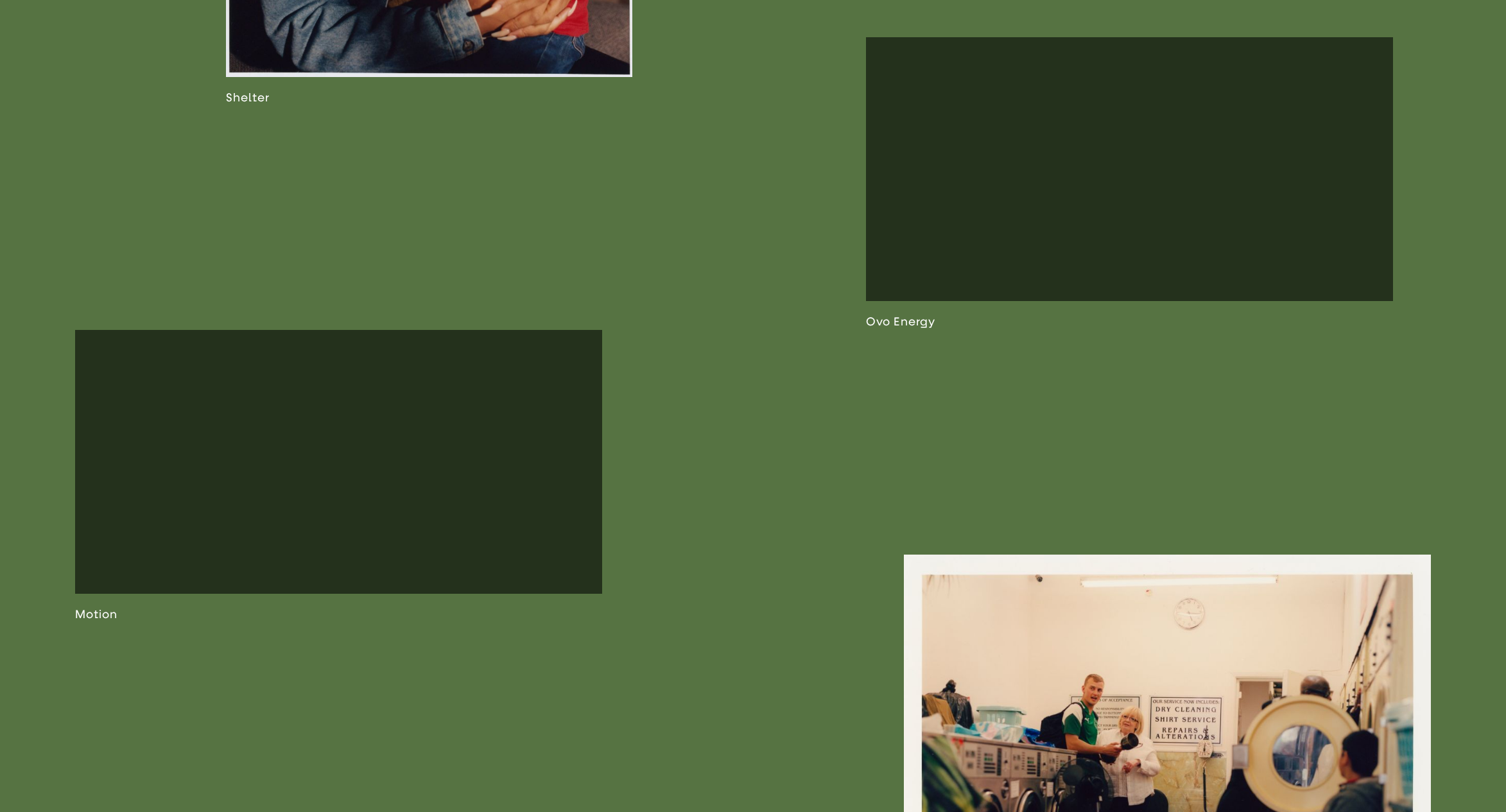
scroll to position [3647, 0]
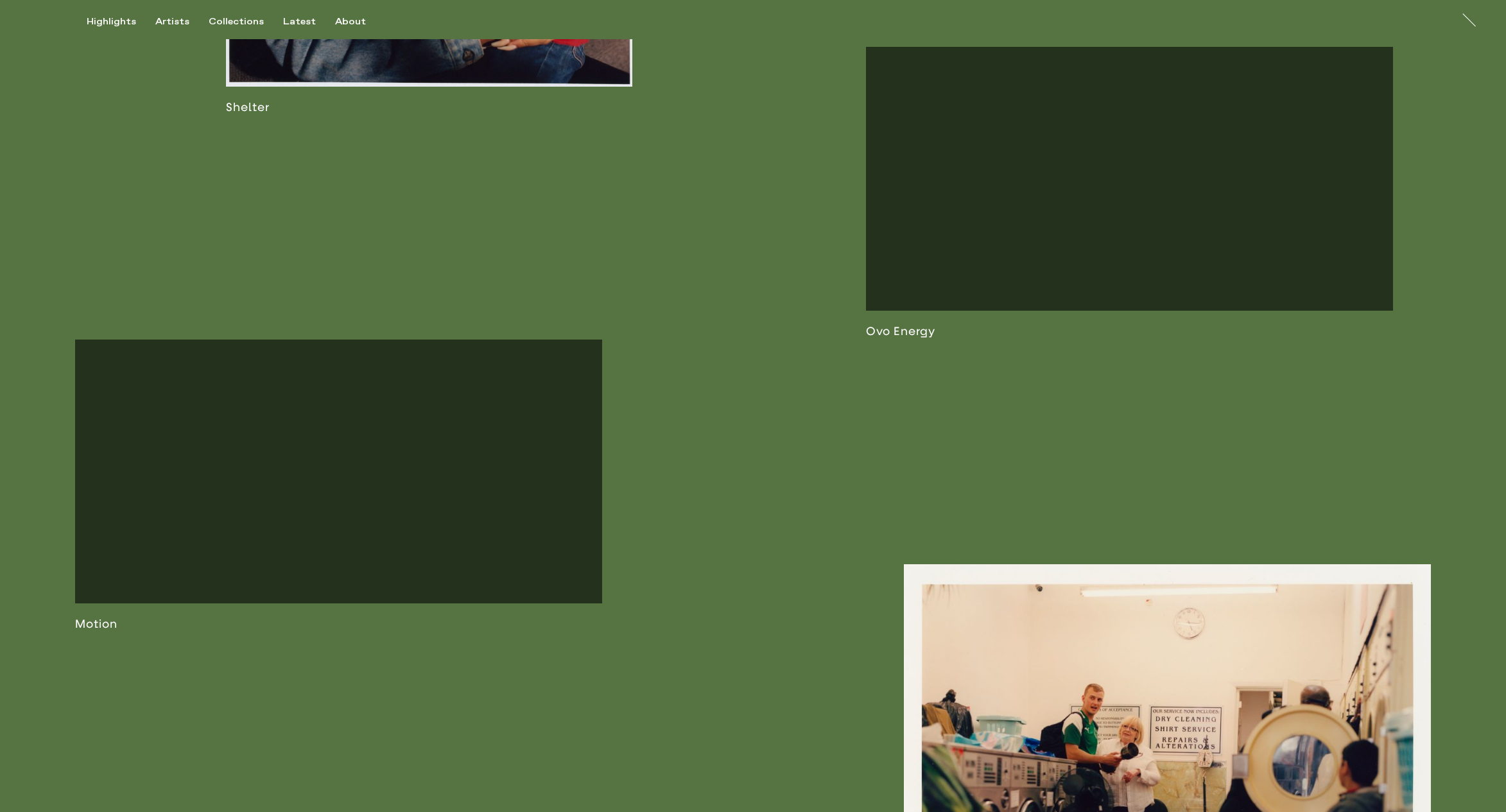
click at [1135, 276] on link at bounding box center [1130, 192] width 527 height 292
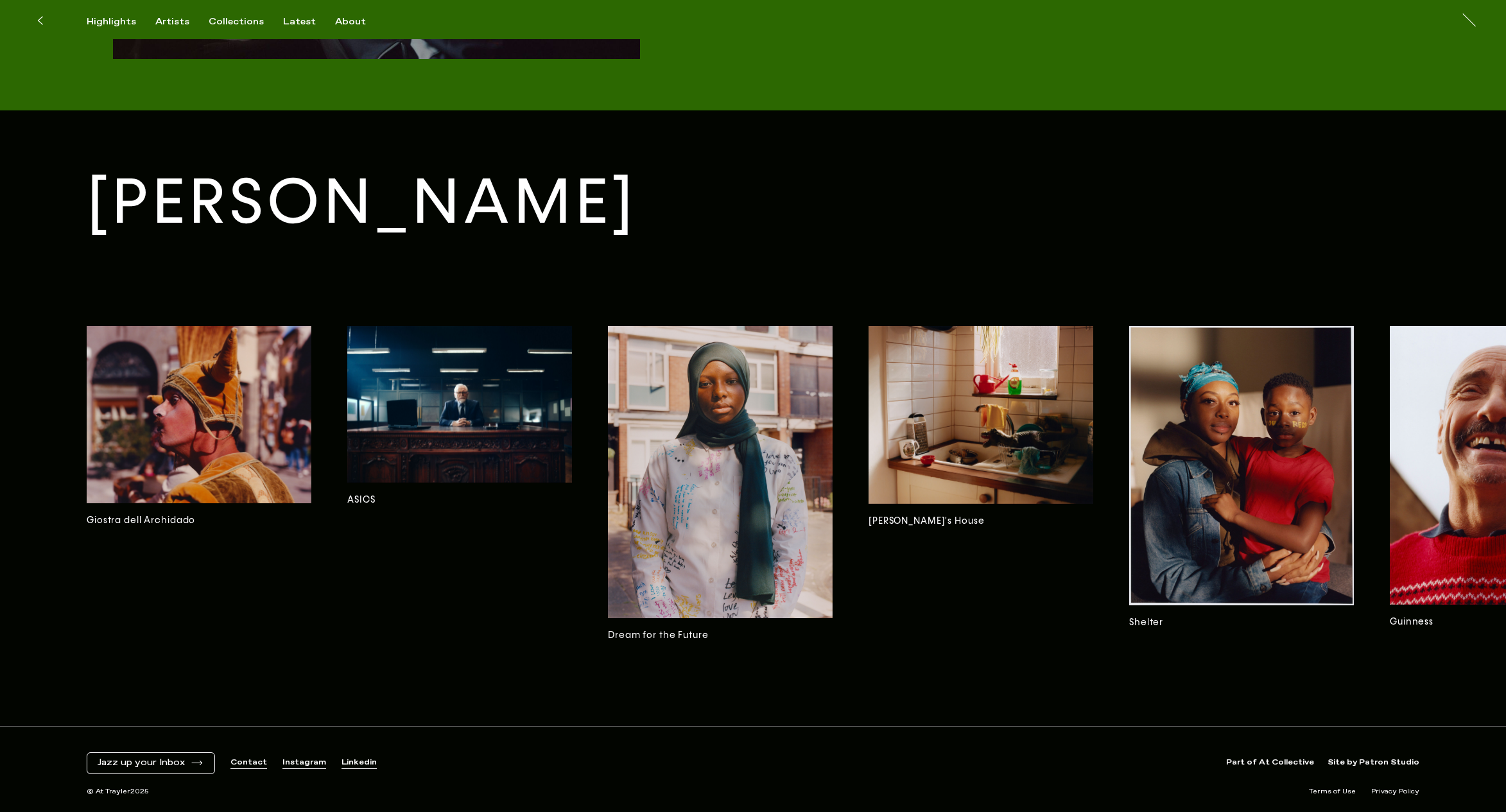
scroll to position [0, 508]
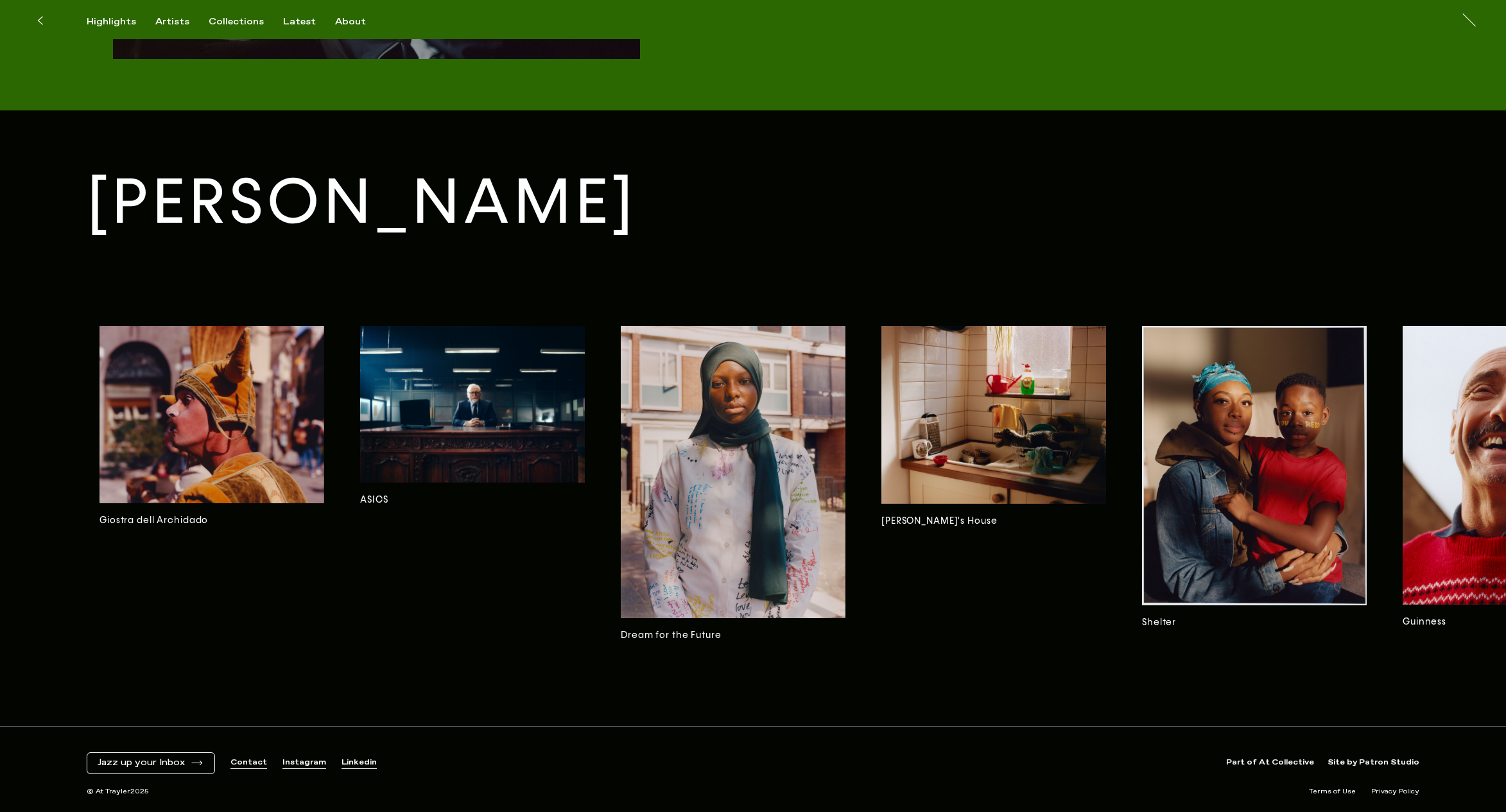
click at [783, 560] on img at bounding box center [734, 471] width 225 height 292
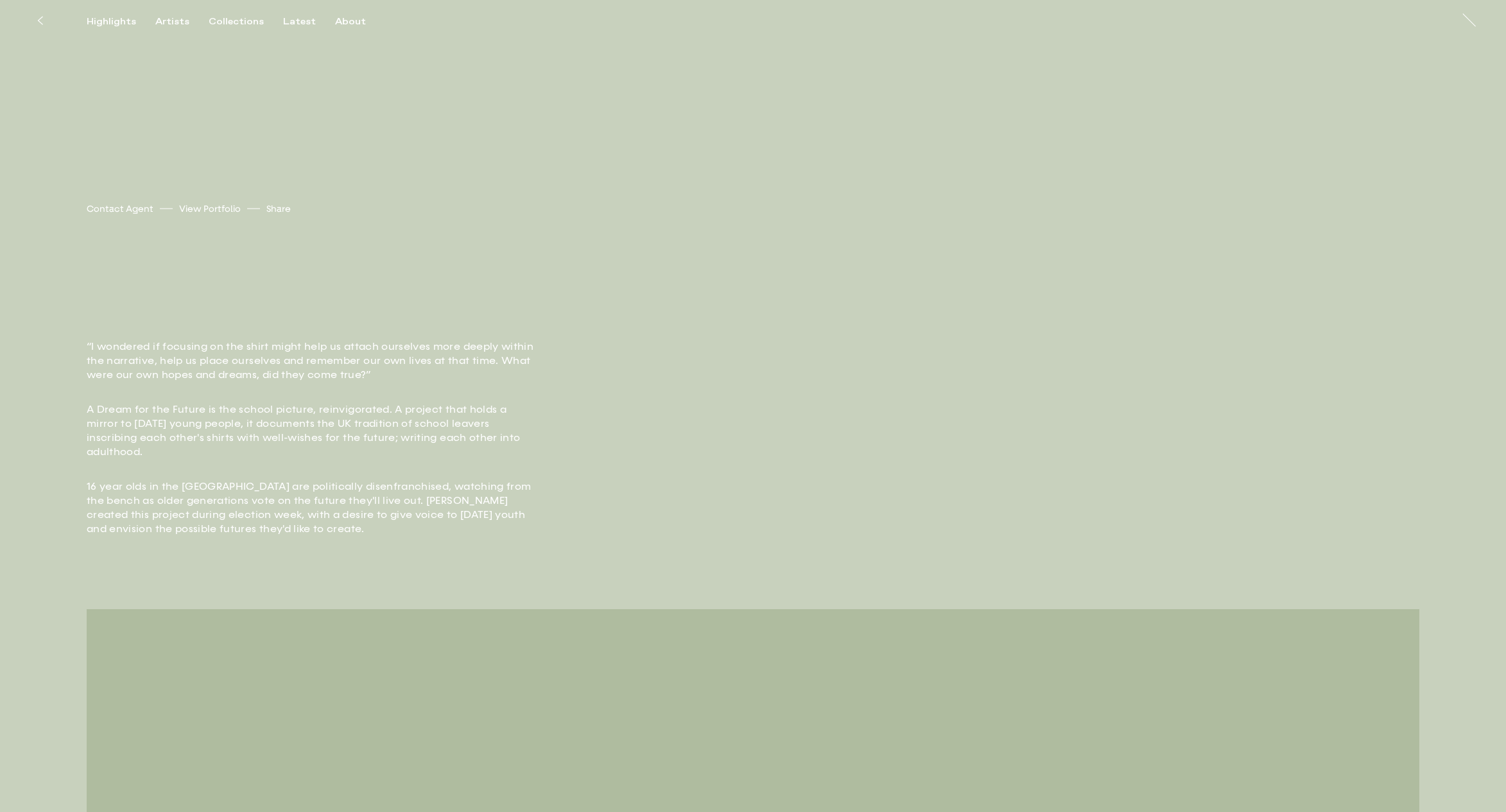
scroll to position [359, 0]
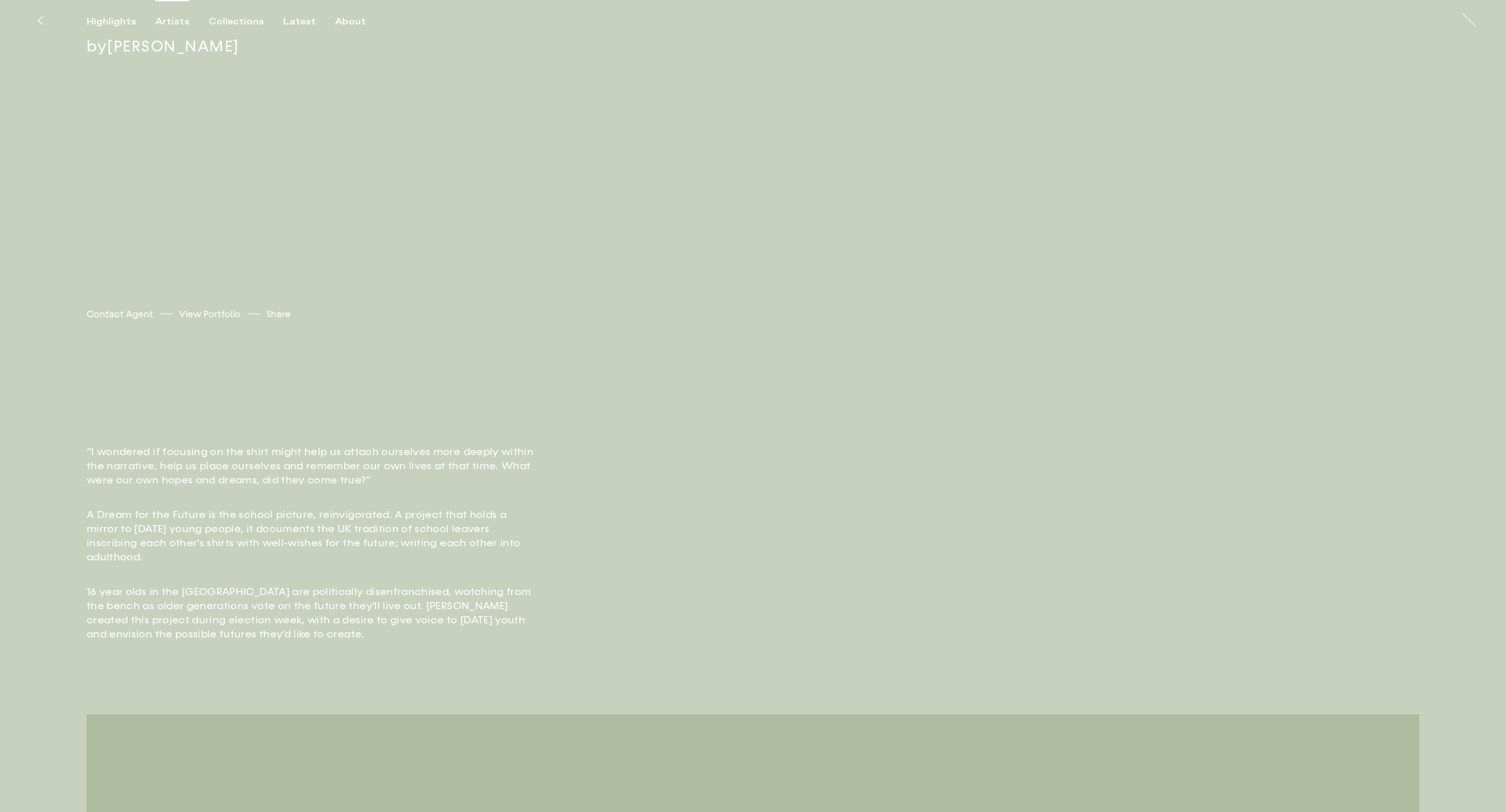
click at [174, 21] on div "Artists" at bounding box center [173, 22] width 34 height 12
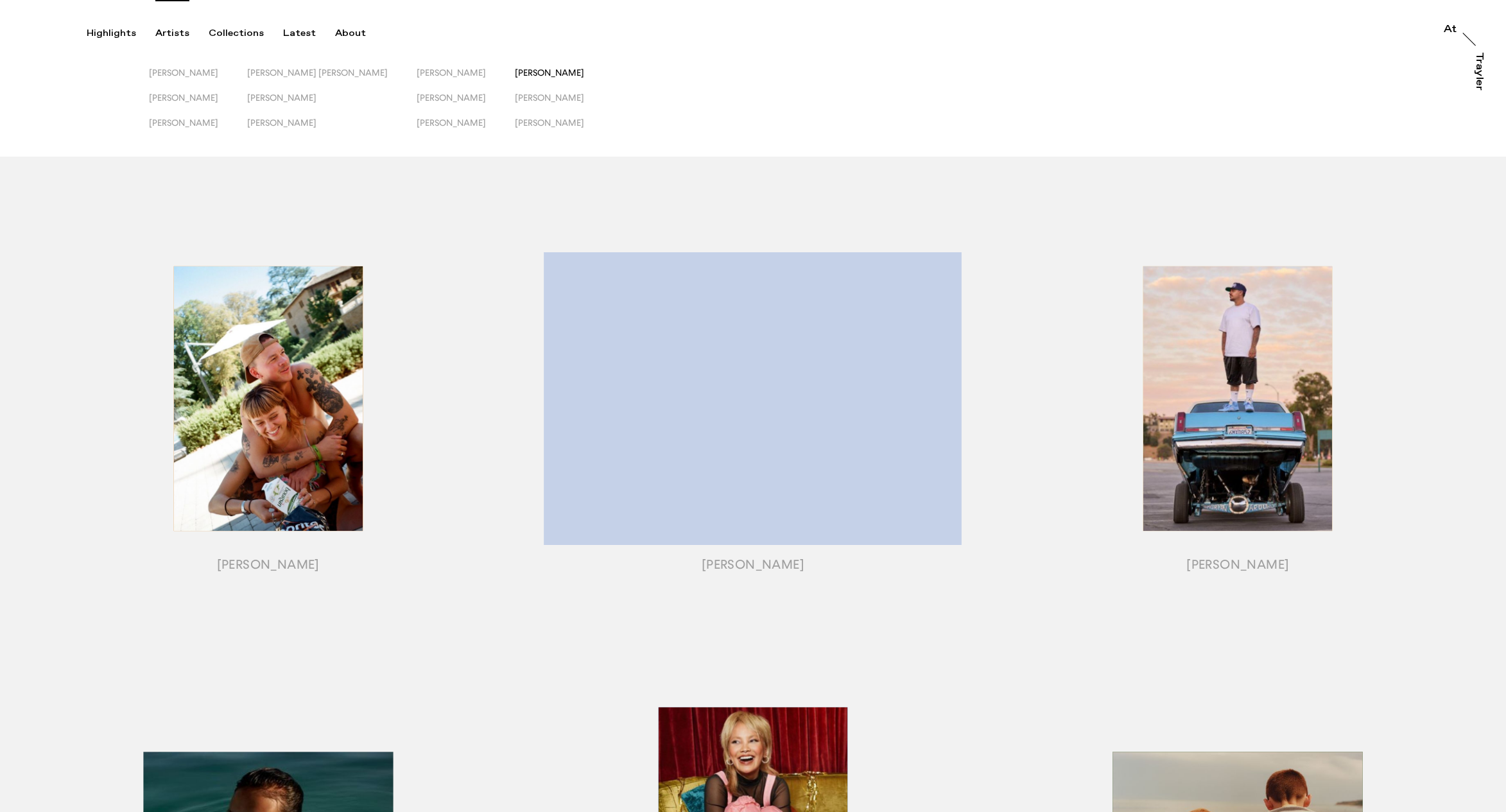
click at [535, 74] on span "[PERSON_NAME]" at bounding box center [550, 73] width 69 height 10
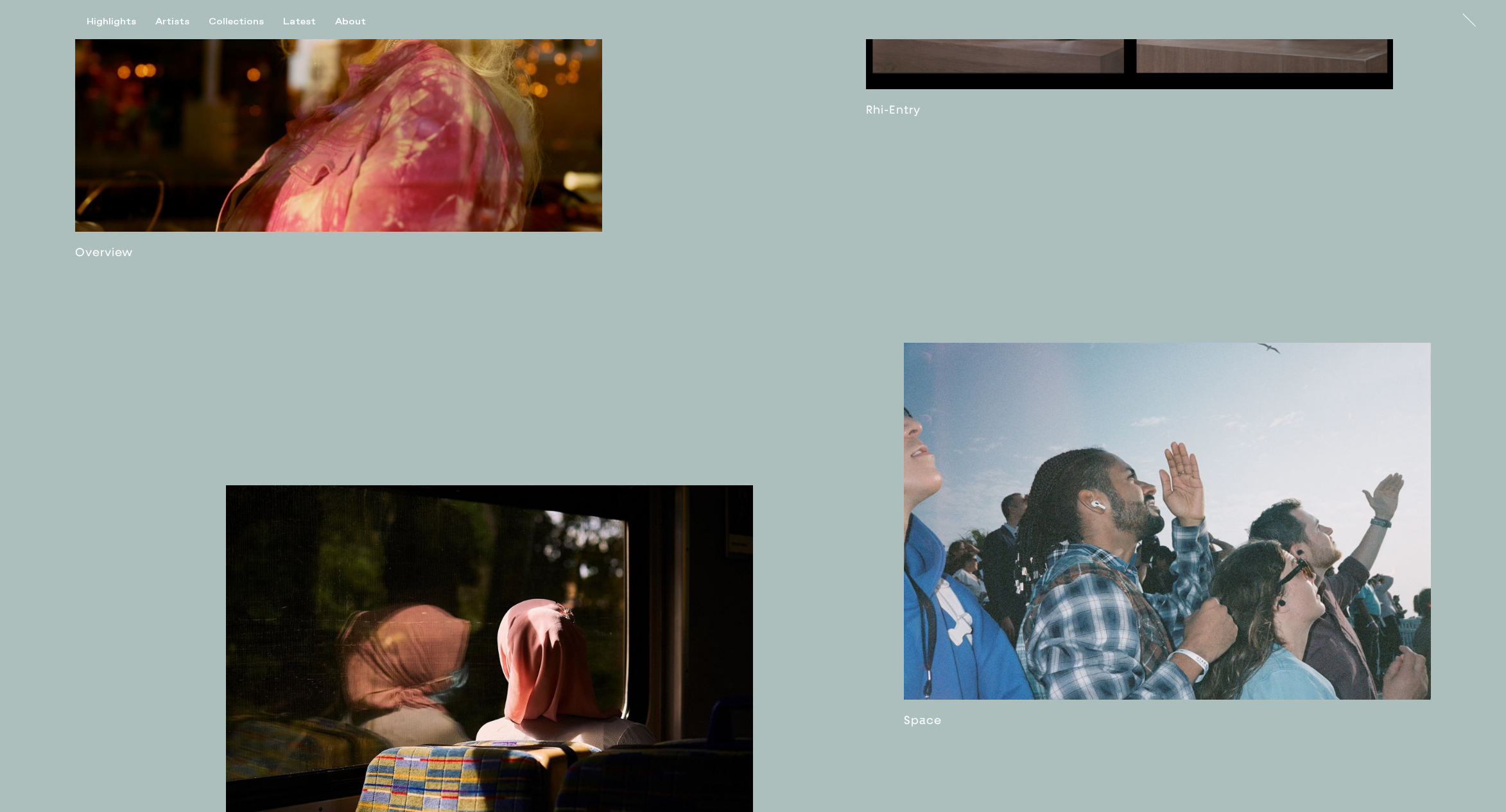
scroll to position [1021, 0]
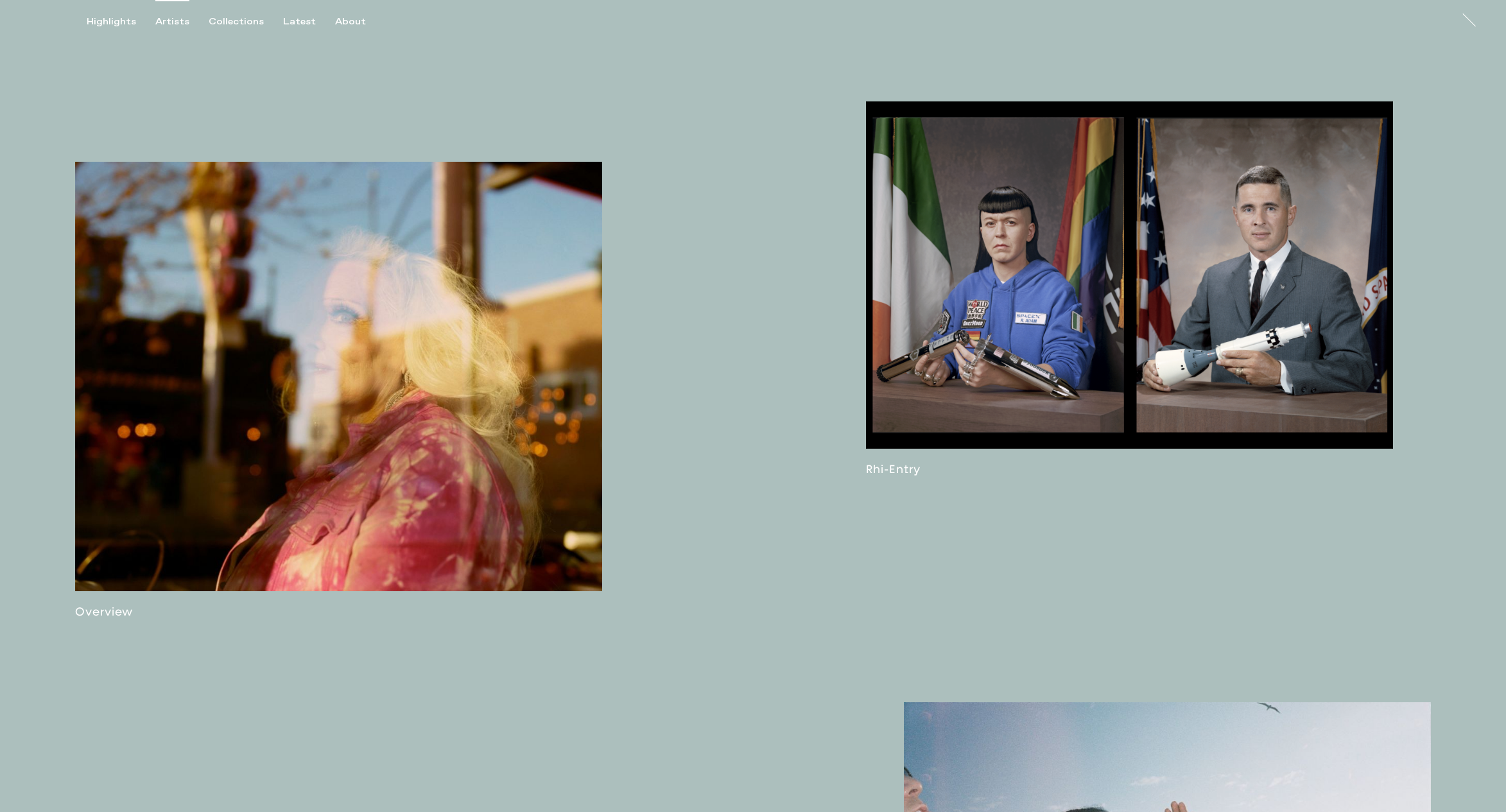
click at [166, 19] on div "Artists" at bounding box center [173, 22] width 34 height 12
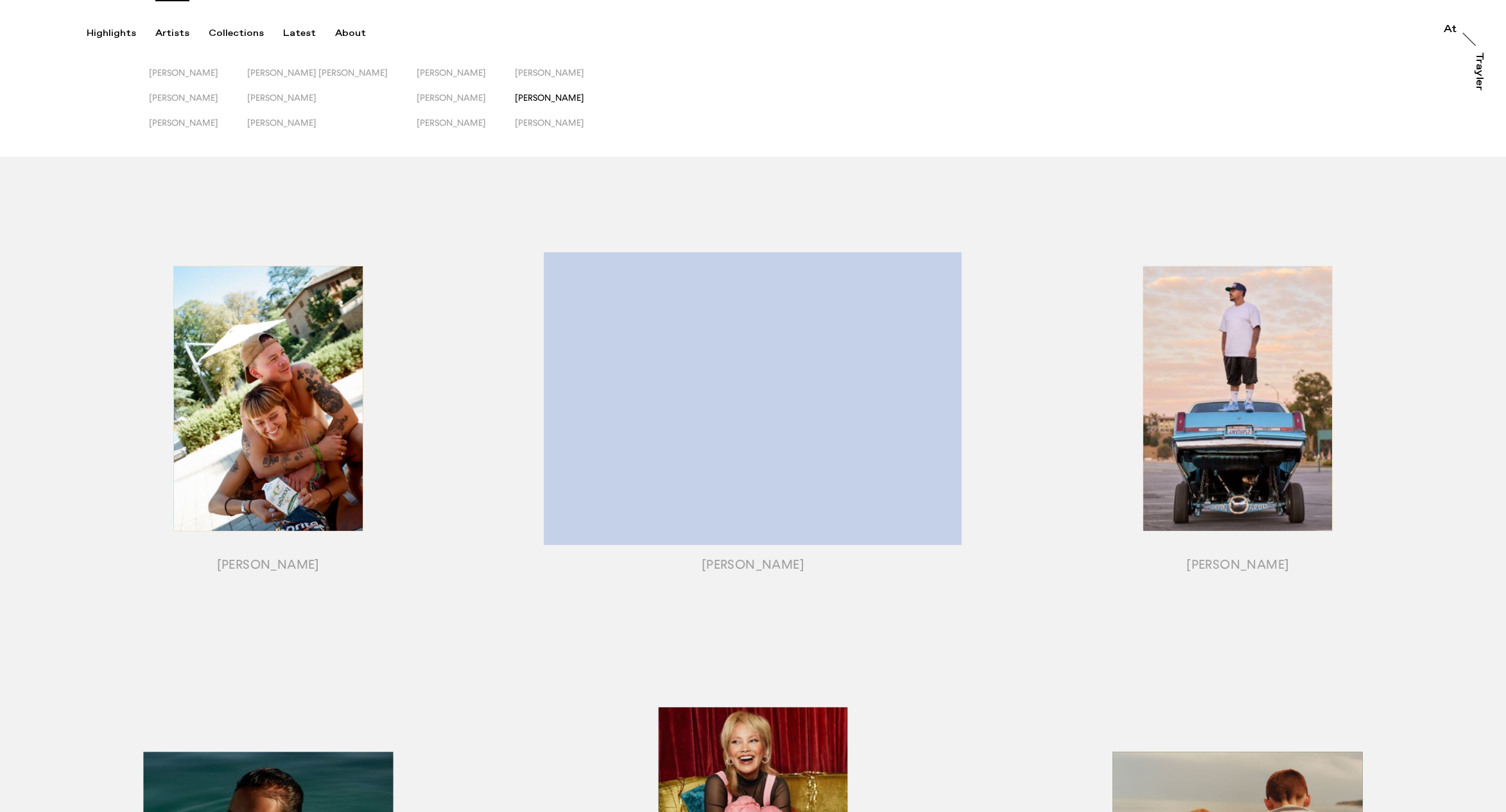
click at [544, 99] on span "[PERSON_NAME]" at bounding box center [550, 97] width 69 height 10
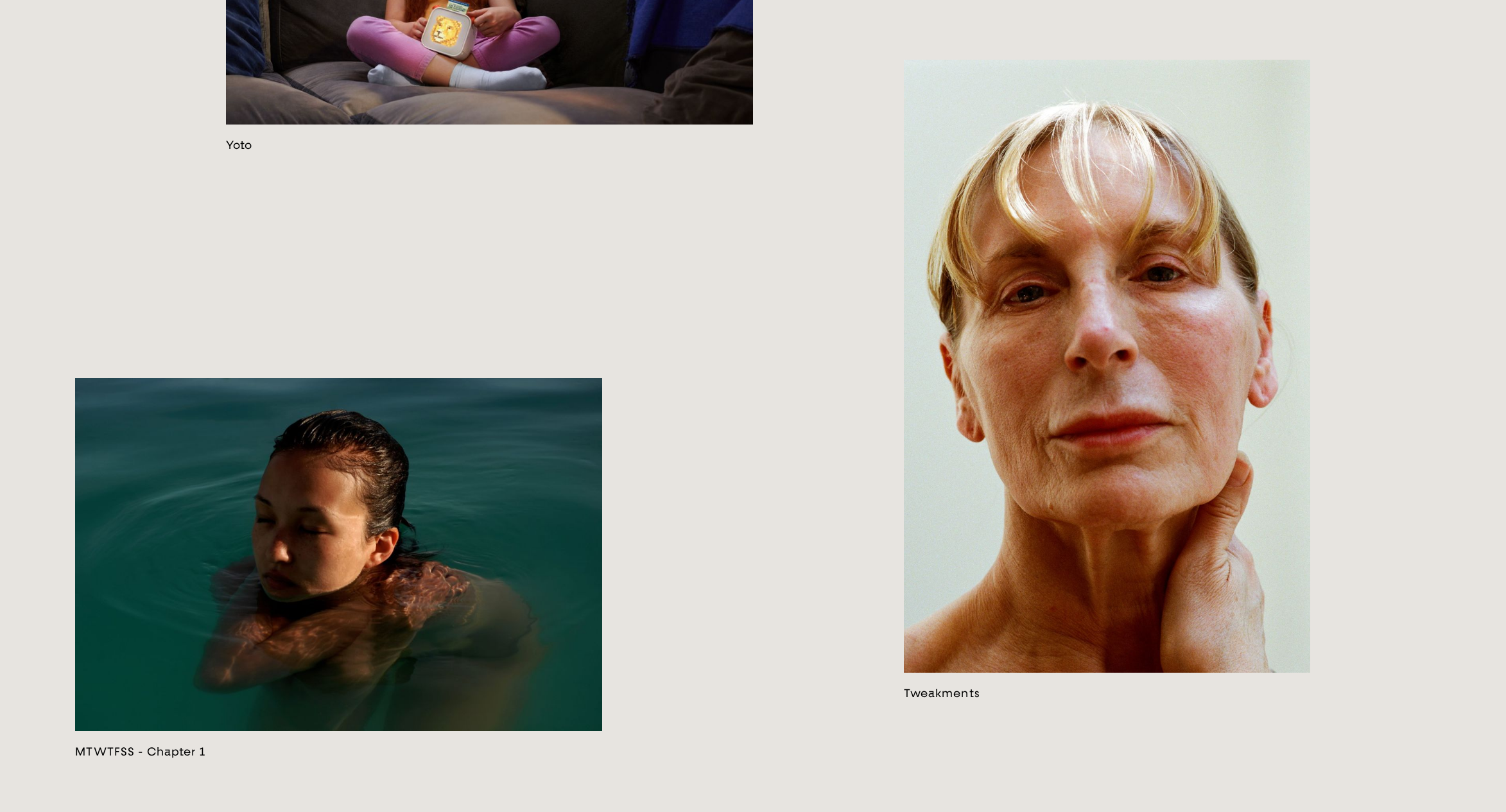
scroll to position [3259, 0]
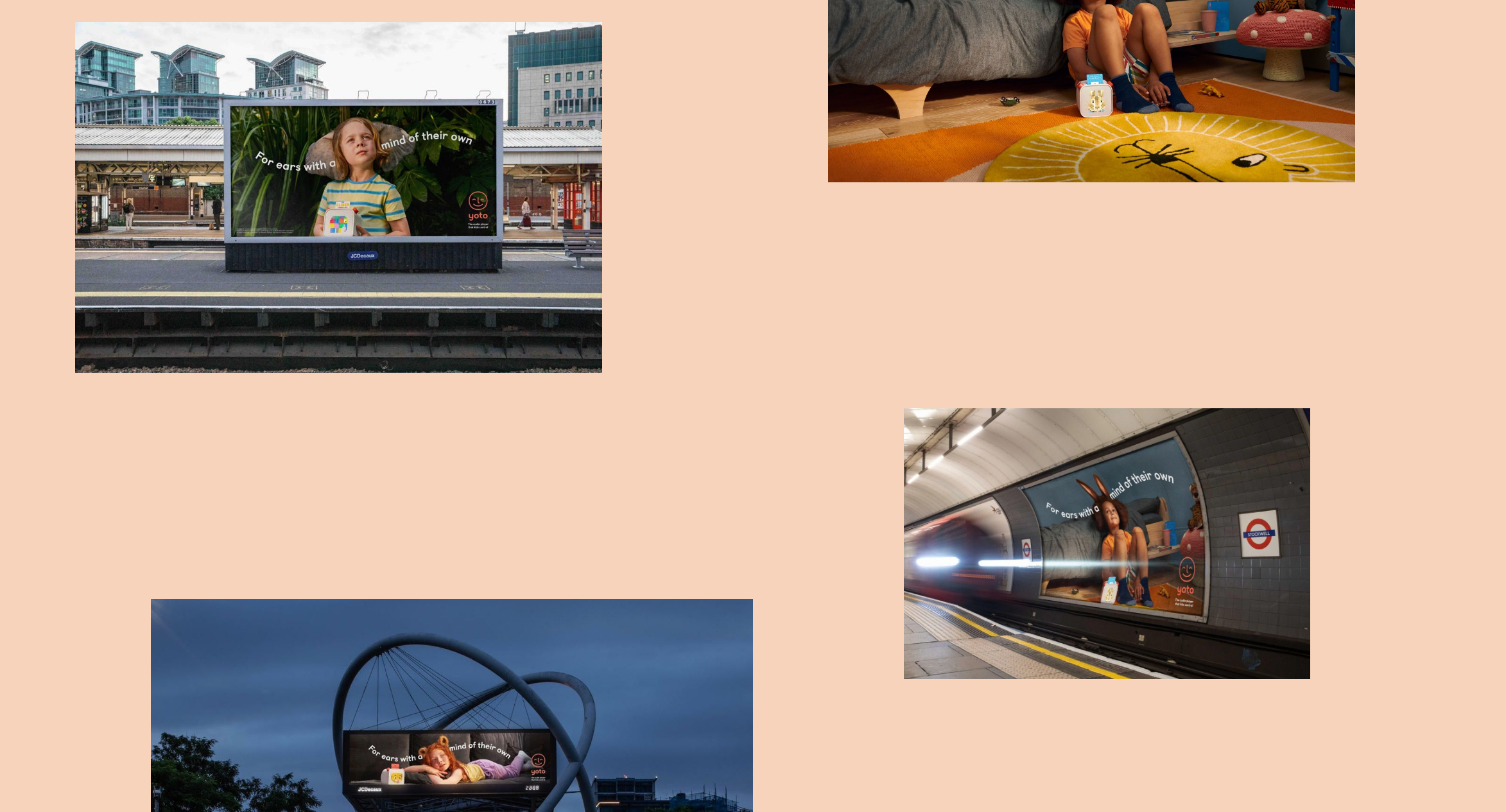
scroll to position [1891, 0]
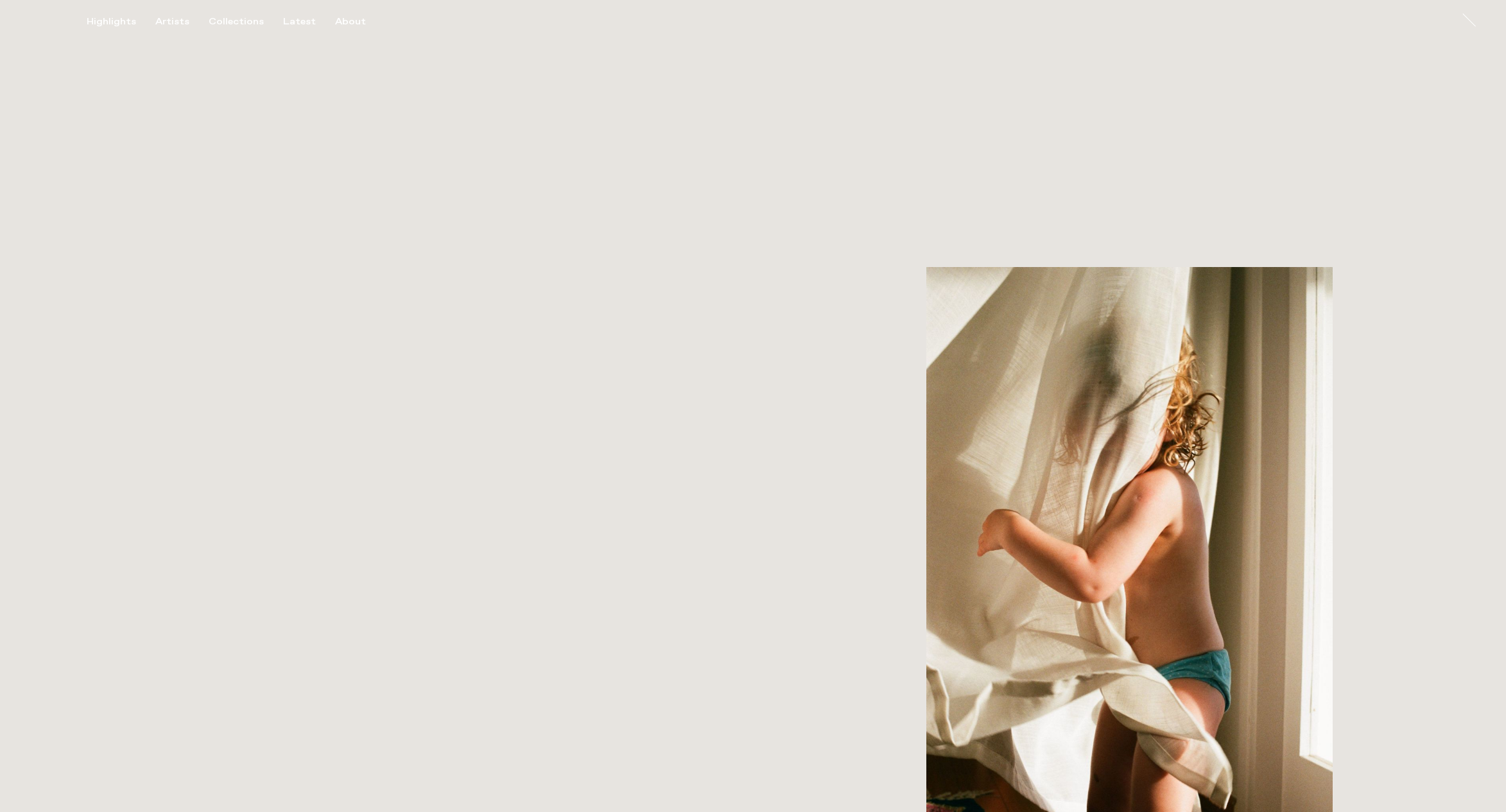
scroll to position [3978, 0]
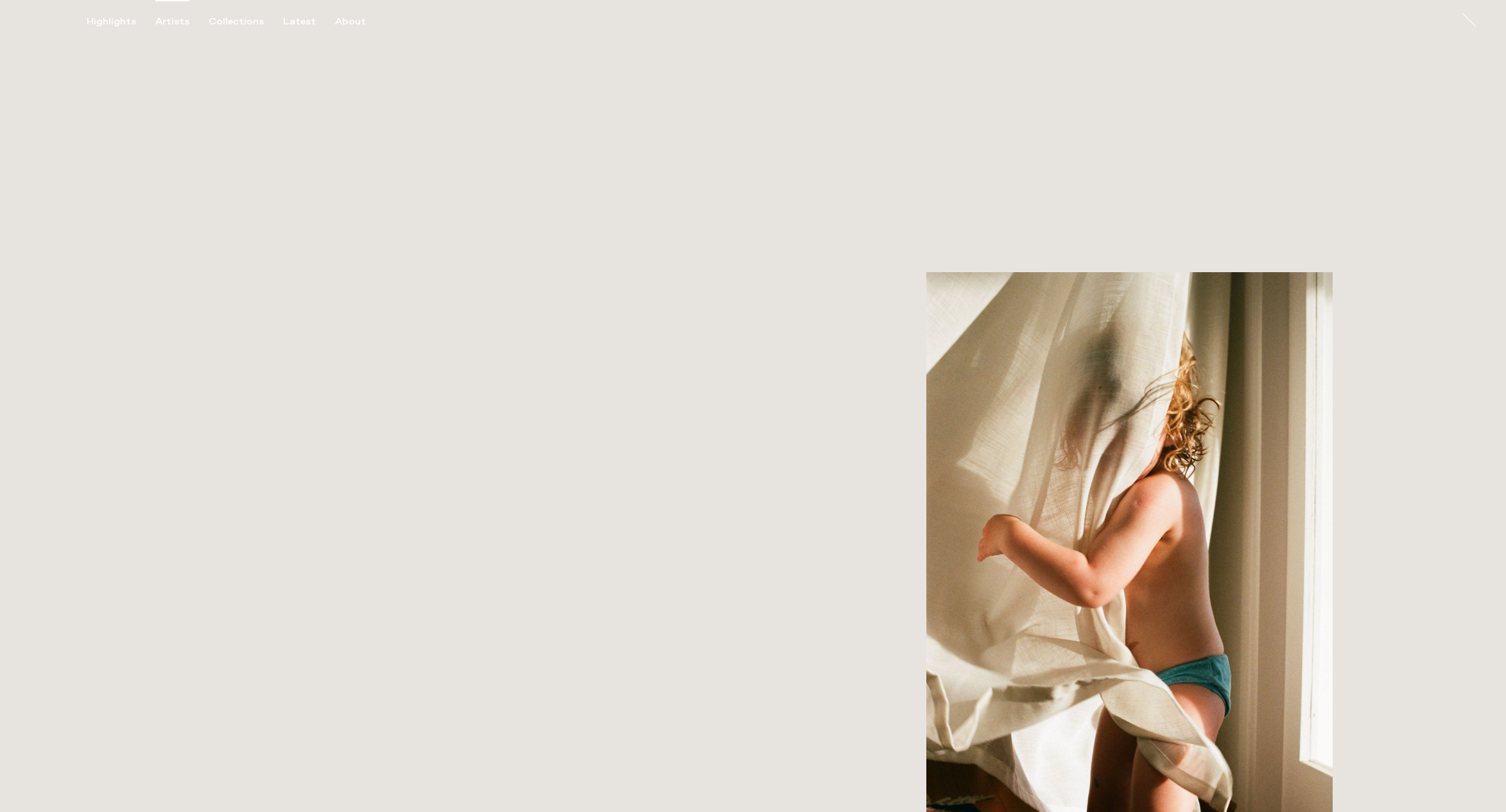
click at [161, 16] on div "Artists" at bounding box center [173, 22] width 34 height 12
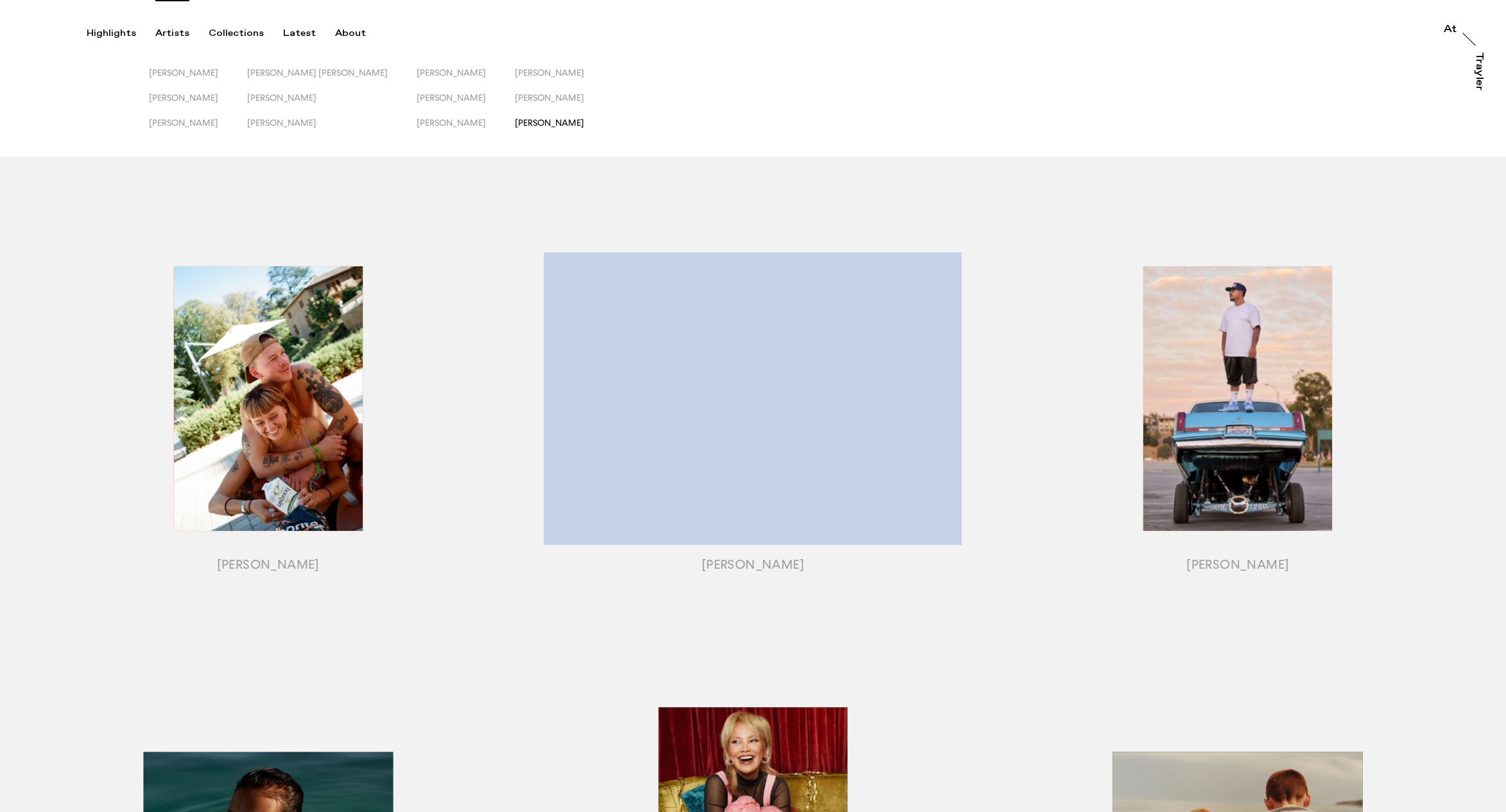
click at [515, 123] on span "[PERSON_NAME]" at bounding box center [550, 123] width 69 height 10
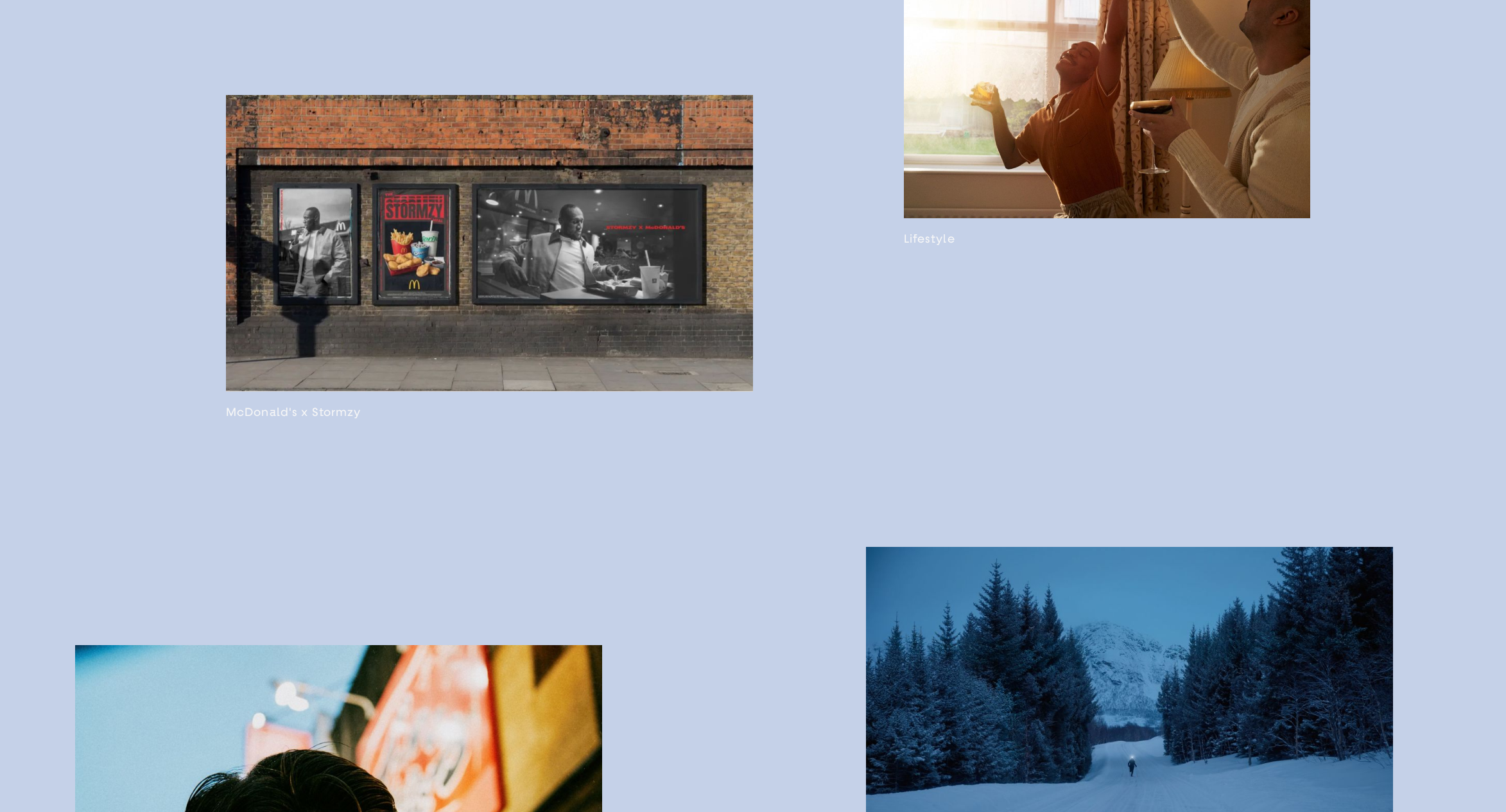
scroll to position [1662, 0]
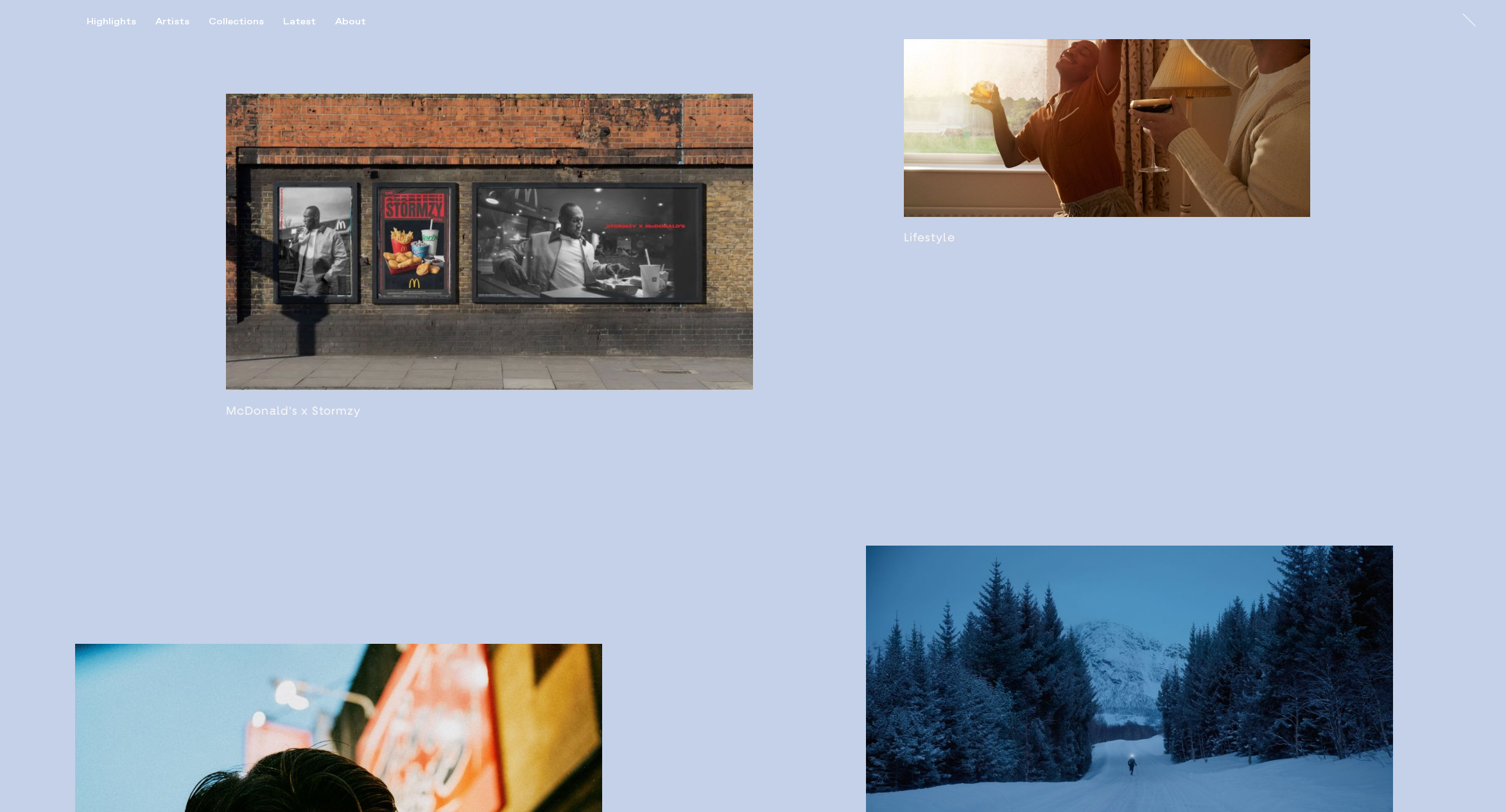
click at [931, 149] on link at bounding box center [1107, 95] width 406 height 299
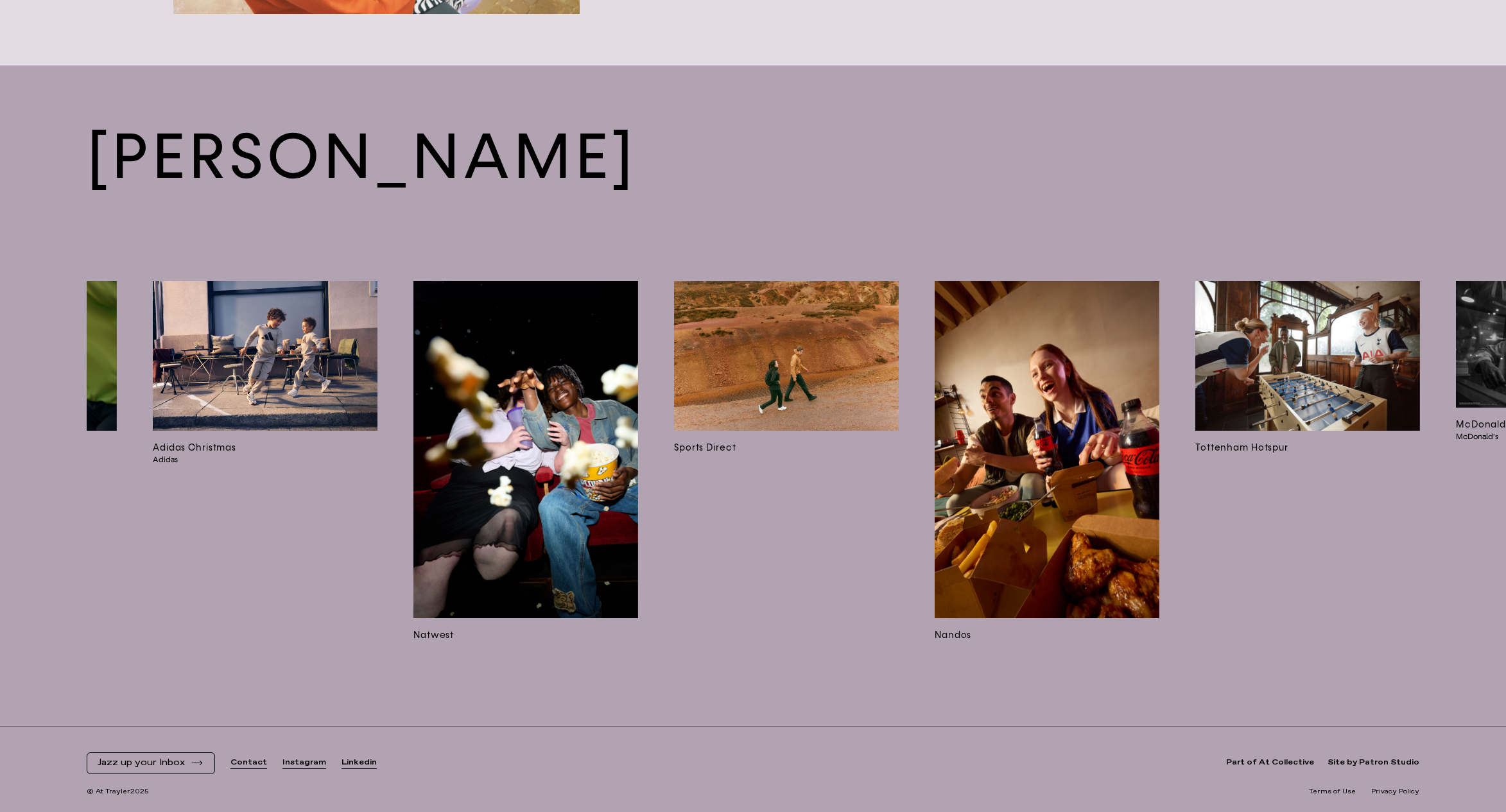
scroll to position [0, 717]
click at [576, 550] on img at bounding box center [525, 449] width 225 height 337
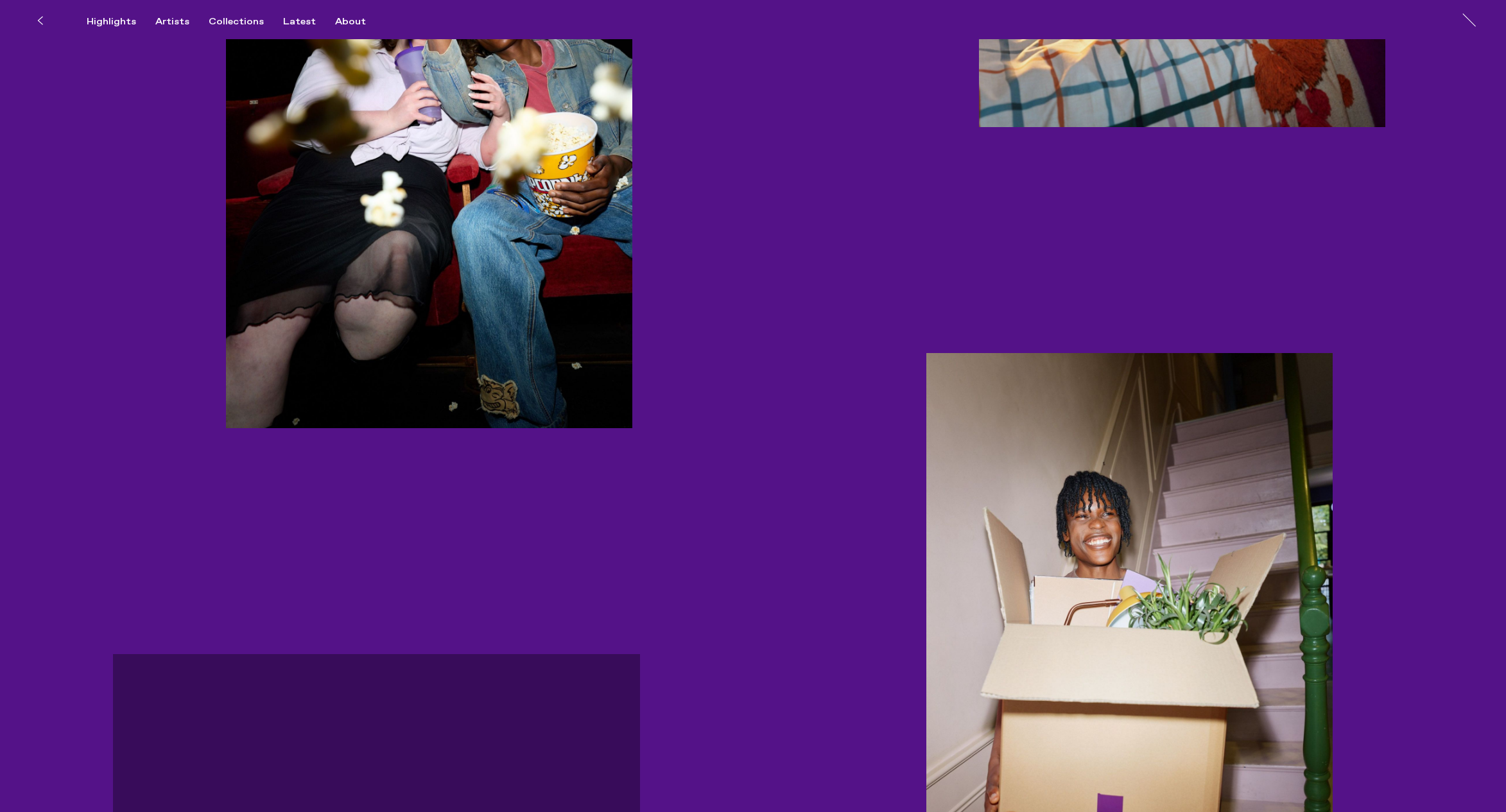
scroll to position [3634, 0]
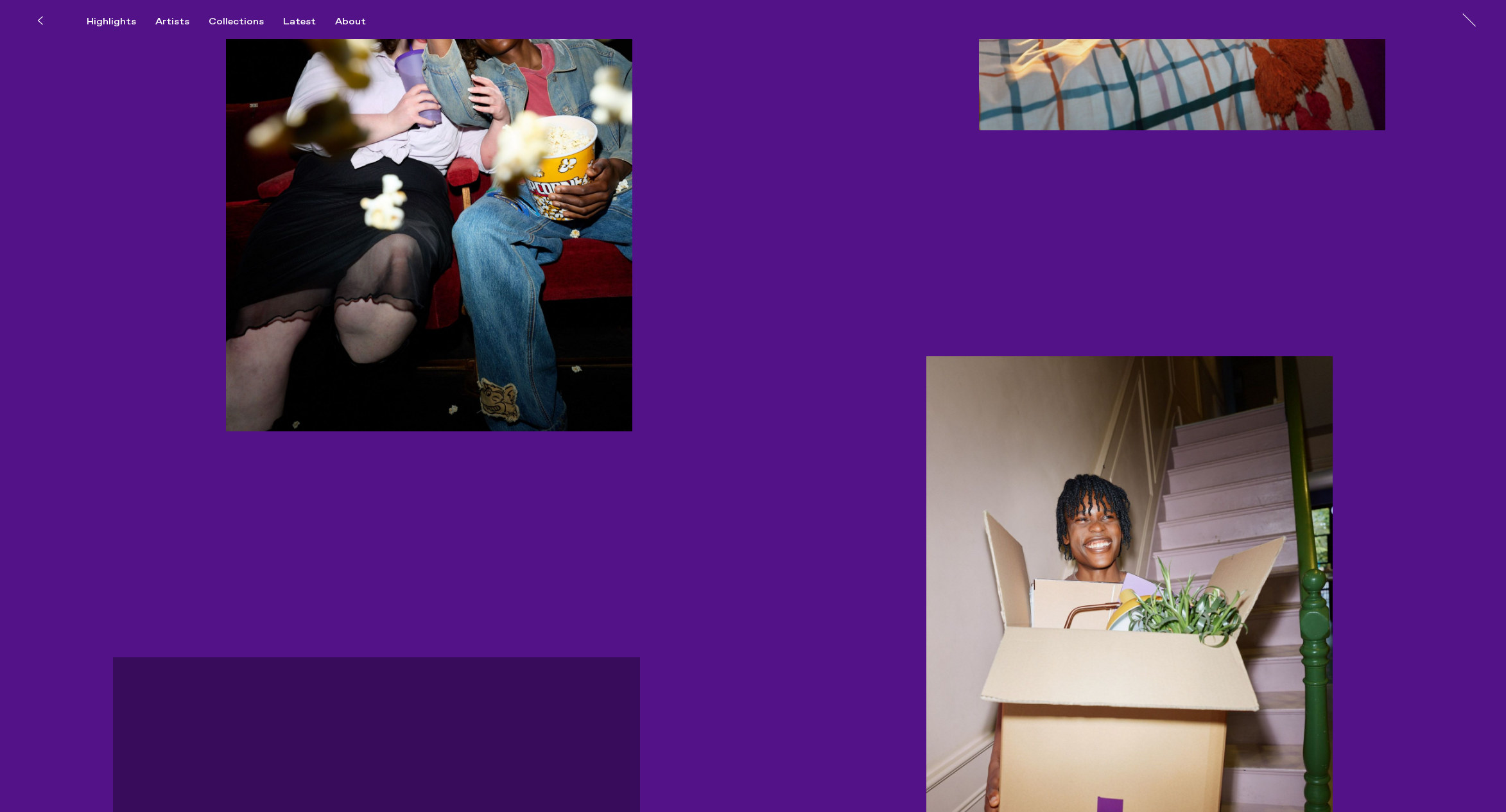
click at [41, 20] on icon at bounding box center [40, 20] width 6 height 10
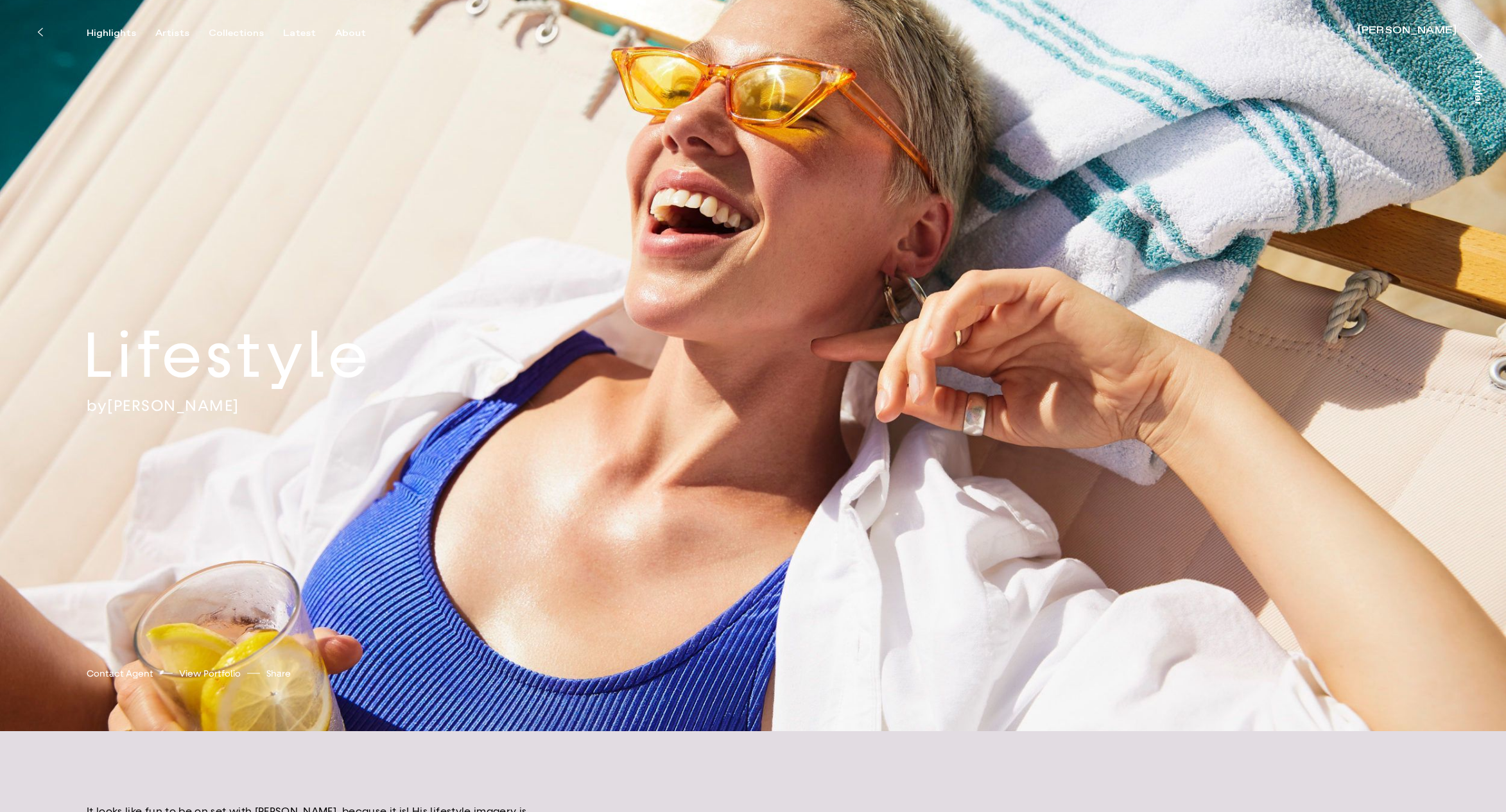
click at [41, 32] on icon at bounding box center [40, 32] width 6 height 10
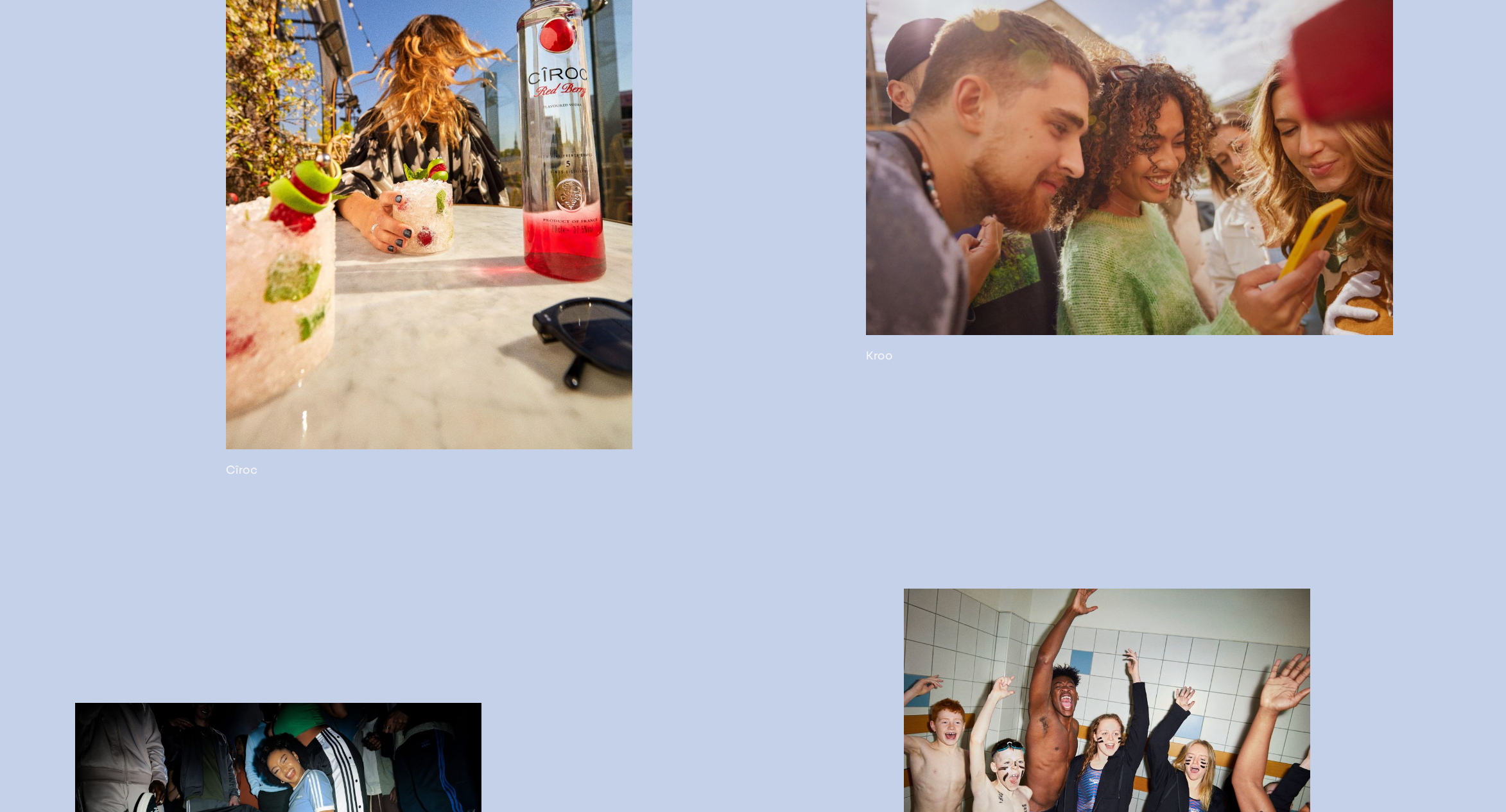
scroll to position [3512, 0]
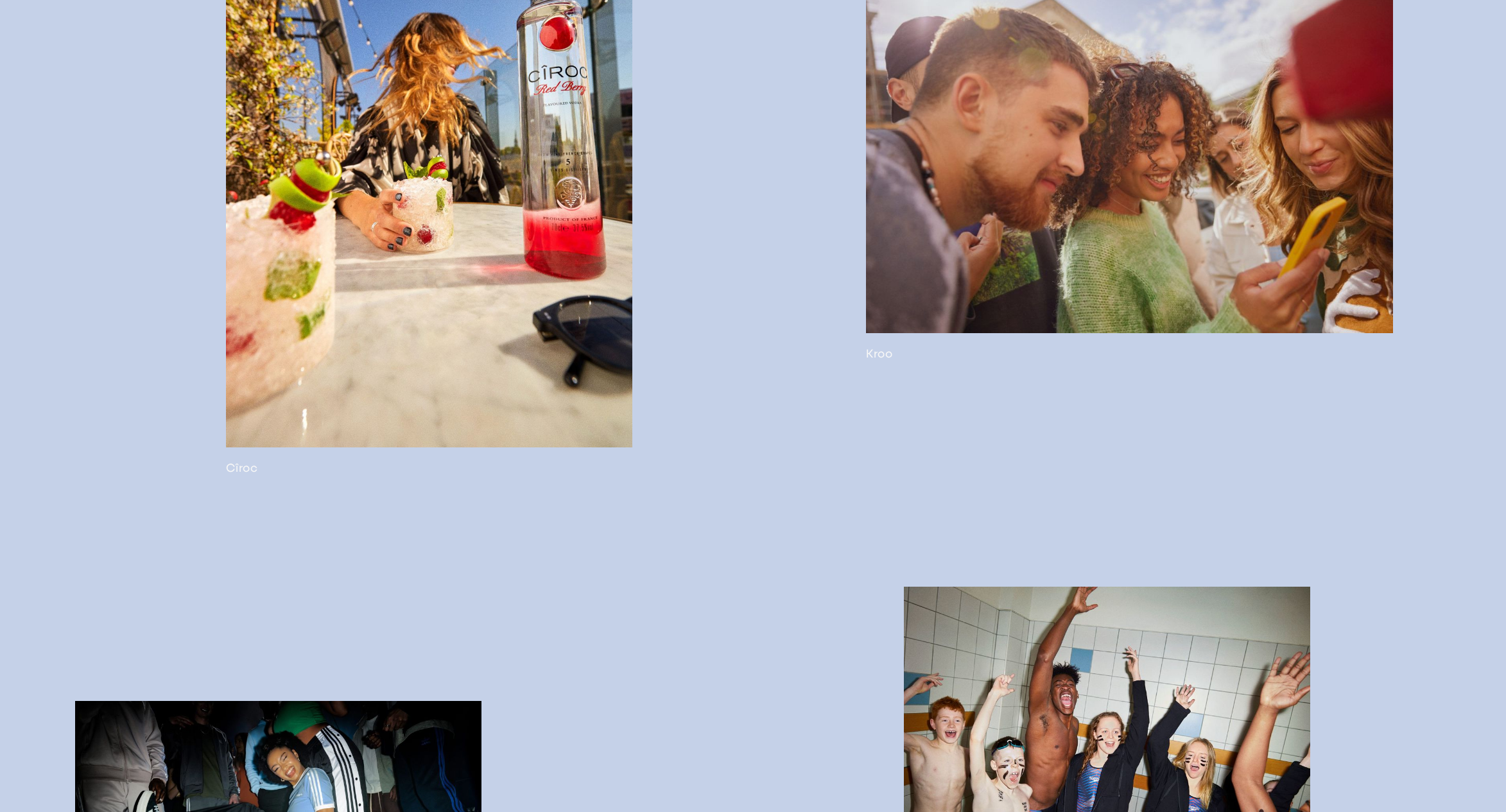
click at [983, 360] on link at bounding box center [1130, 171] width 527 height 379
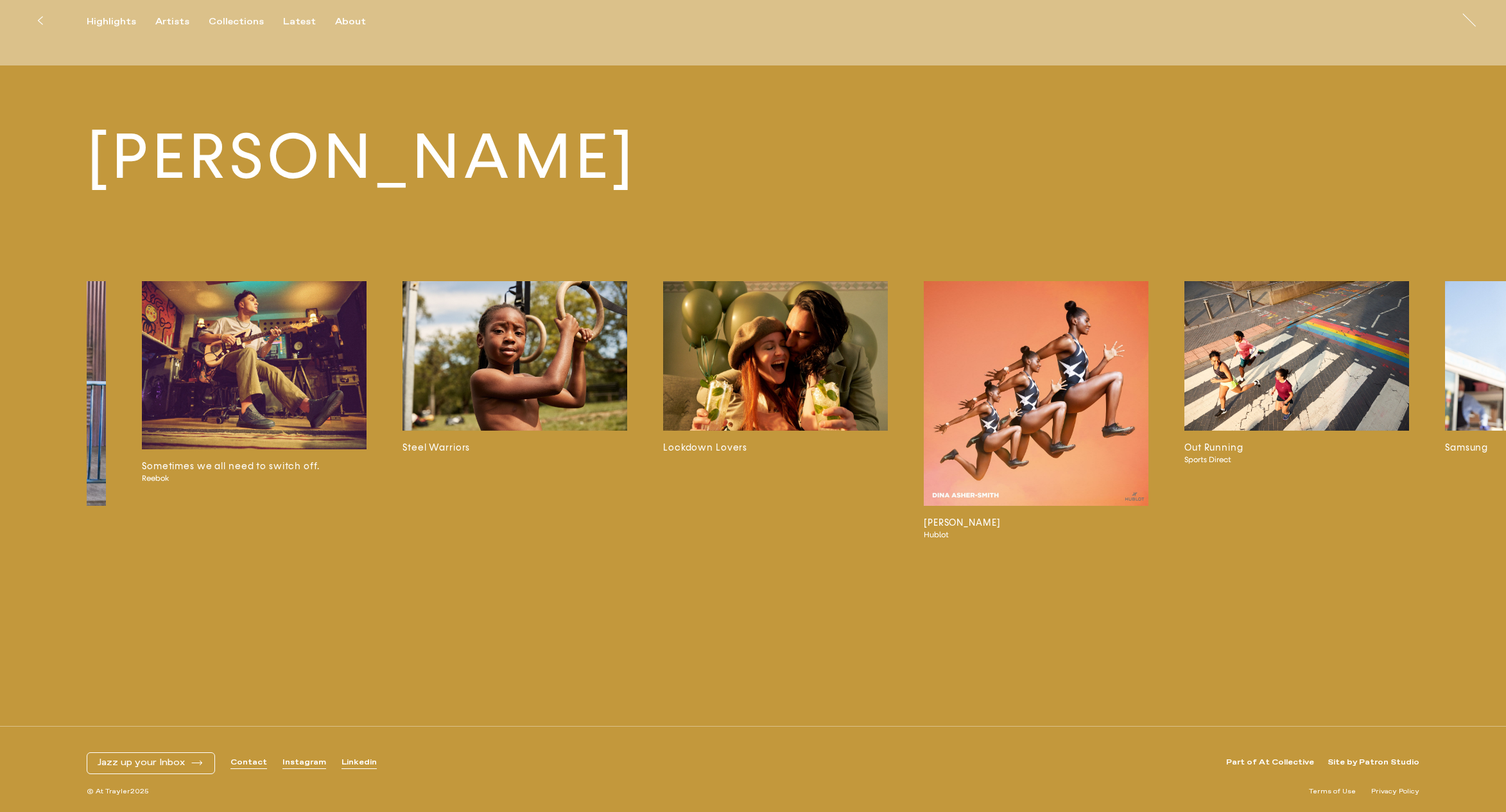
scroll to position [0, 4128]
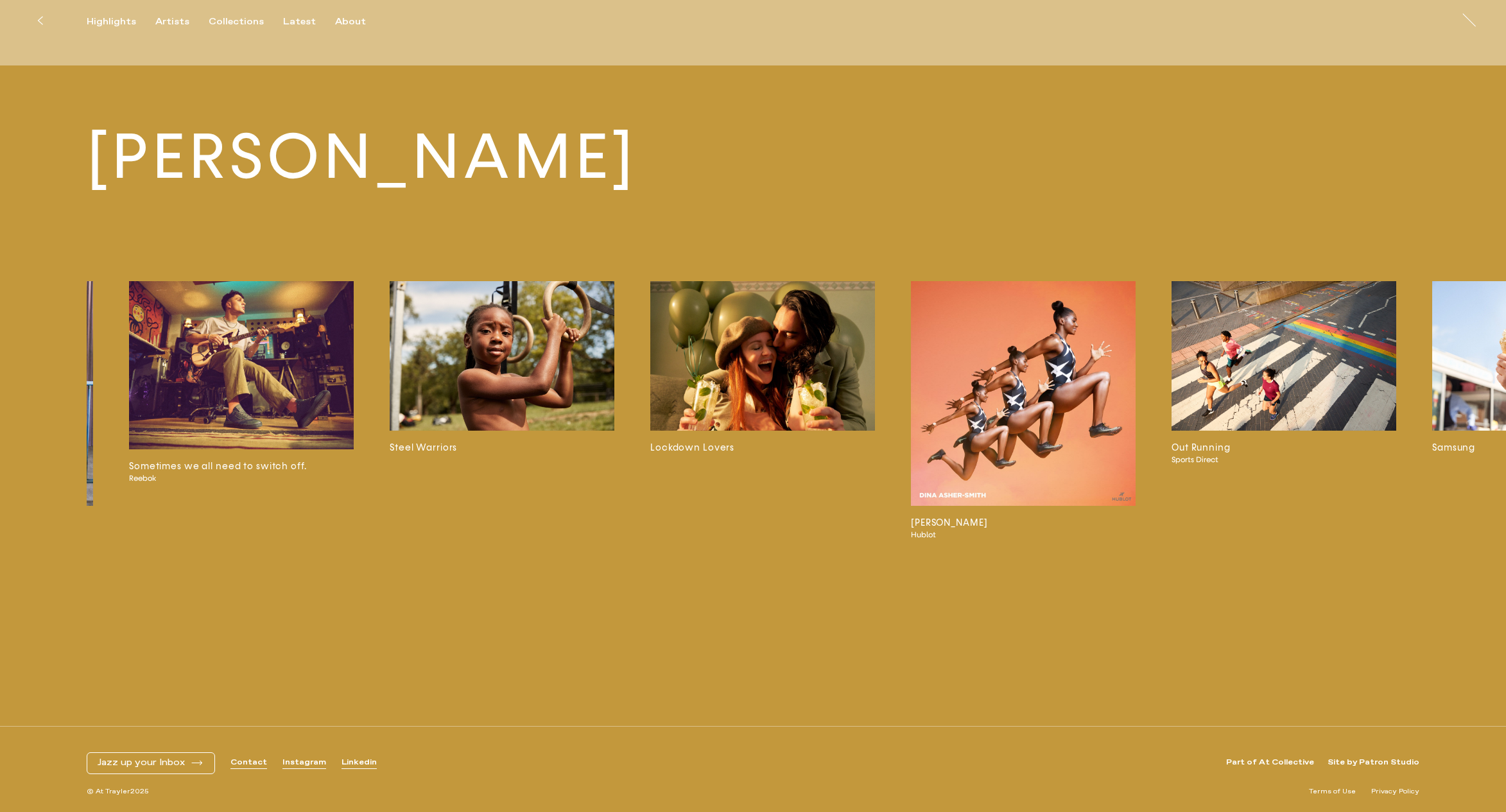
click at [783, 343] on img at bounding box center [763, 355] width 225 height 150
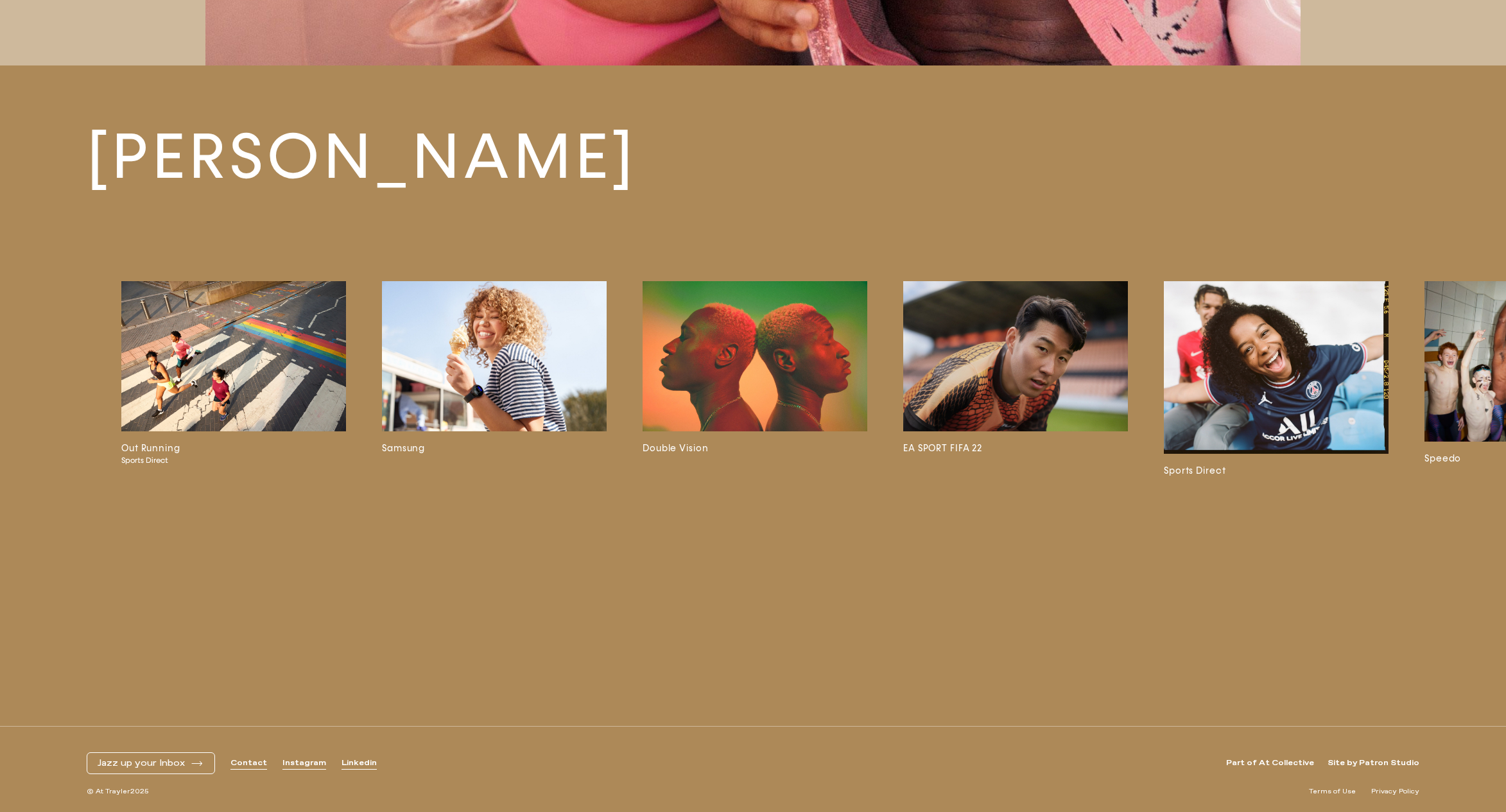
scroll to position [0, 4921]
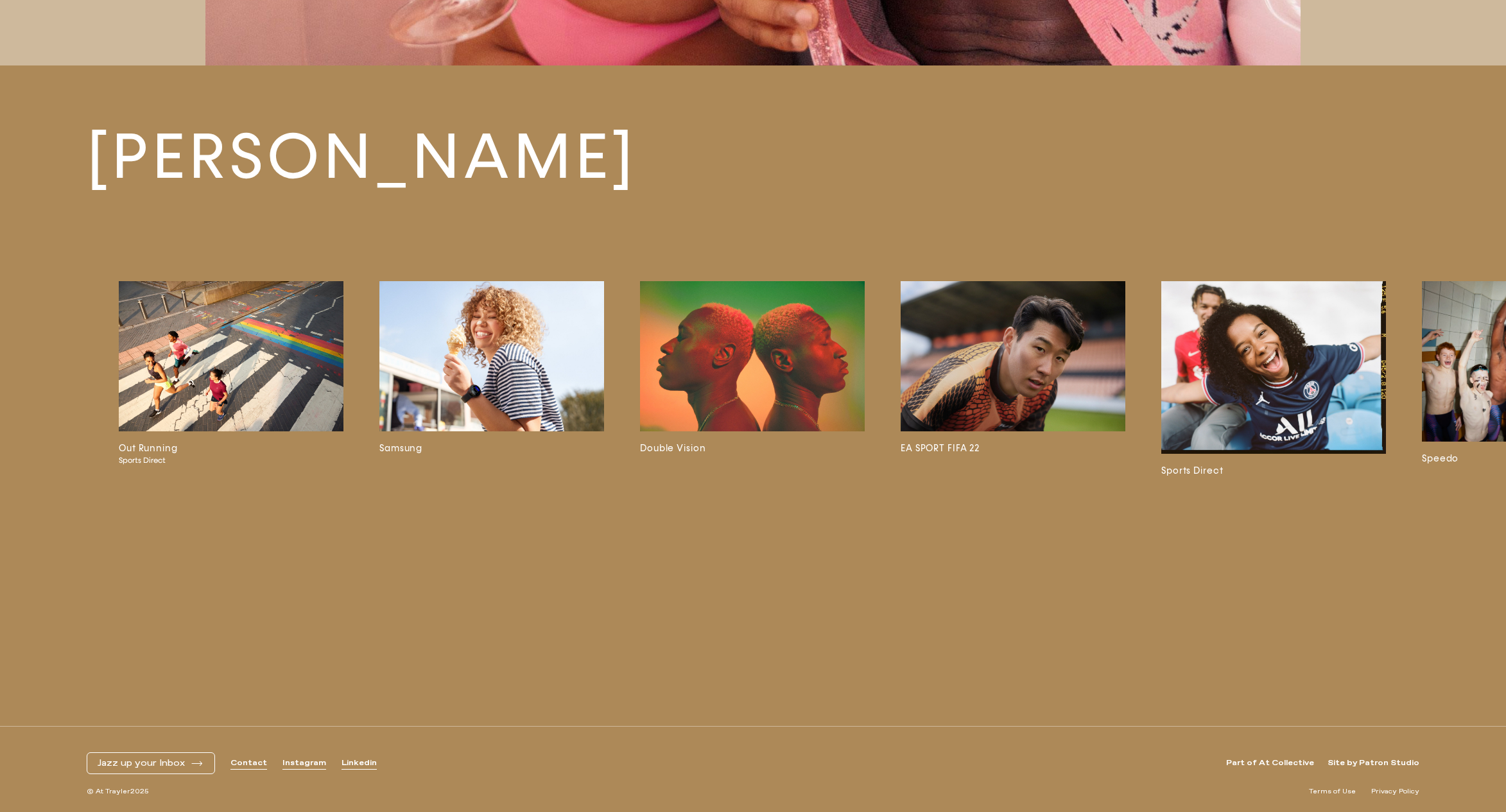
click at [498, 370] on img at bounding box center [492, 355] width 225 height 150
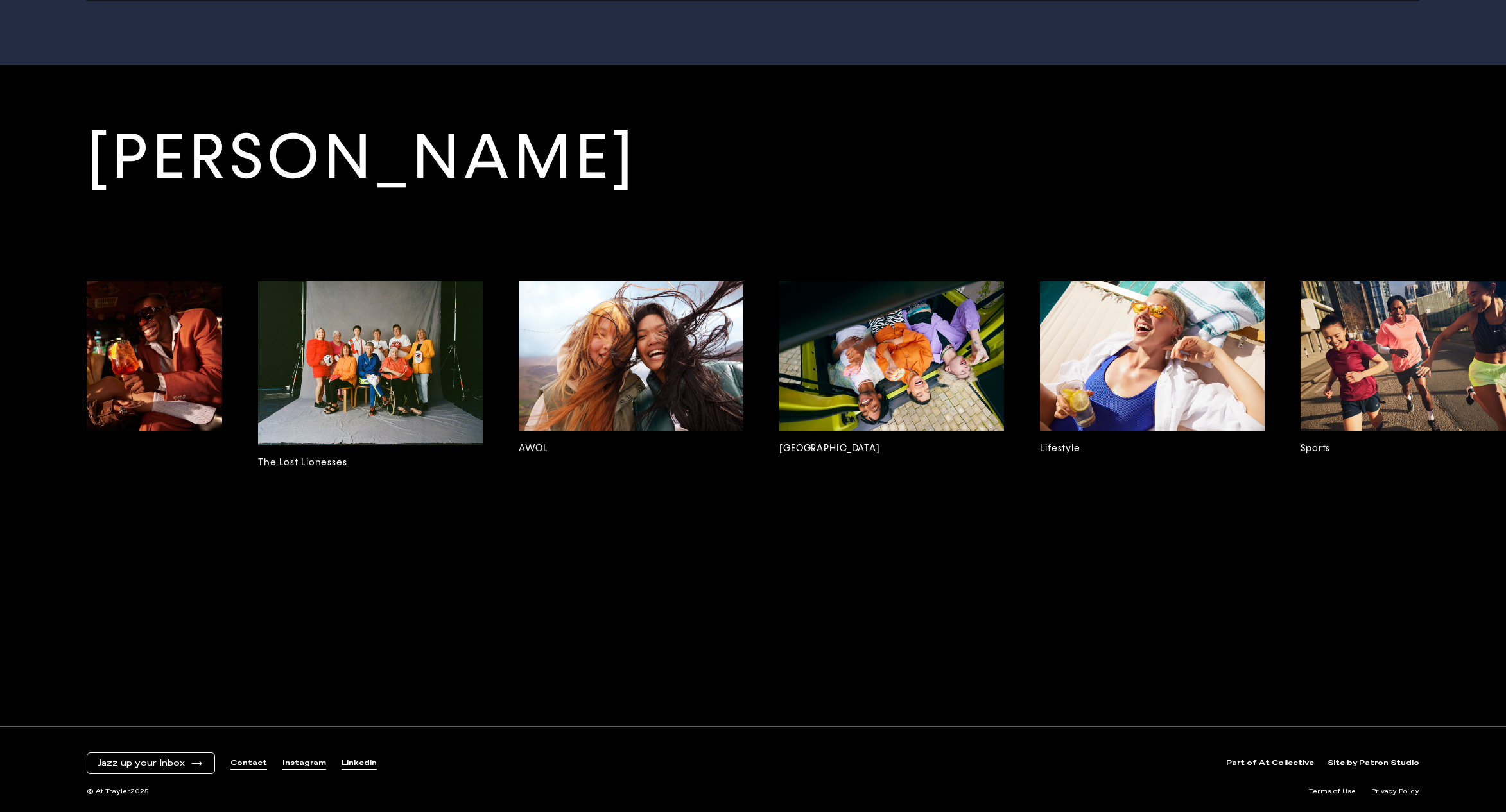
scroll to position [0, 7647]
click at [696, 398] on img at bounding box center [633, 355] width 225 height 150
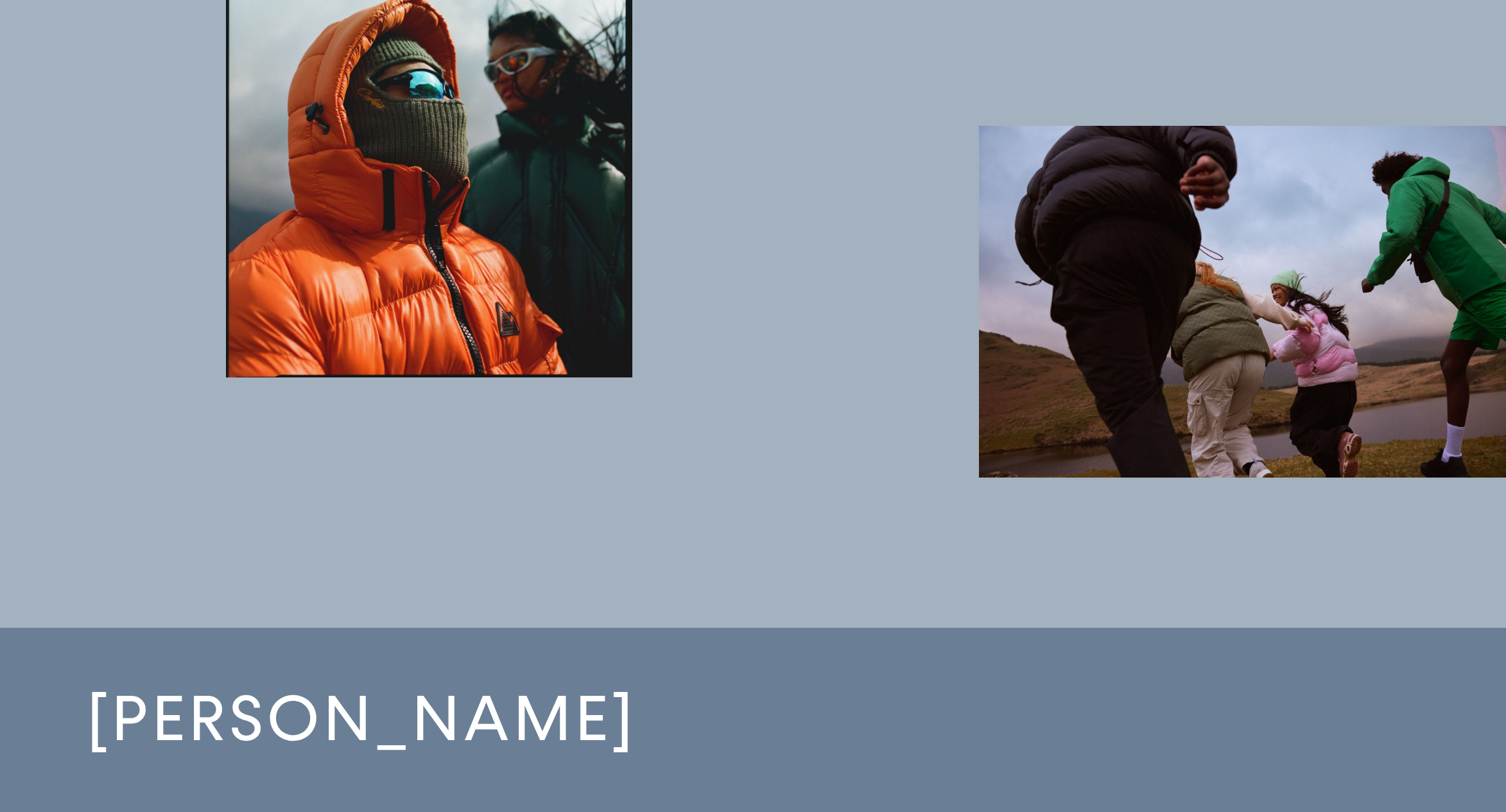
scroll to position [3269, 0]
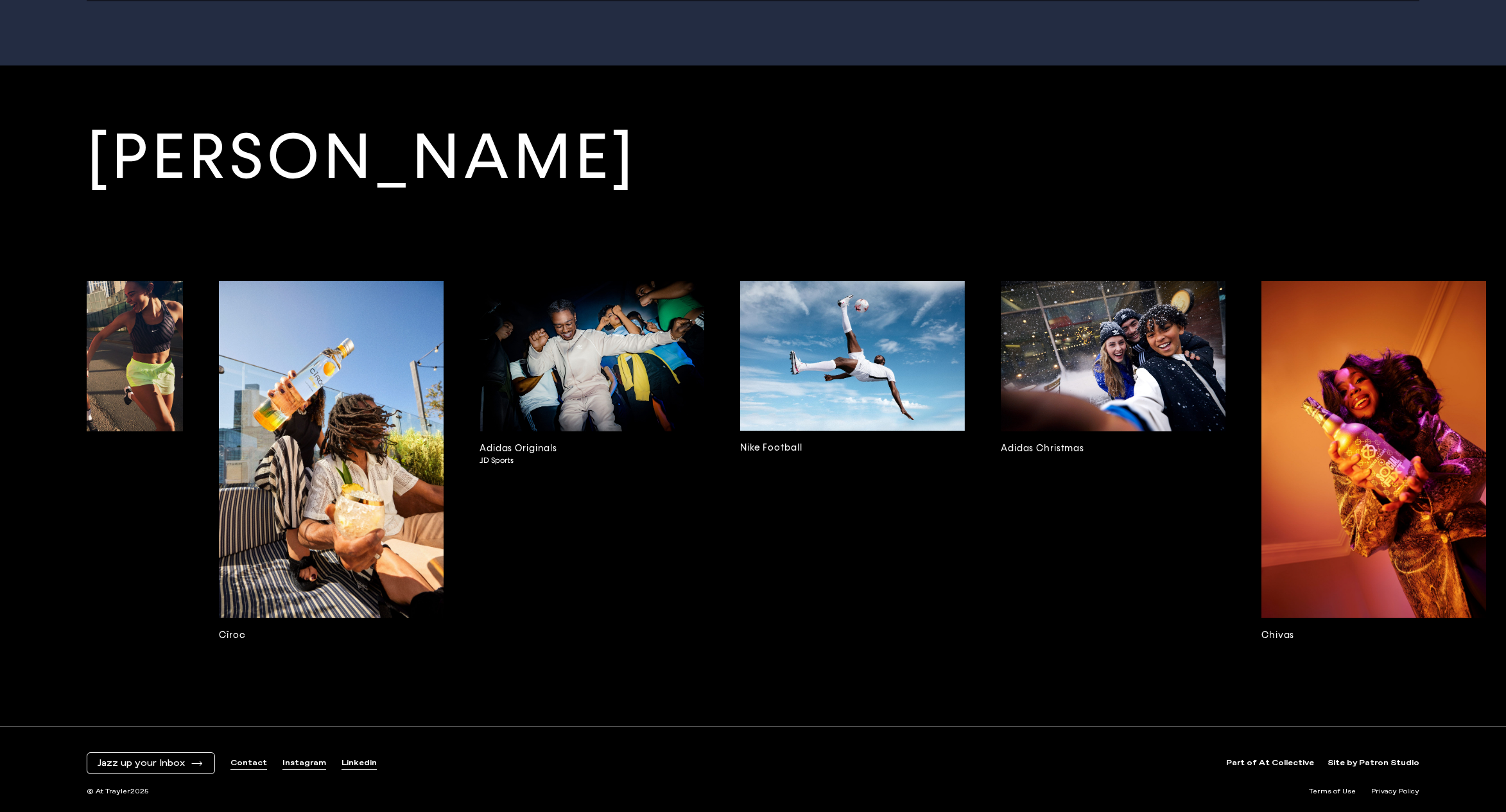
scroll to position [0, 9006]
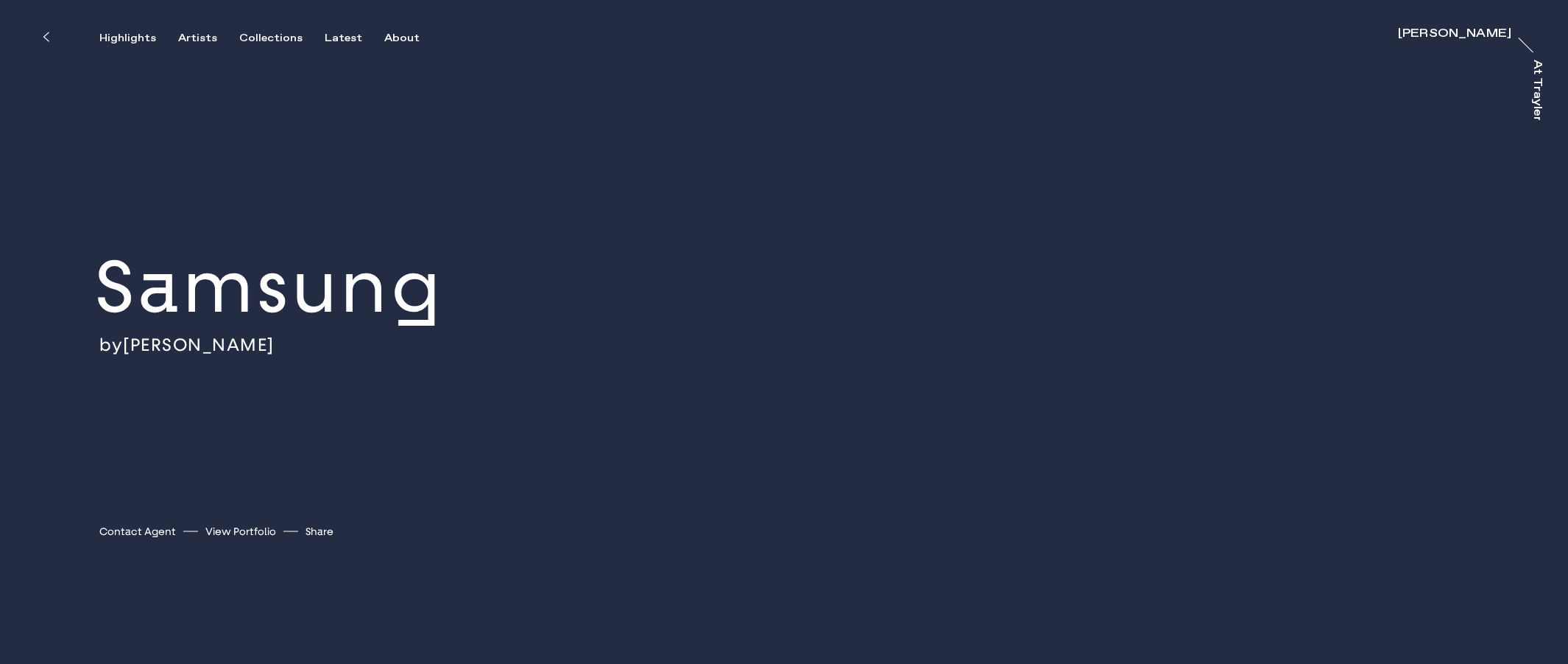
click at [197, 26] on div "Highlights Artists Collections Latest About [PERSON_NAME] [PERSON_NAME] At [PER…" at bounding box center [786, 22] width 1573 height 45
click at [194, 34] on div "Artists" at bounding box center [198, 39] width 39 height 14
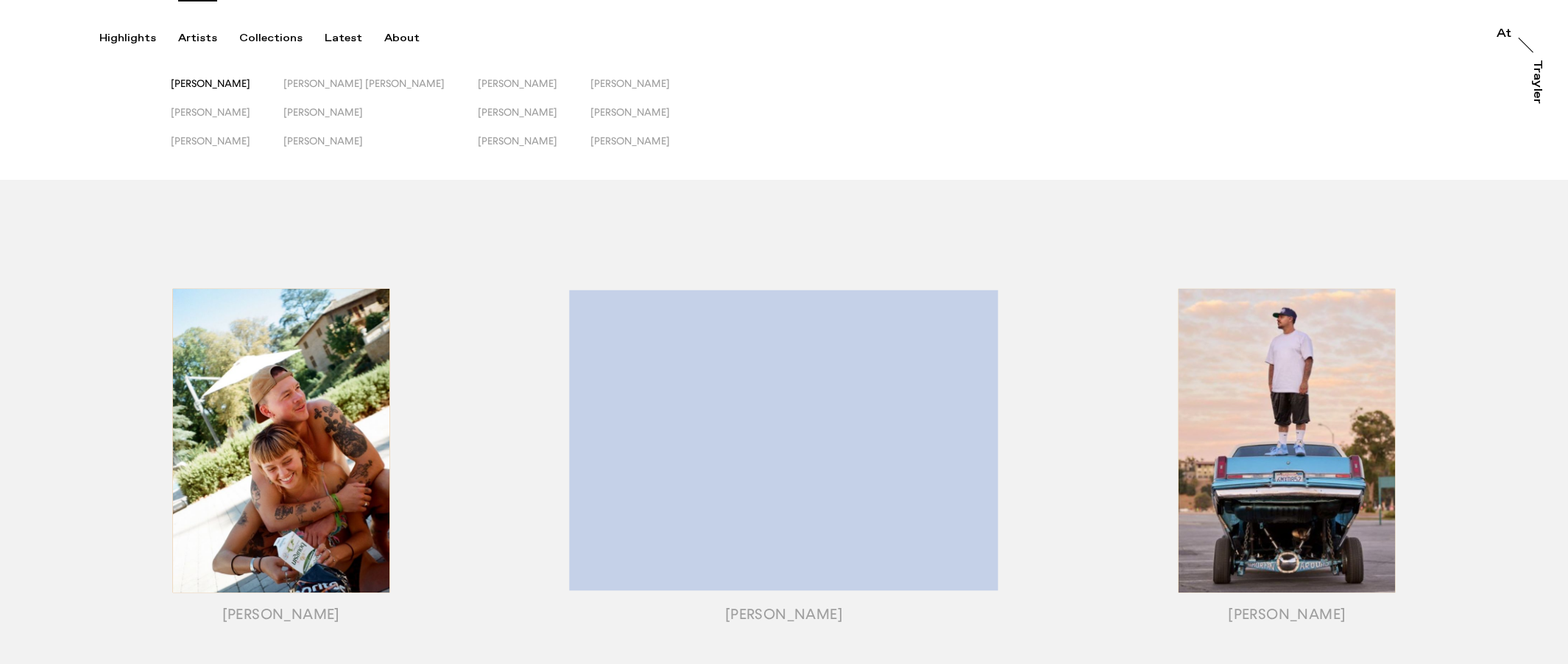
click at [210, 85] on span "[PERSON_NAME]" at bounding box center [211, 83] width 80 height 12
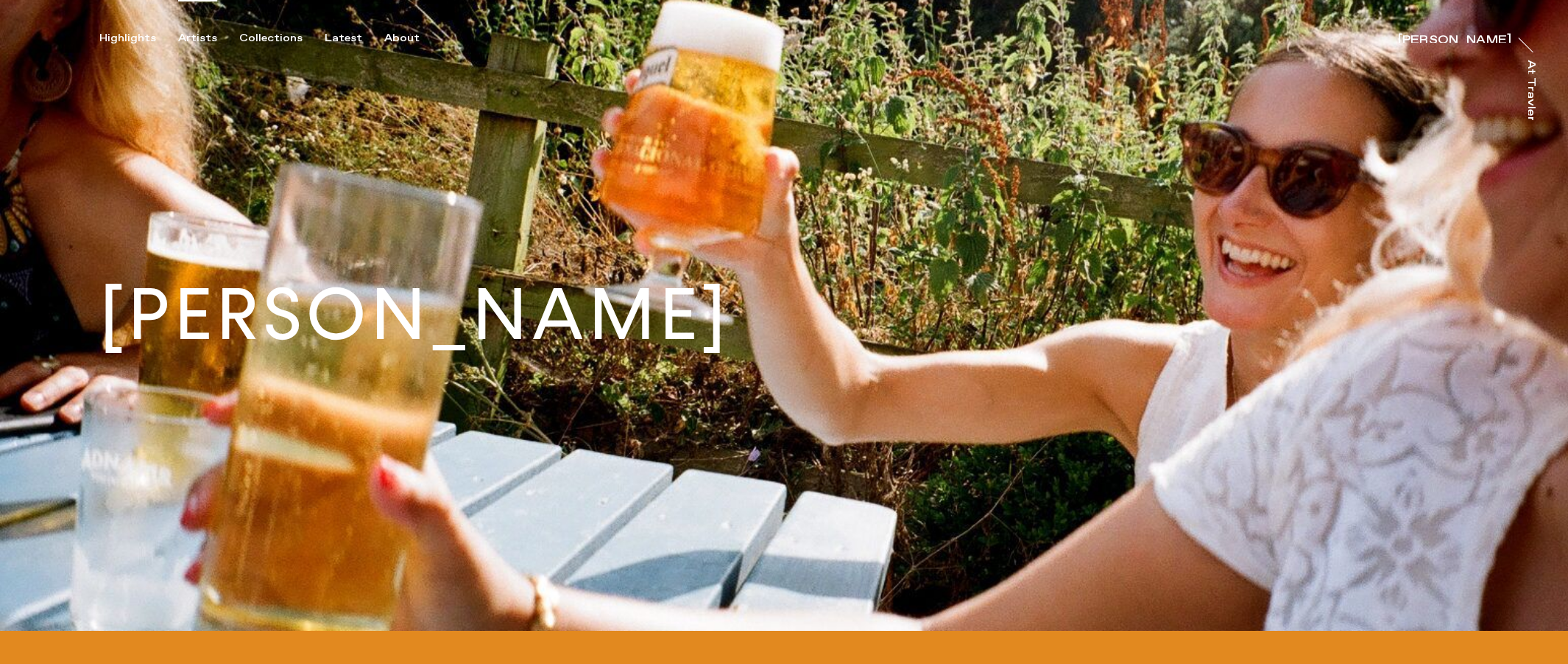
click at [206, 35] on div "Artists" at bounding box center [198, 39] width 39 height 14
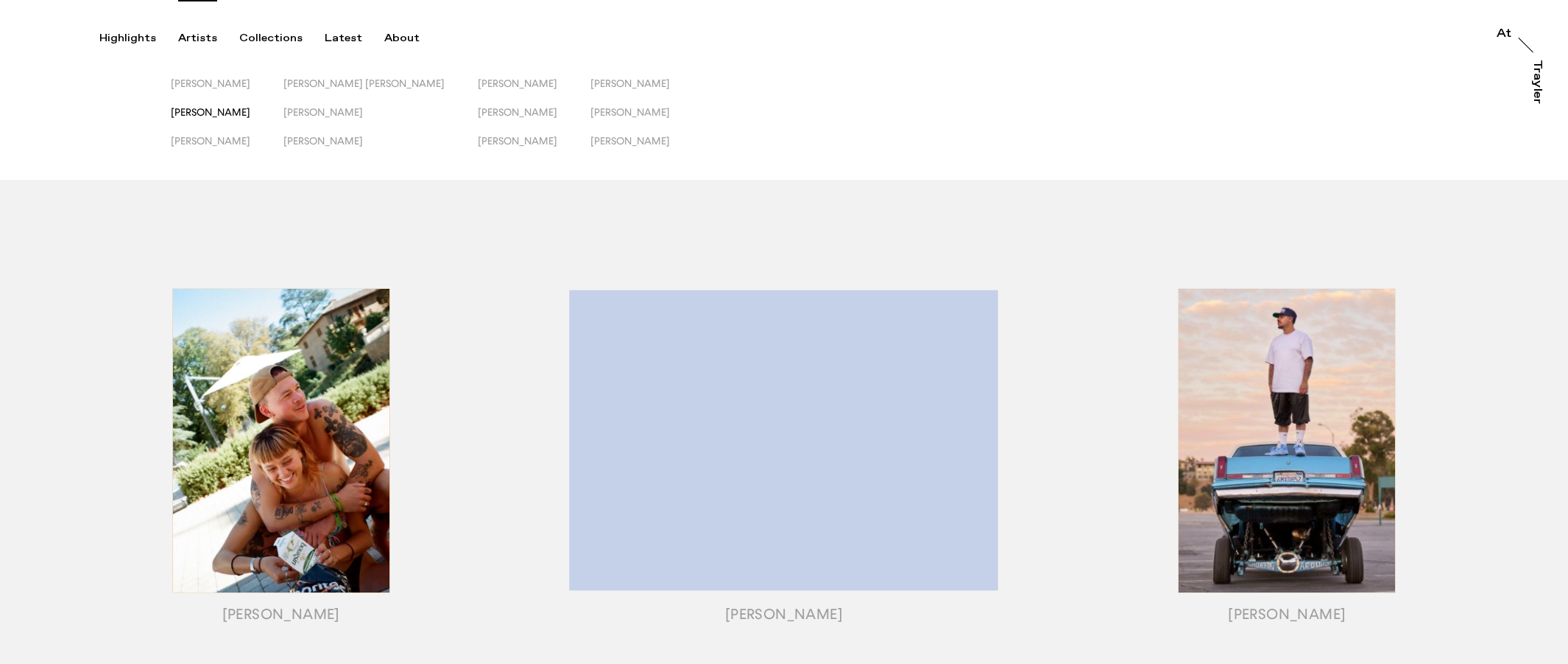
click at [195, 112] on span "[PERSON_NAME]" at bounding box center [211, 112] width 80 height 12
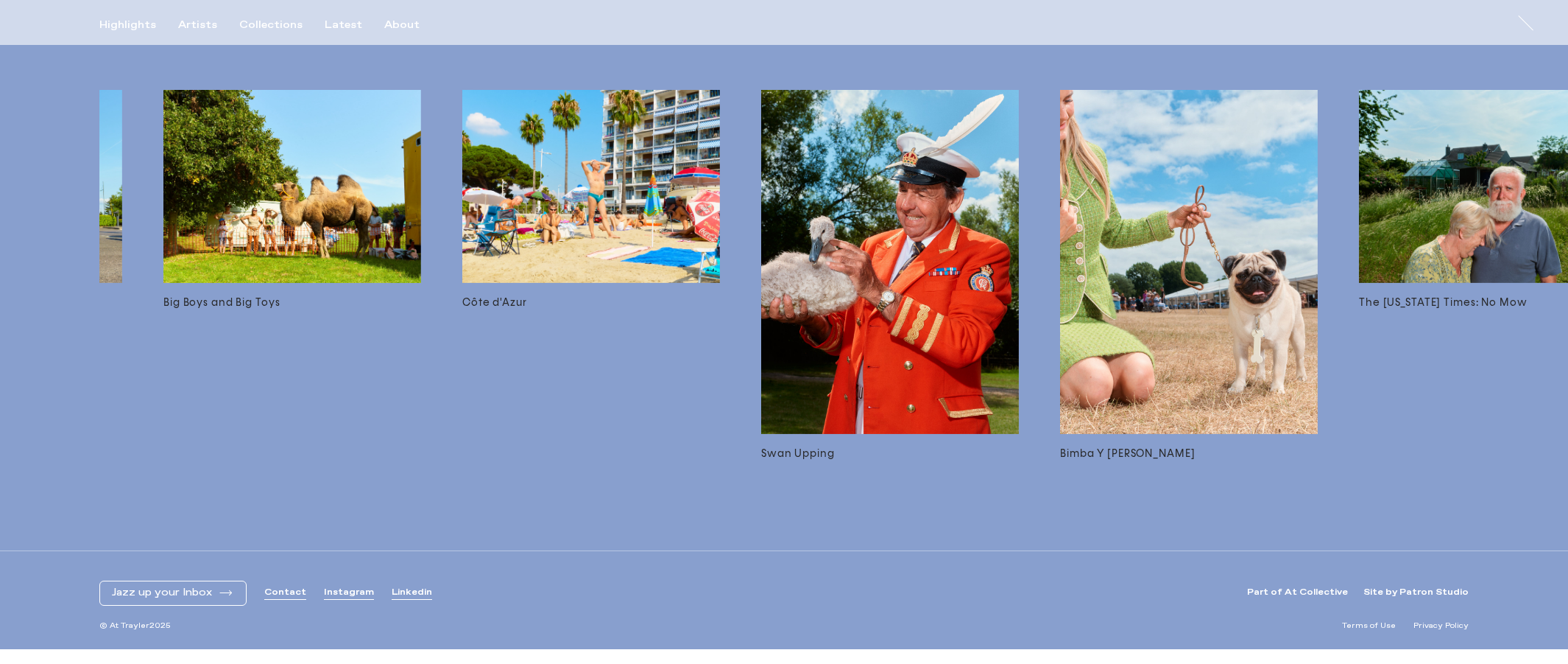
scroll to position [0, 366]
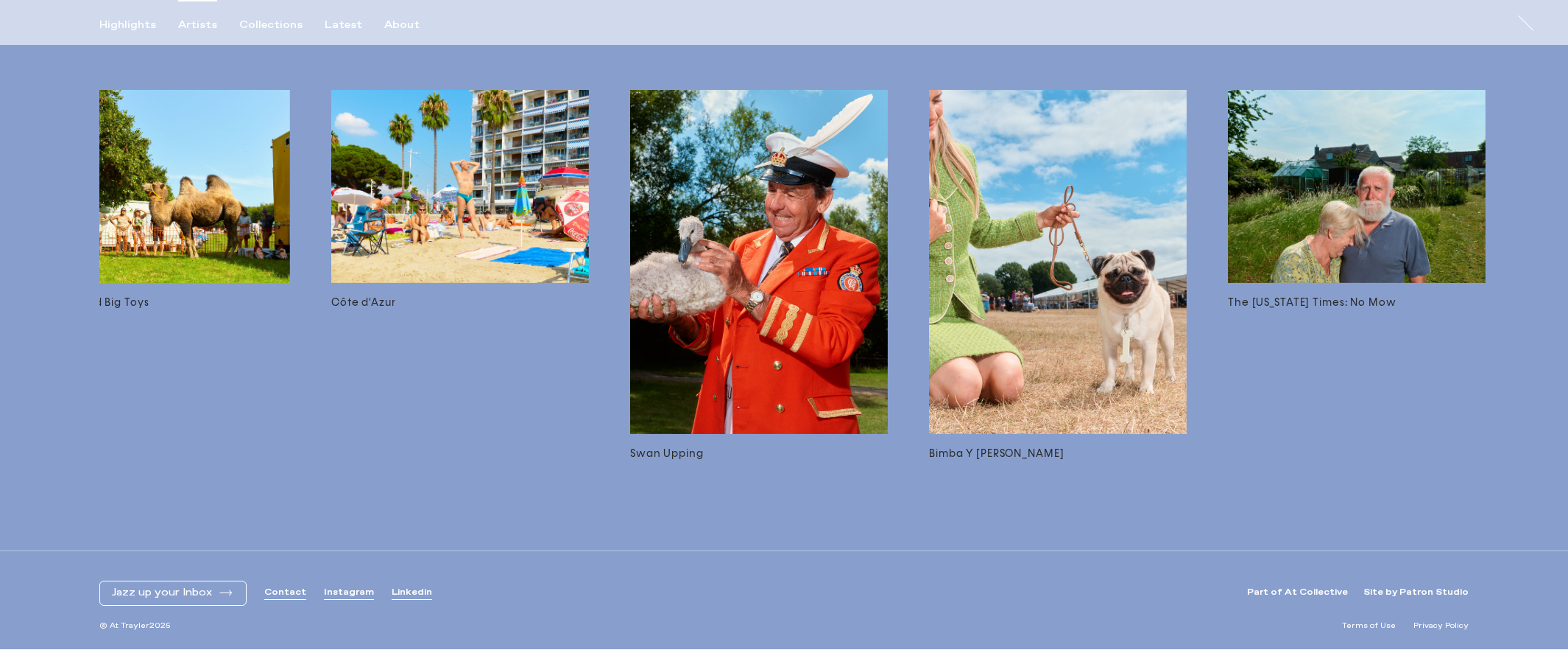
click at [201, 26] on div "Artists" at bounding box center [198, 25] width 39 height 14
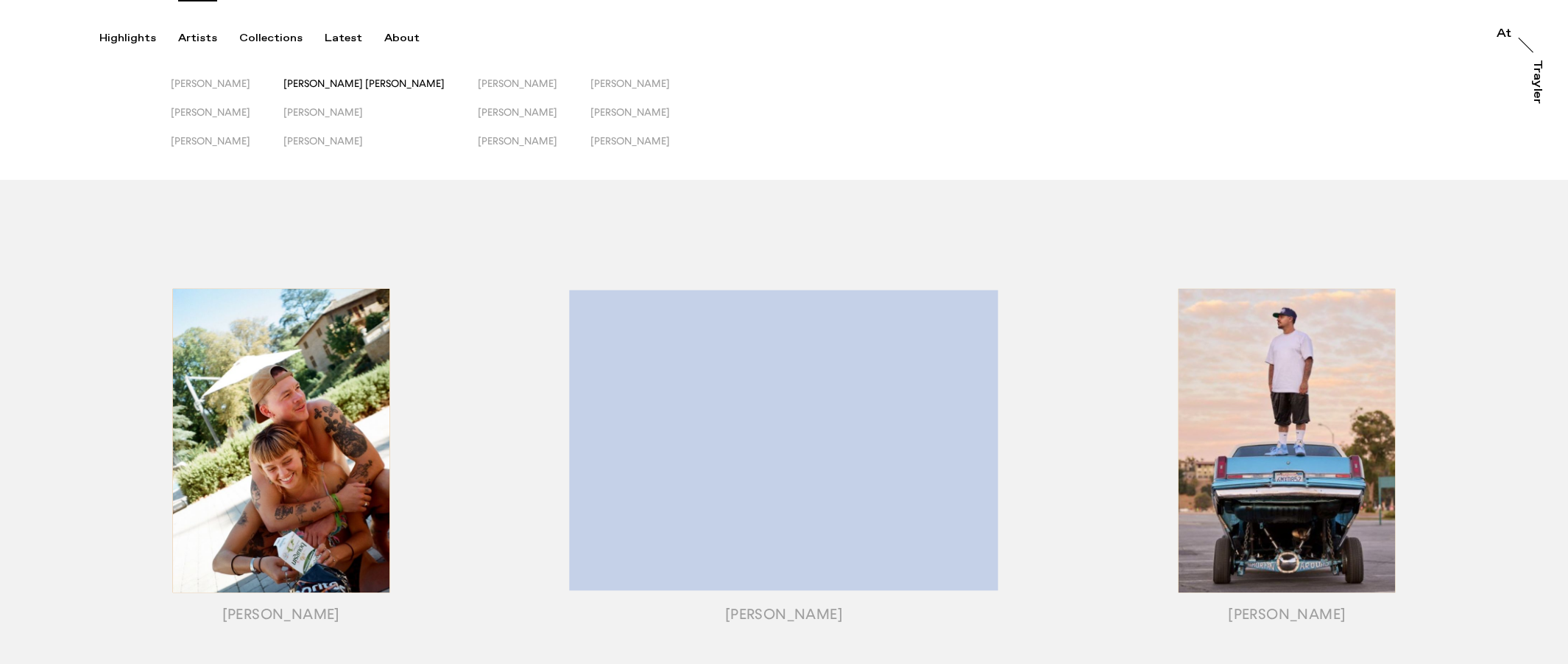
click at [328, 82] on span "[PERSON_NAME] [PERSON_NAME]" at bounding box center [364, 83] width 161 height 12
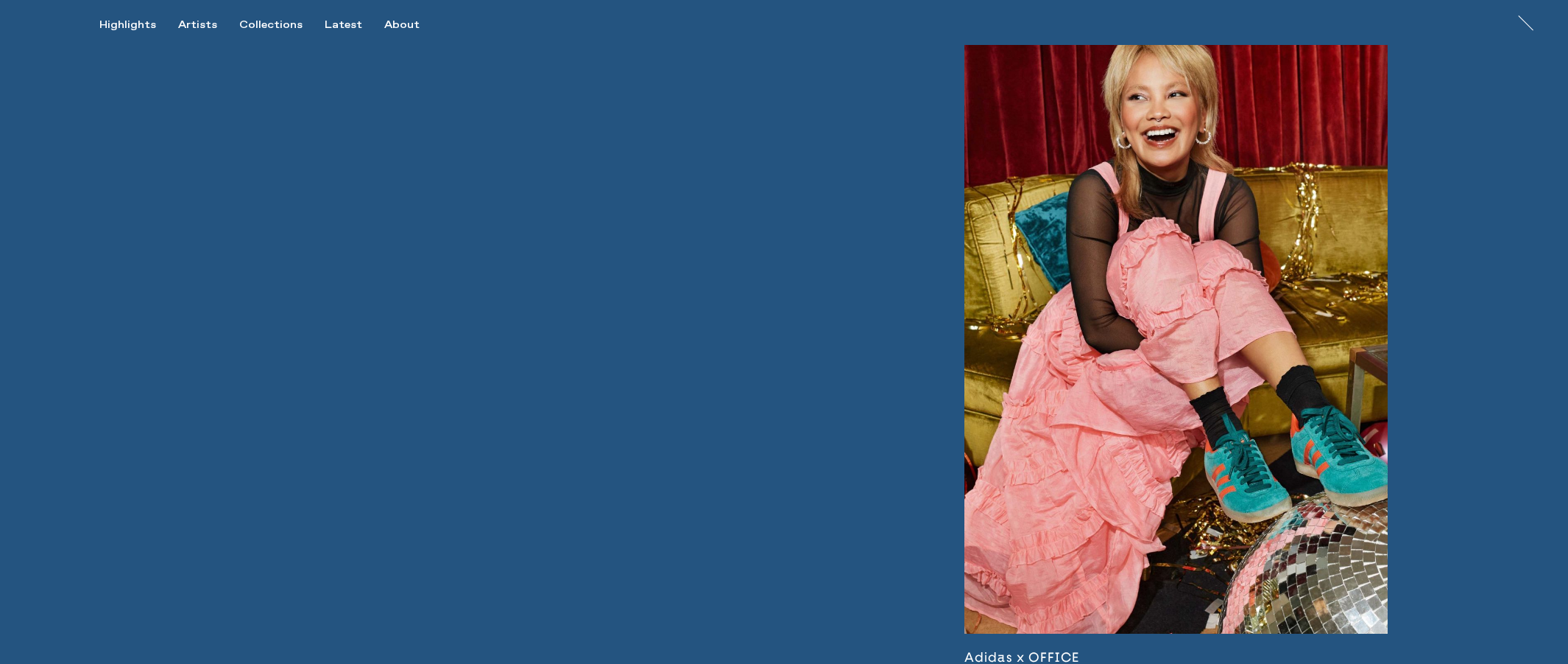
scroll to position [4415, 0]
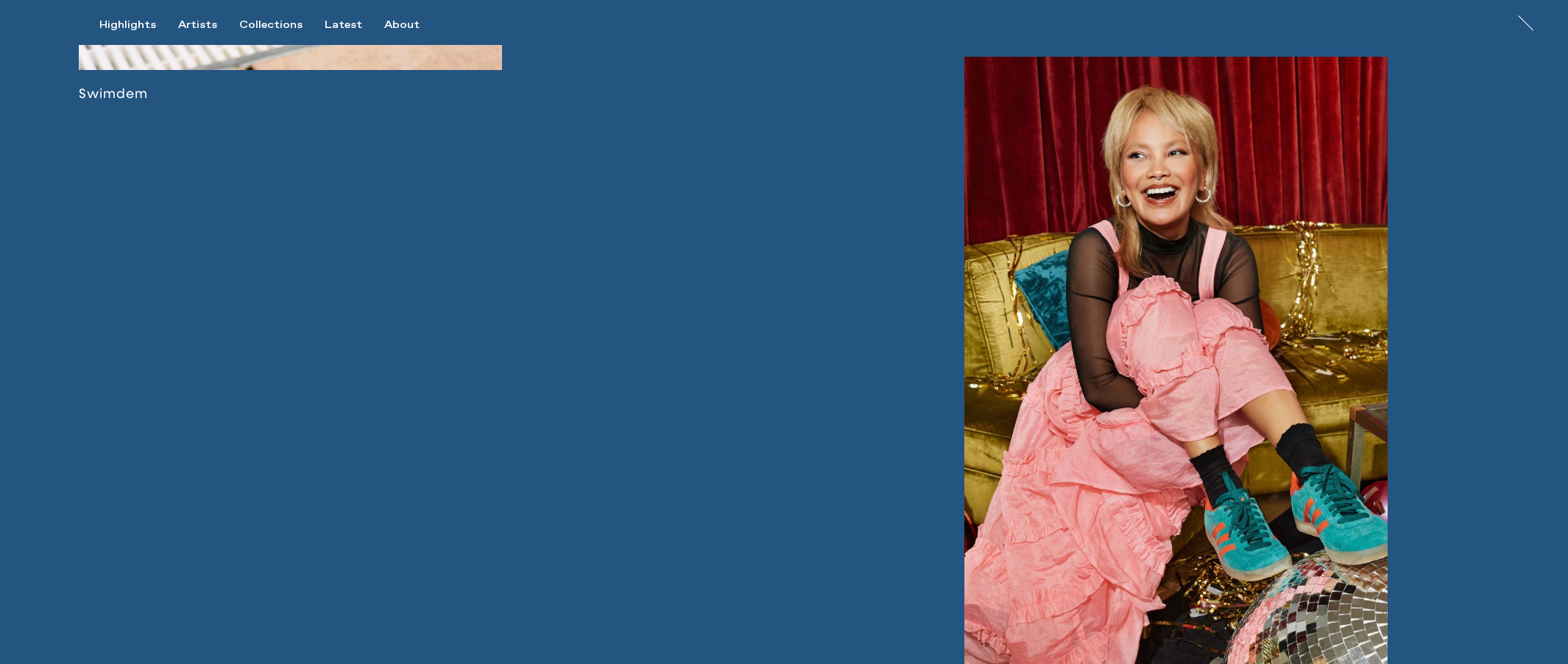
click at [460, 359] on link at bounding box center [1176, 389] width 423 height 667
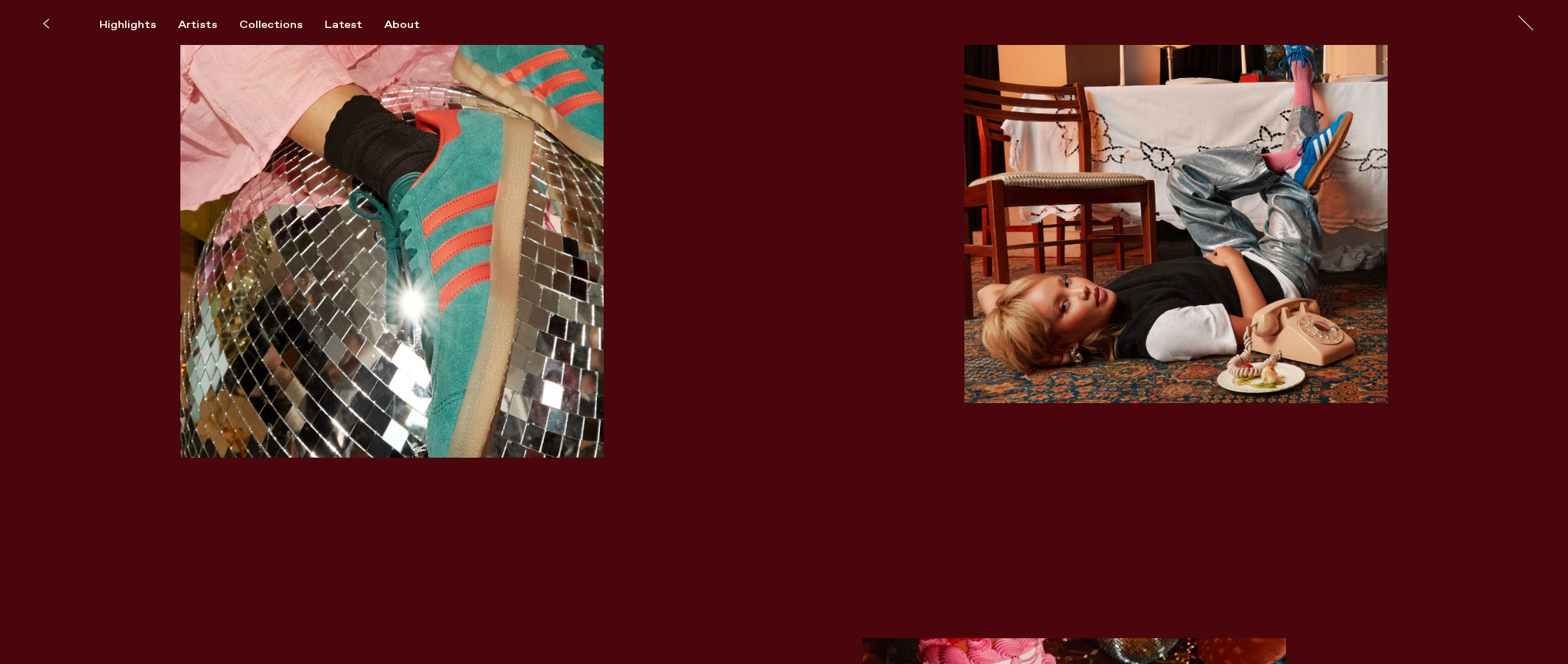
scroll to position [909, 0]
